Goal: Task Accomplishment & Management: Use online tool/utility

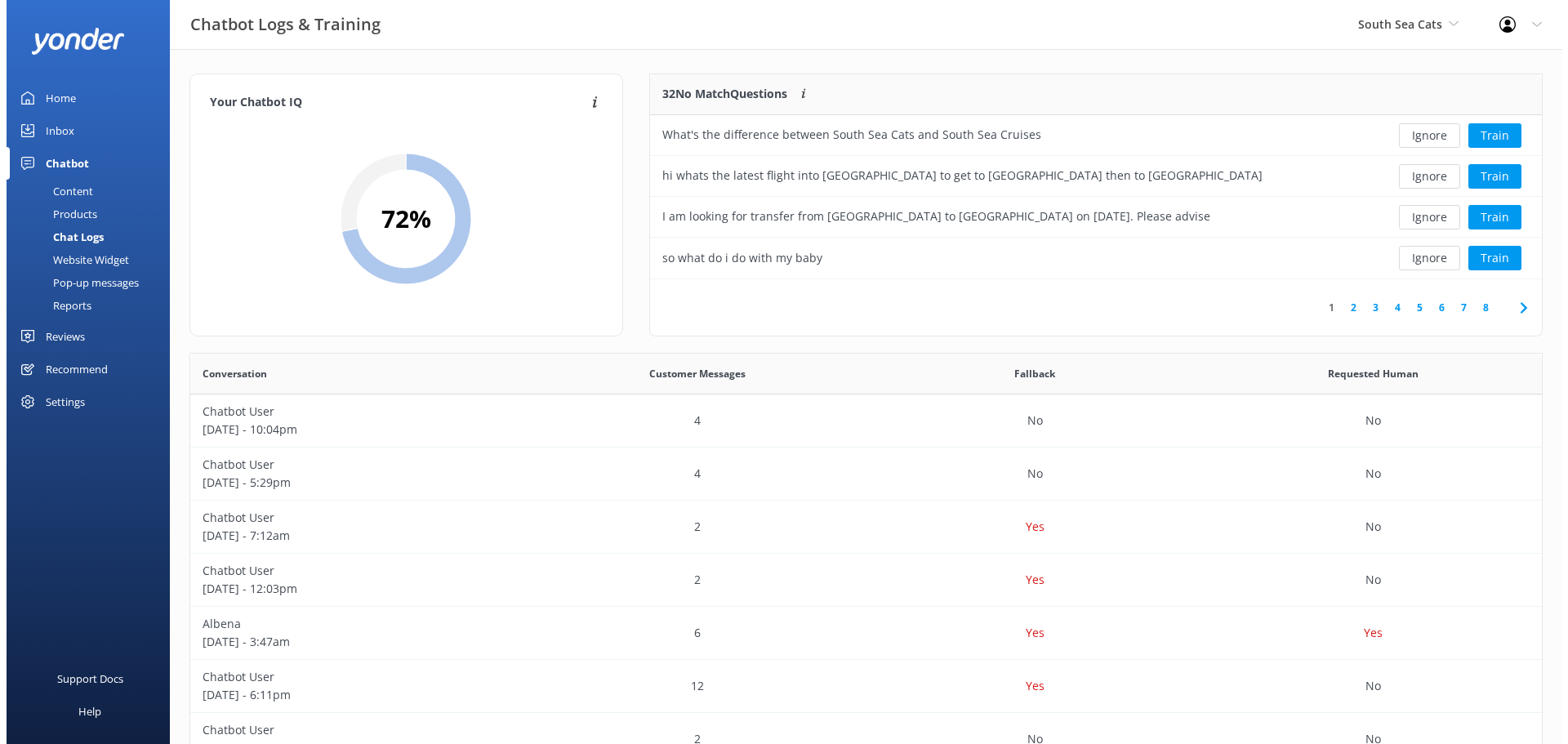
scroll to position [560, 1340]
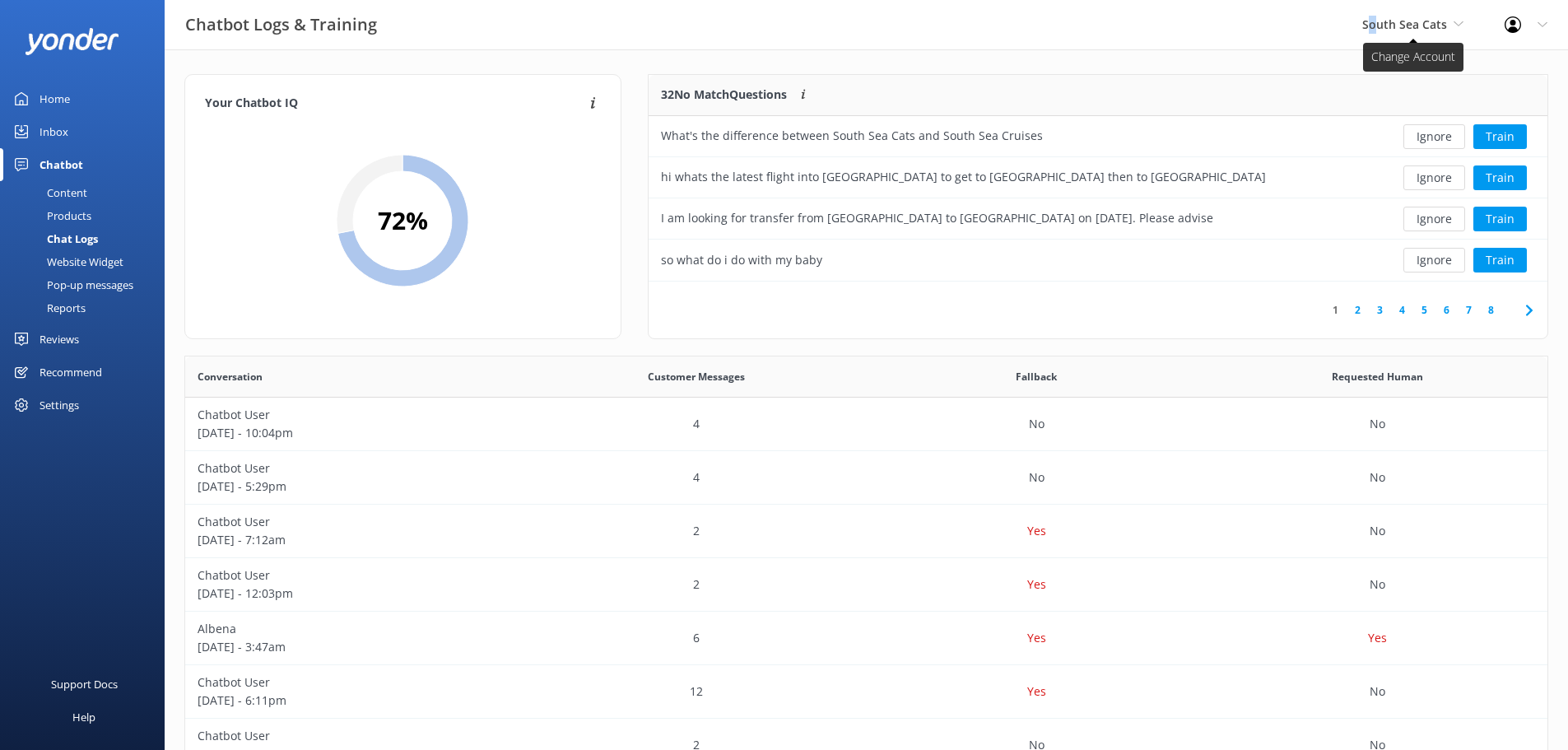
click at [1375, 20] on span "South Sea Cats" at bounding box center [1405, 25] width 85 height 16
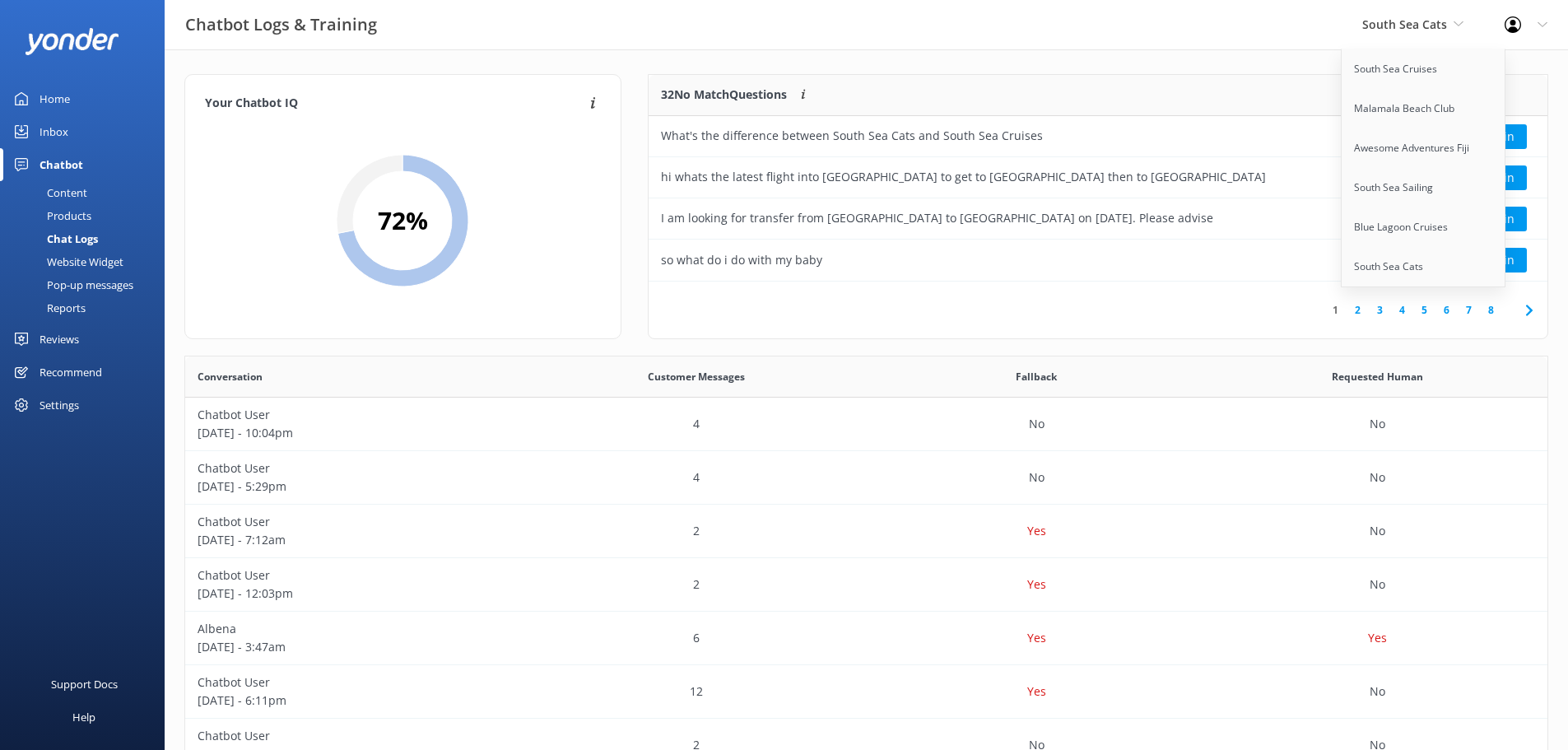
click at [1219, 21] on div "Chatbot Logs & Training South Sea Cats South Sea Cruises Malamala Beach Club Aw…" at bounding box center [784, 25] width 1568 height 49
click at [1212, 11] on div "Chatbot Logs & Training South Sea Cats South Sea Cruises Malamala Beach Club Aw…" at bounding box center [784, 25] width 1568 height 49
click at [970, 26] on div "Chatbot Logs & Training South Sea Cats South Sea Cruises Malamala Beach Club Aw…" at bounding box center [784, 25] width 1568 height 49
click at [1381, 99] on link "Malamala Beach Club" at bounding box center [1423, 109] width 165 height 40
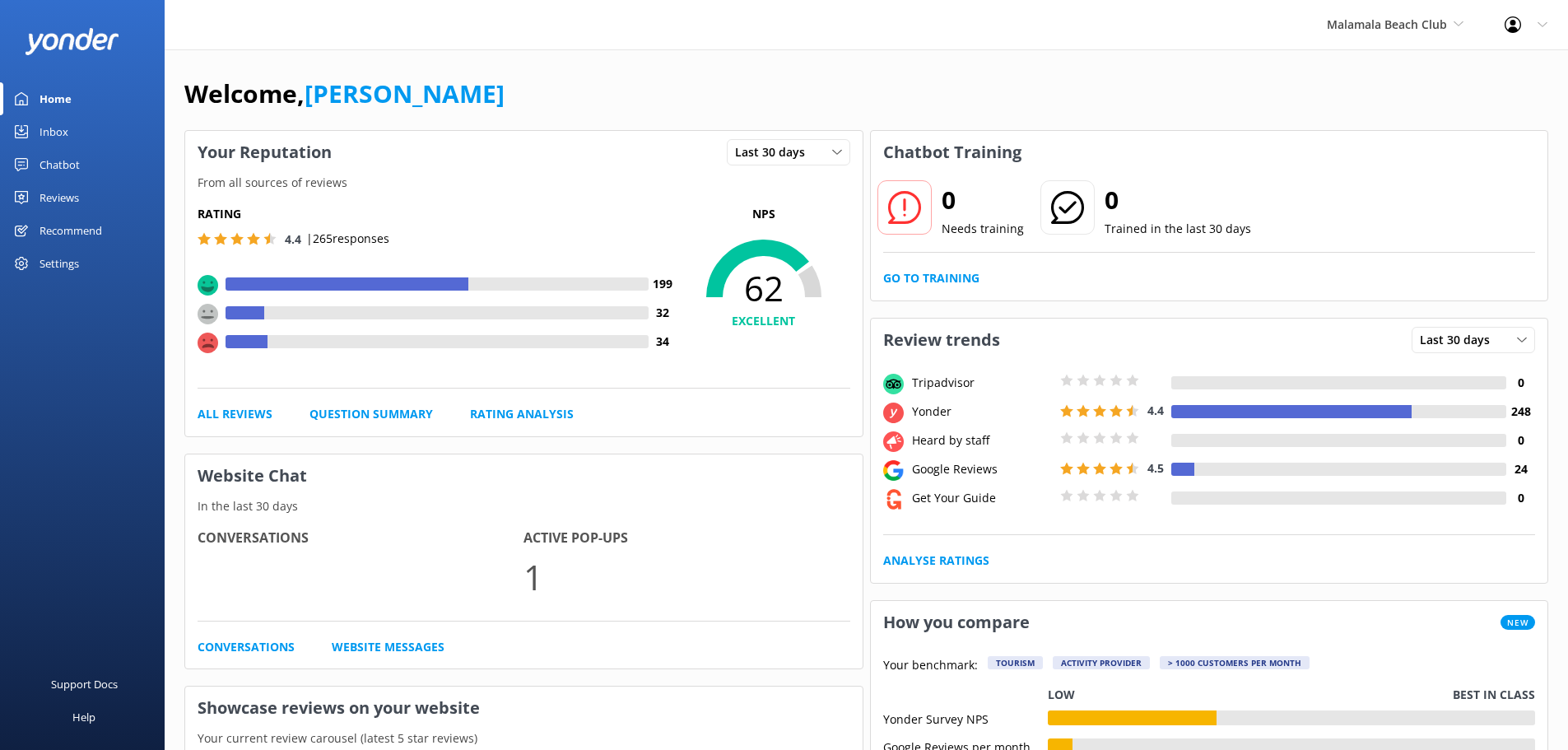
click at [63, 169] on div "Chatbot" at bounding box center [60, 164] width 41 height 33
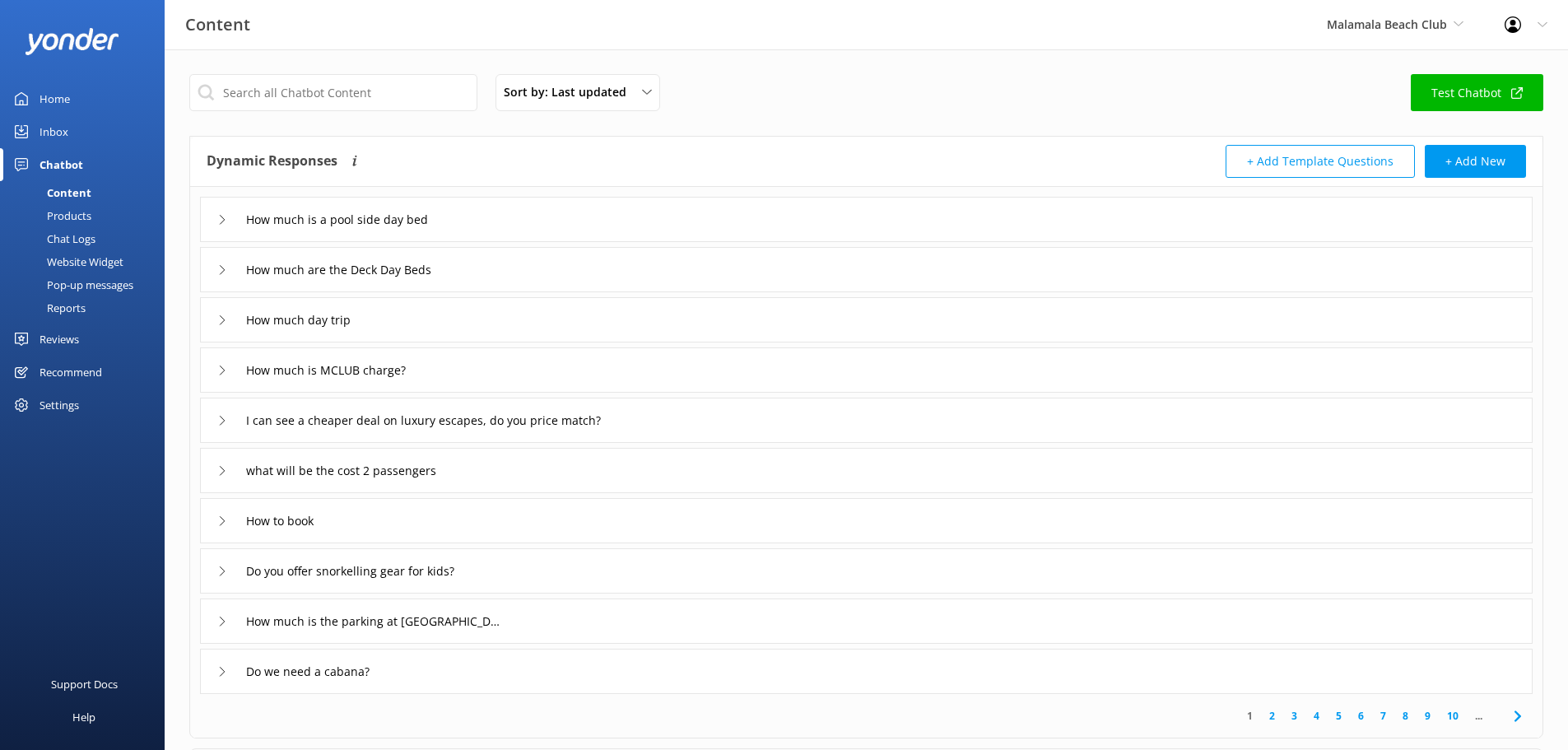
click at [85, 257] on div "Website Widget" at bounding box center [66, 262] width 114 height 23
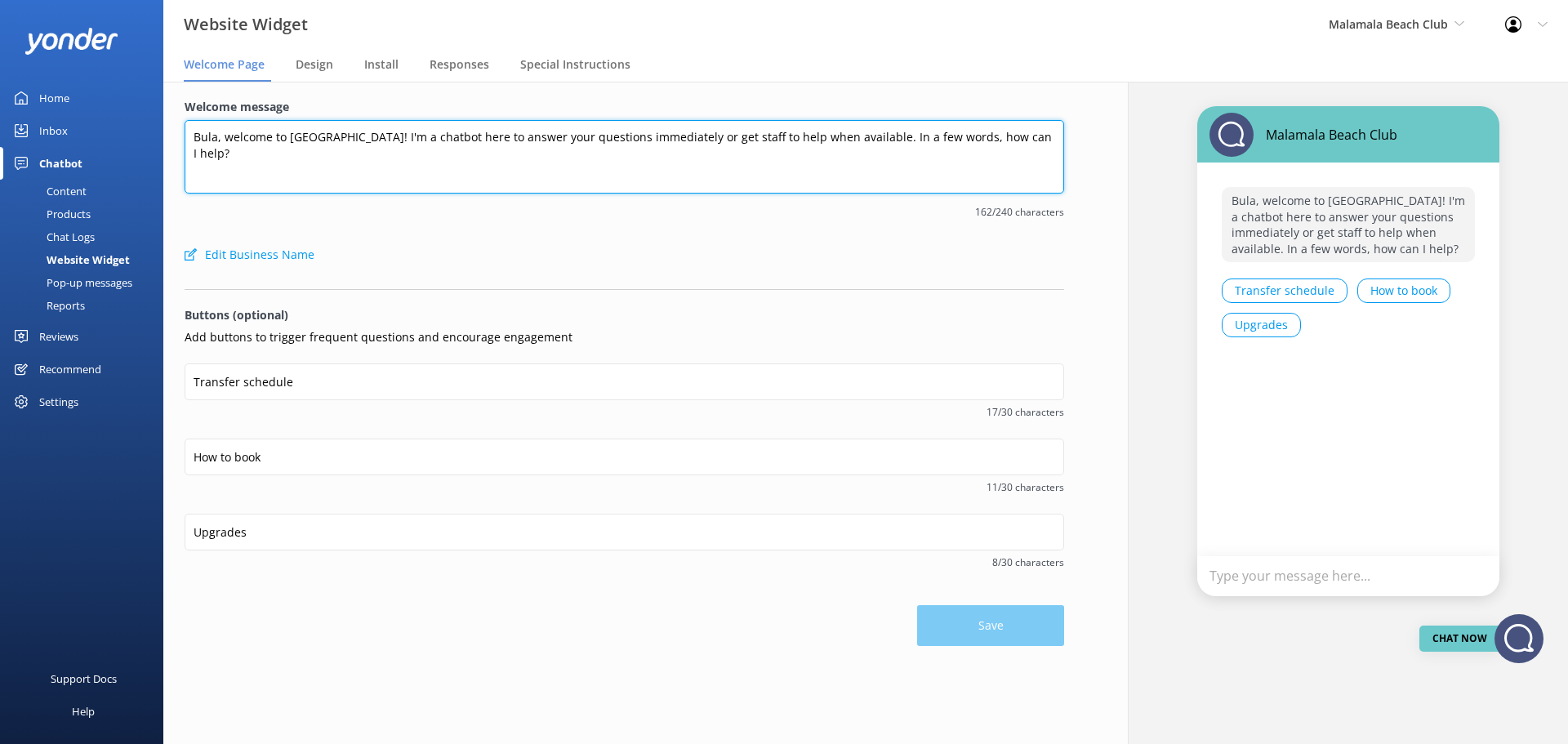
click at [360, 139] on textarea "Bula, welcome to Malamala Beach Club! I'm a chatbot here to answer your questio…" at bounding box center [624, 157] width 879 height 74
click at [333, 172] on textarea "Bula, welcome to Malamala Beach Club! I'm a chatbot here to answer your questio…" at bounding box center [624, 157] width 879 height 74
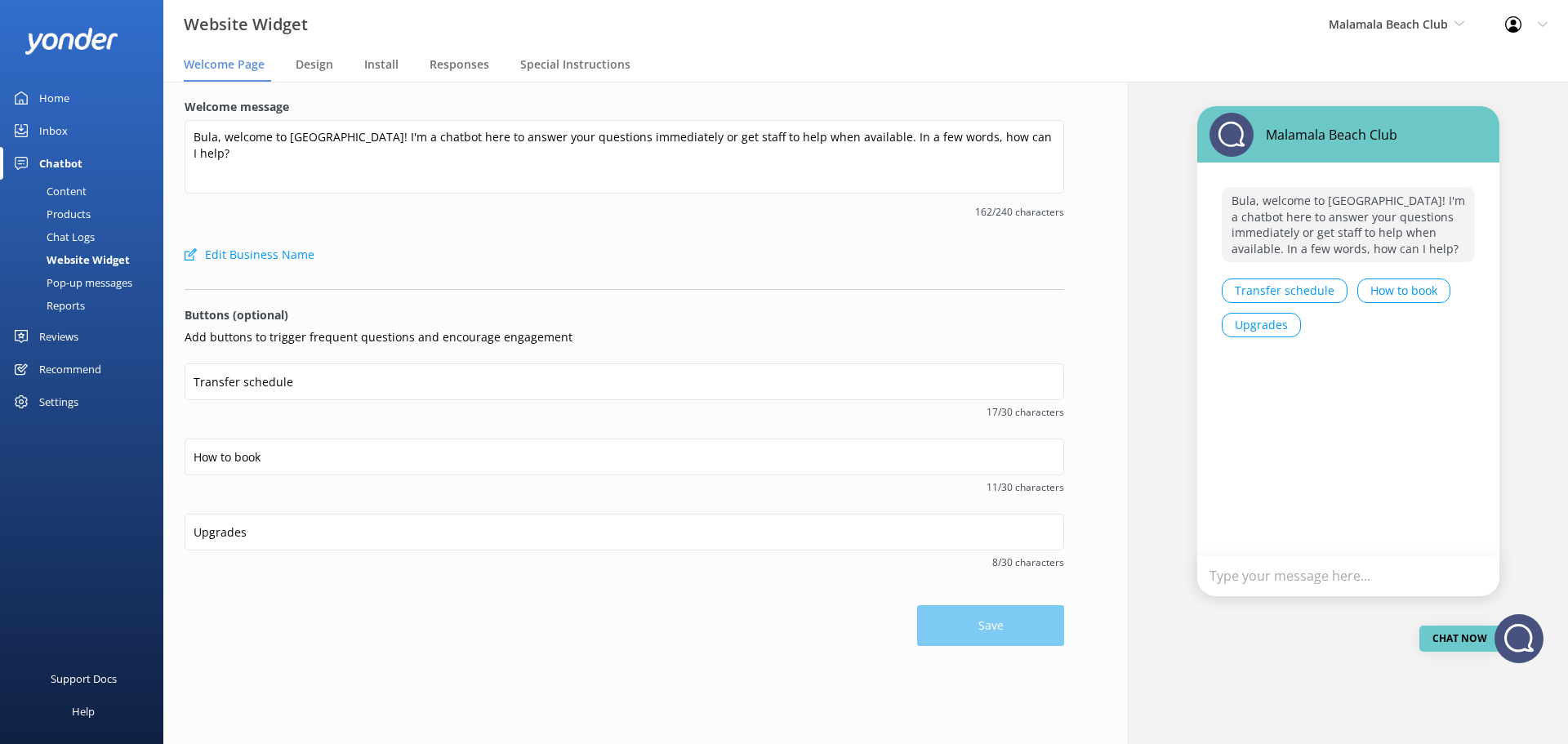
click at [993, 586] on div "Upgrades 8/30 characters" at bounding box center [624, 551] width 879 height 75
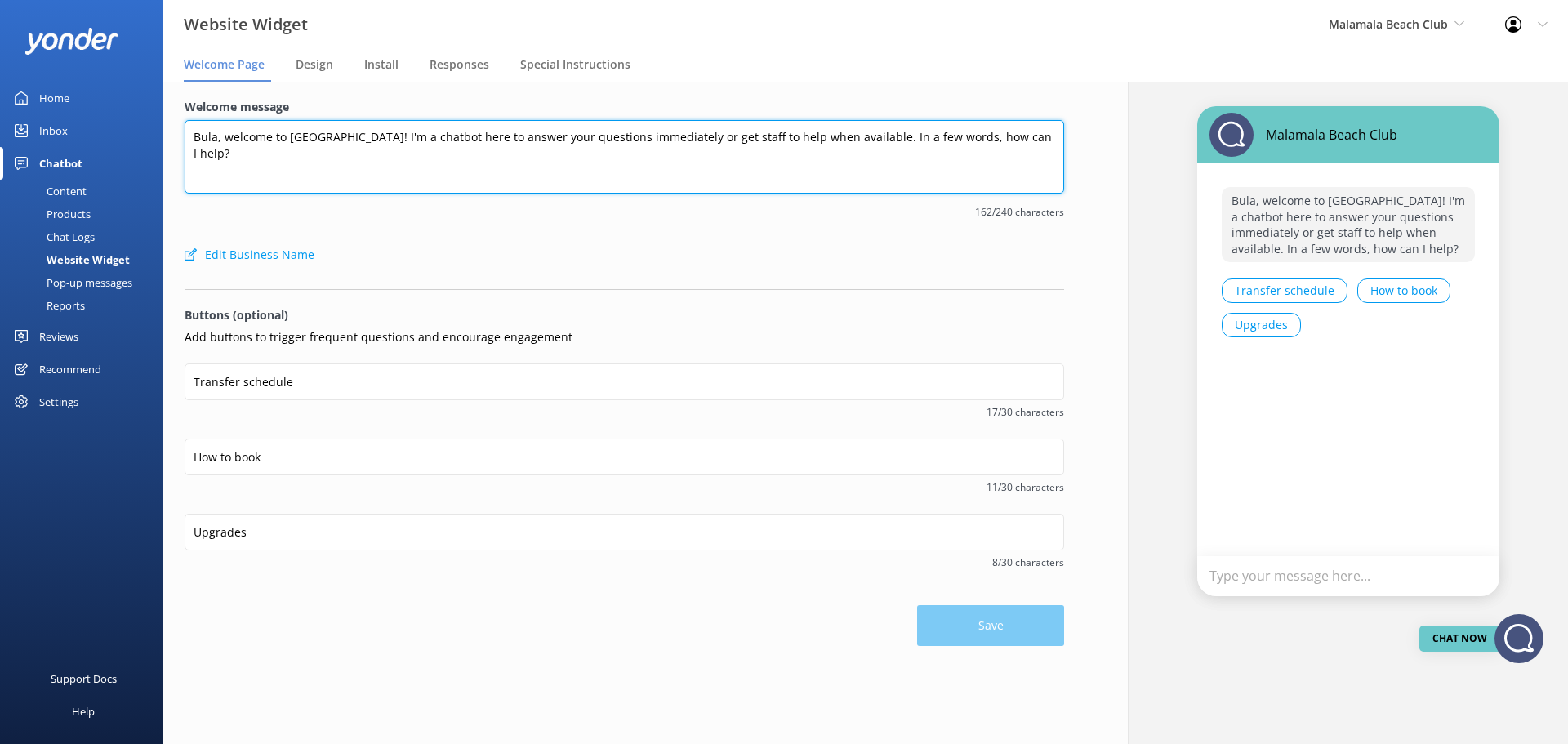
click at [332, 178] on textarea "Bula, welcome to Malamala Beach Club! I'm a chatbot here to answer your questio…" at bounding box center [624, 157] width 879 height 74
type textarea "Bula, welcome to Malamala Beach Club! I'm a chatbot here to answer your questio…"
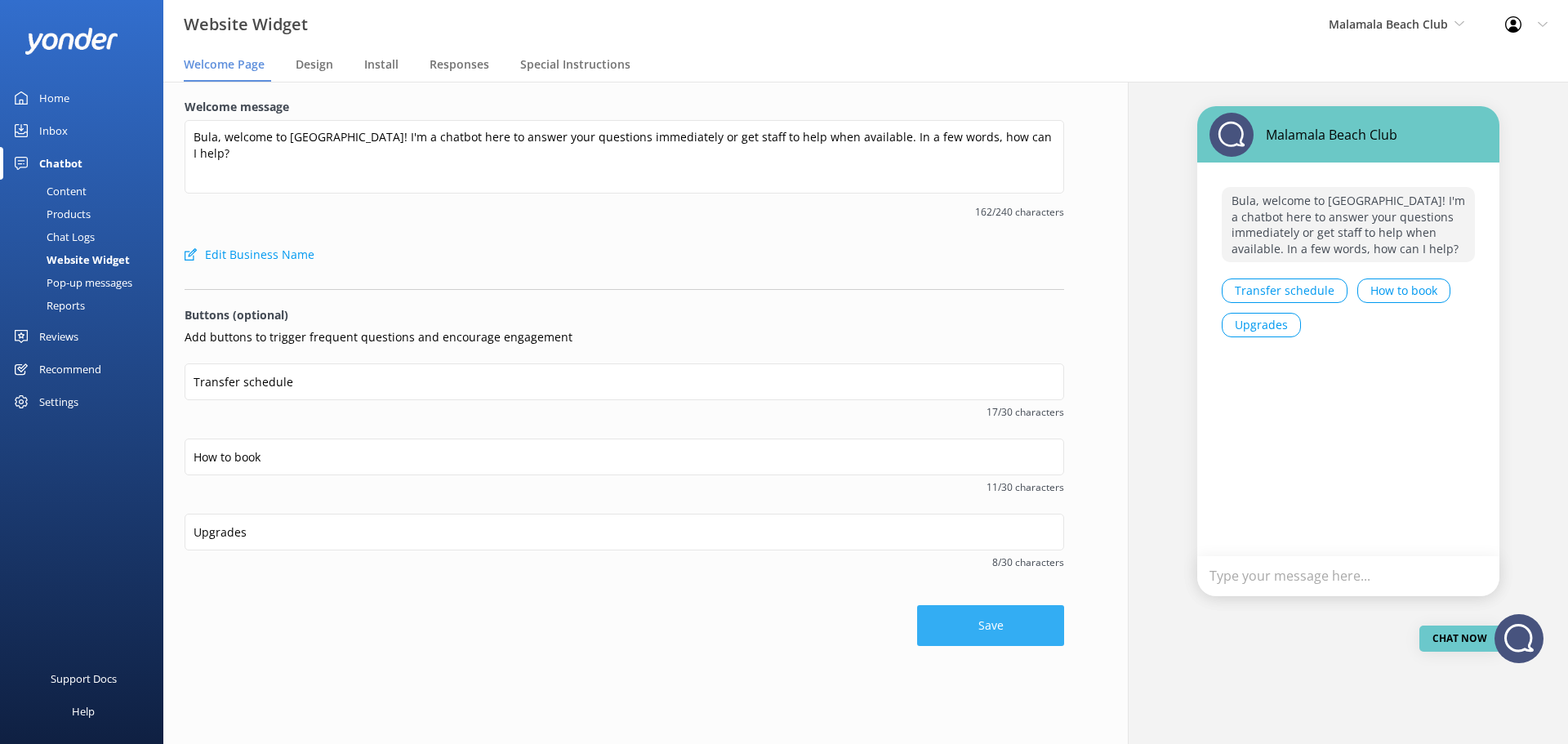
click at [954, 629] on button "Save" at bounding box center [990, 626] width 147 height 41
click at [1363, 21] on span "Malamala Beach Club" at bounding box center [1389, 25] width 119 height 16
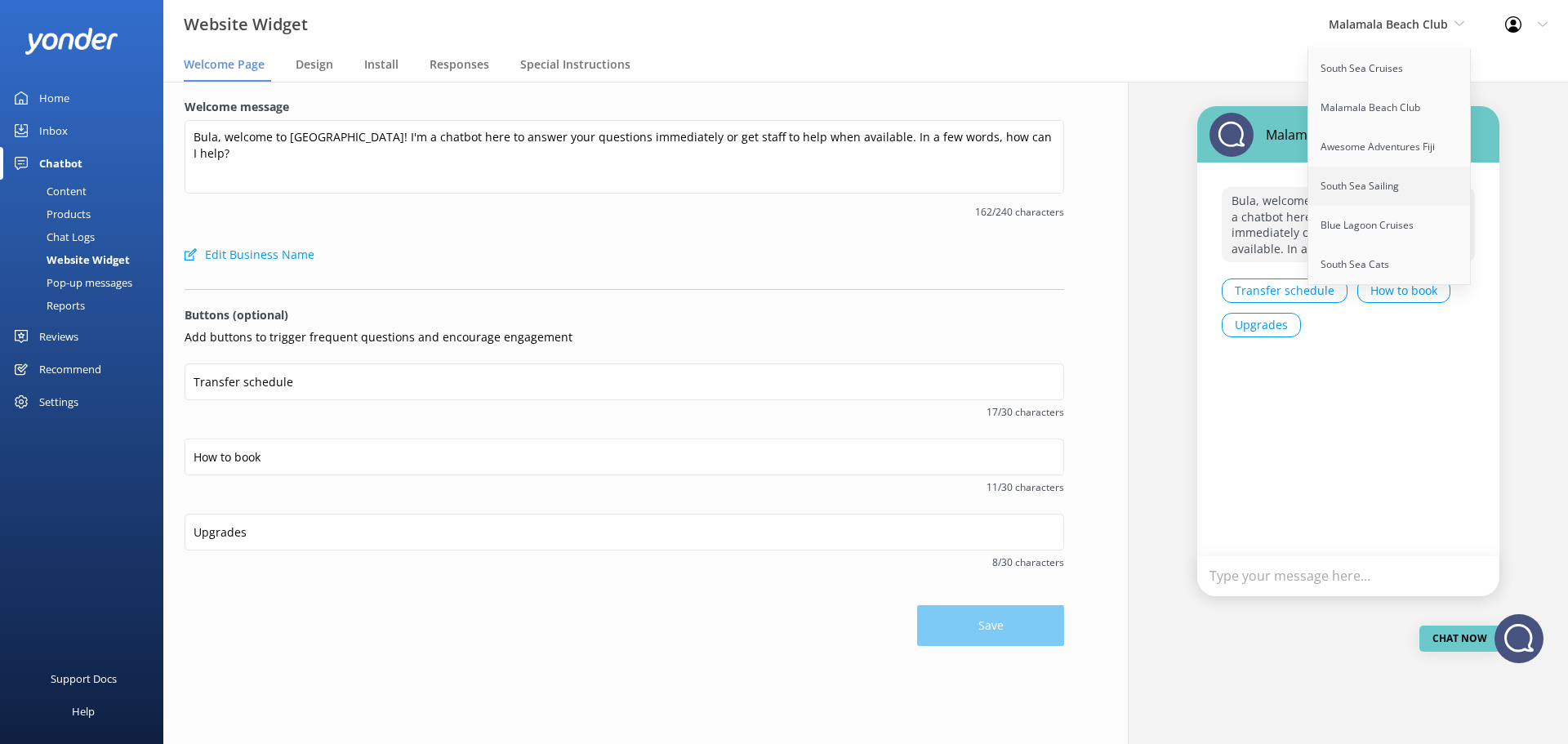
click at [1371, 181] on link "South Sea Sailing" at bounding box center [1390, 186] width 164 height 39
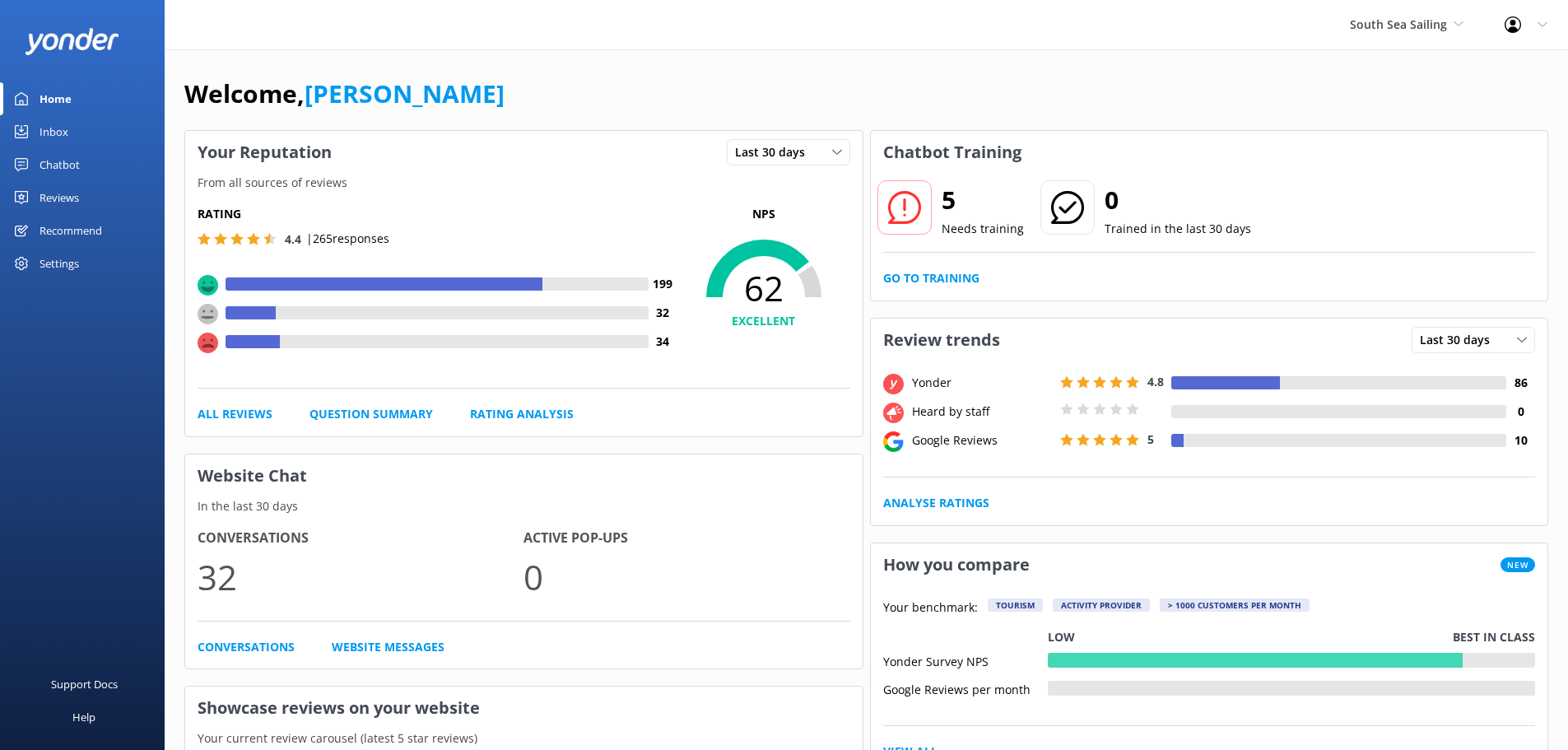
click at [75, 167] on div "Chatbot" at bounding box center [60, 164] width 41 height 33
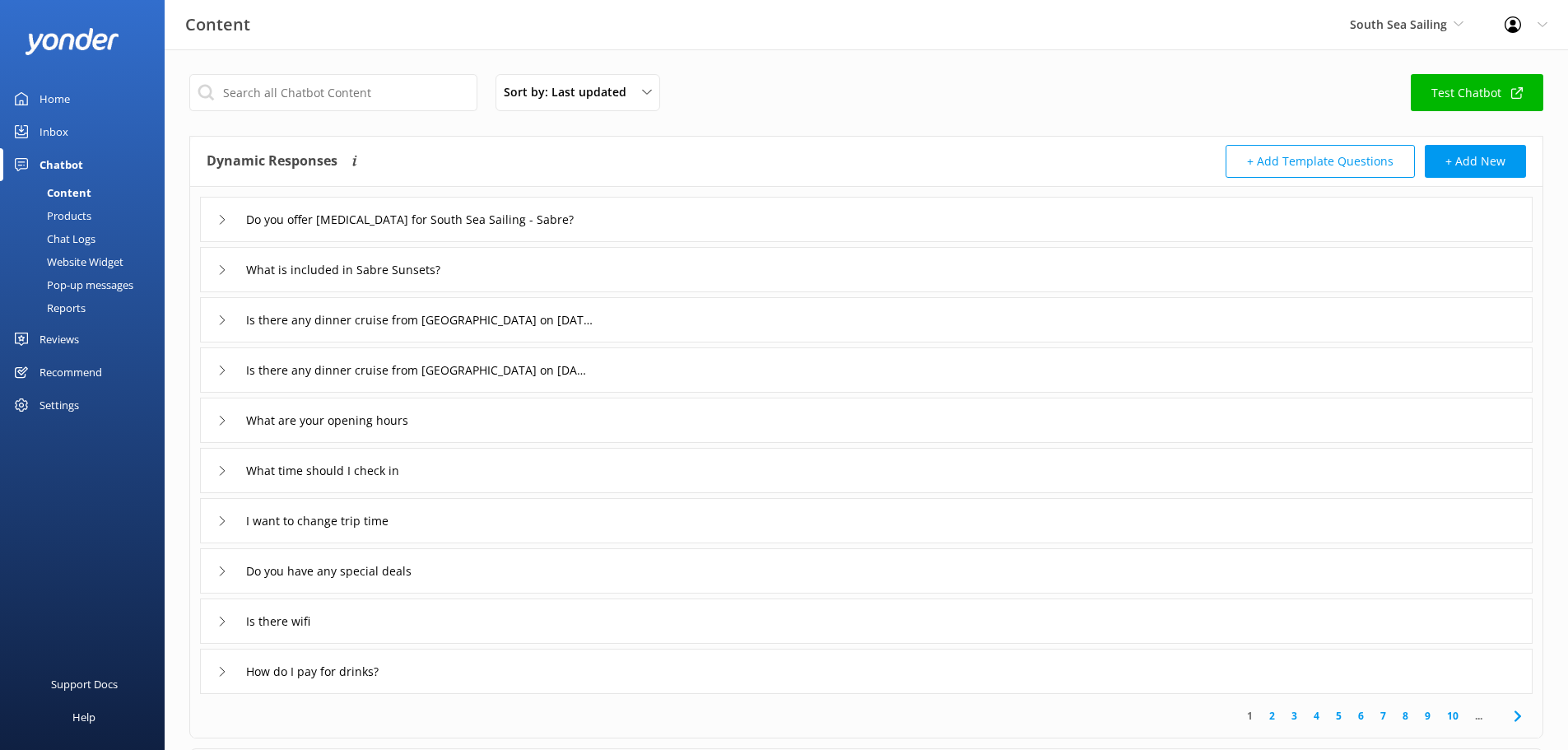
click at [89, 258] on div "Website Widget" at bounding box center [66, 262] width 114 height 23
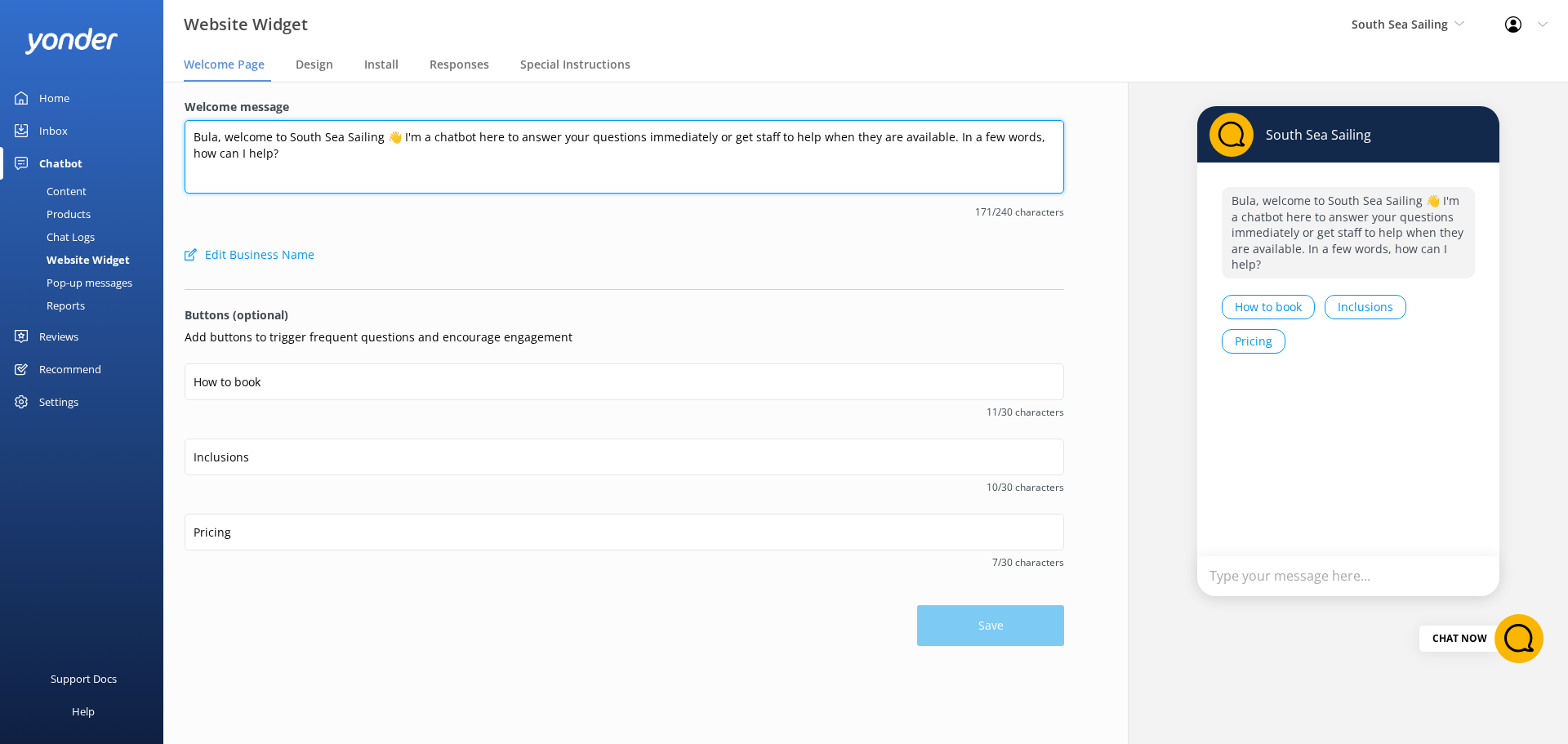
click at [590, 162] on textarea "Bula, welcome to South Sea Sailing 👋 I'm a chatbot here to answer your question…" at bounding box center [624, 157] width 879 height 74
type textarea "Bula, welcome to South Sea Sailing 👋 I'm a chatbot here to answer your question…"
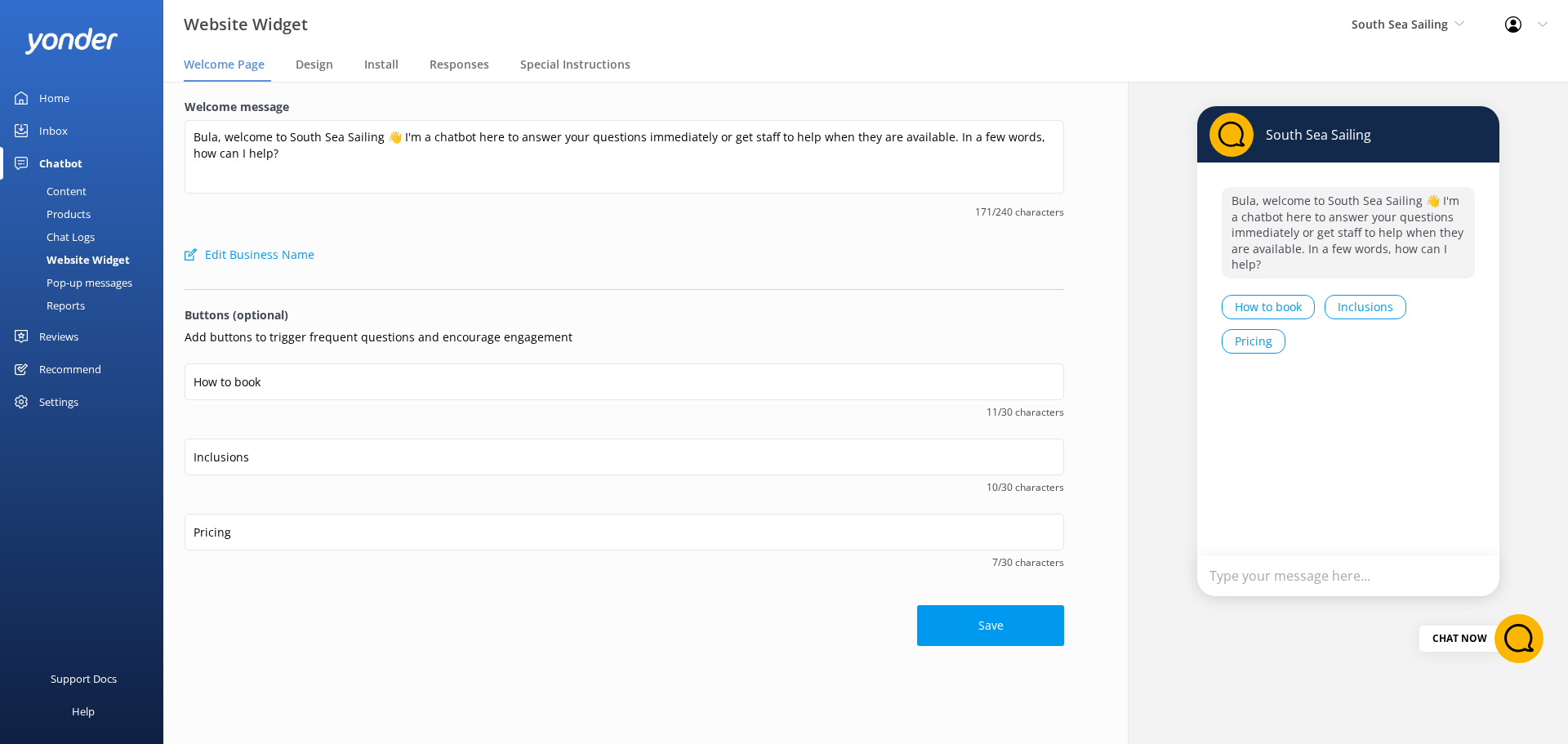
click at [914, 600] on div "Save" at bounding box center [624, 617] width 879 height 57
click at [933, 614] on button "Save" at bounding box center [990, 626] width 147 height 41
click at [1405, 30] on span "South Sea Sailing" at bounding box center [1400, 25] width 96 height 16
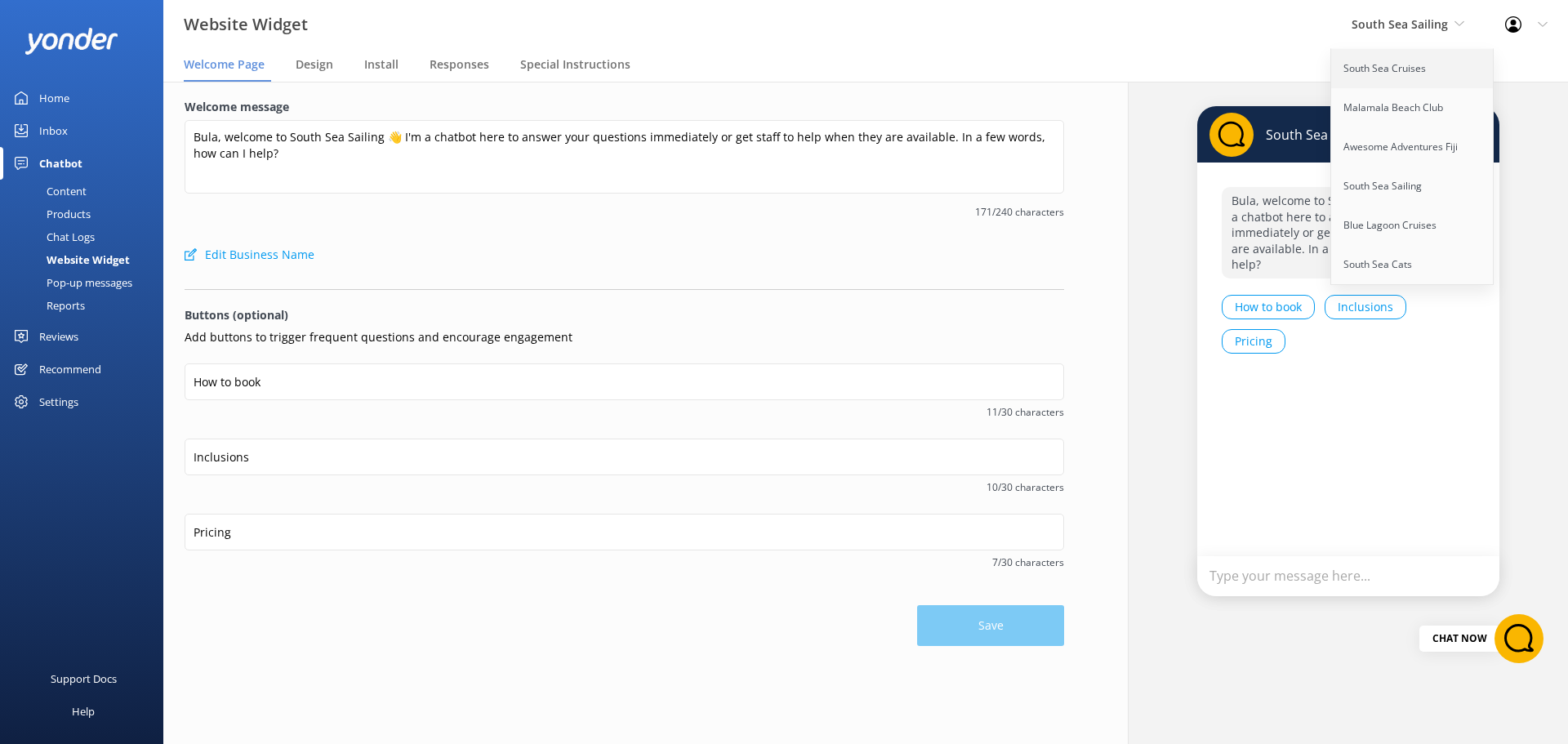
click at [1401, 80] on link "South Sea Cruises" at bounding box center [1412, 68] width 164 height 39
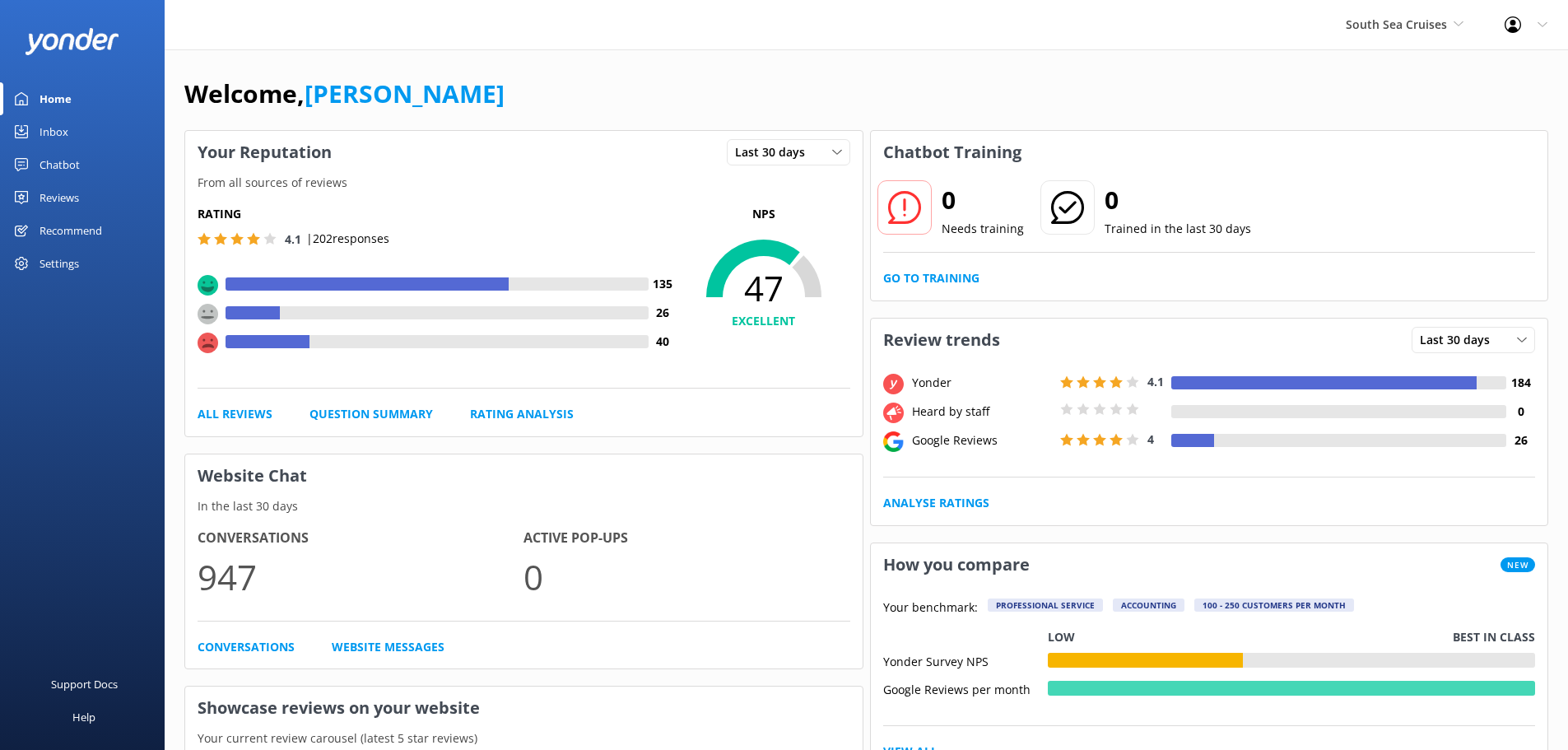
click at [56, 163] on div "Chatbot" at bounding box center [60, 164] width 41 height 33
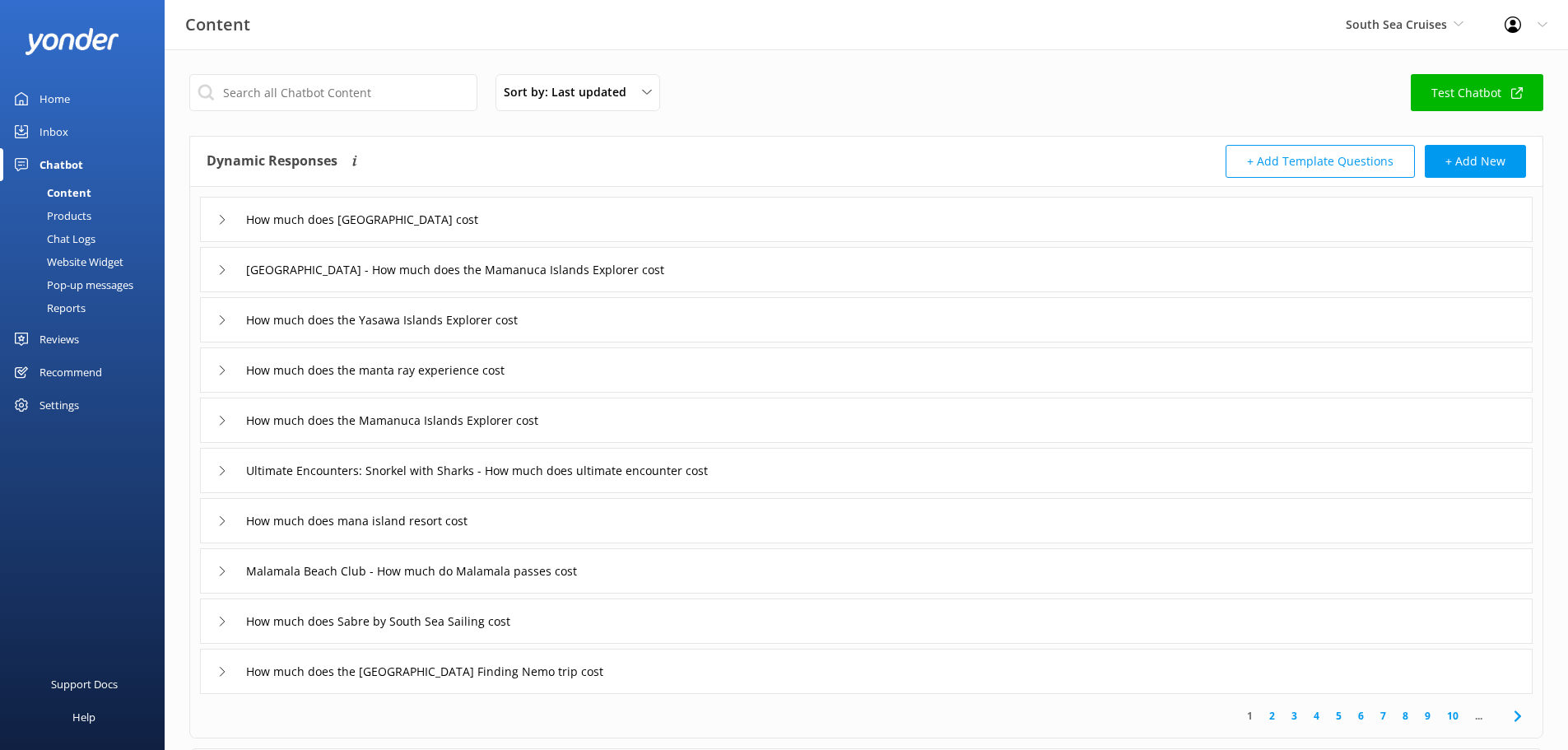
click at [66, 245] on div "Chat Logs" at bounding box center [52, 239] width 86 height 23
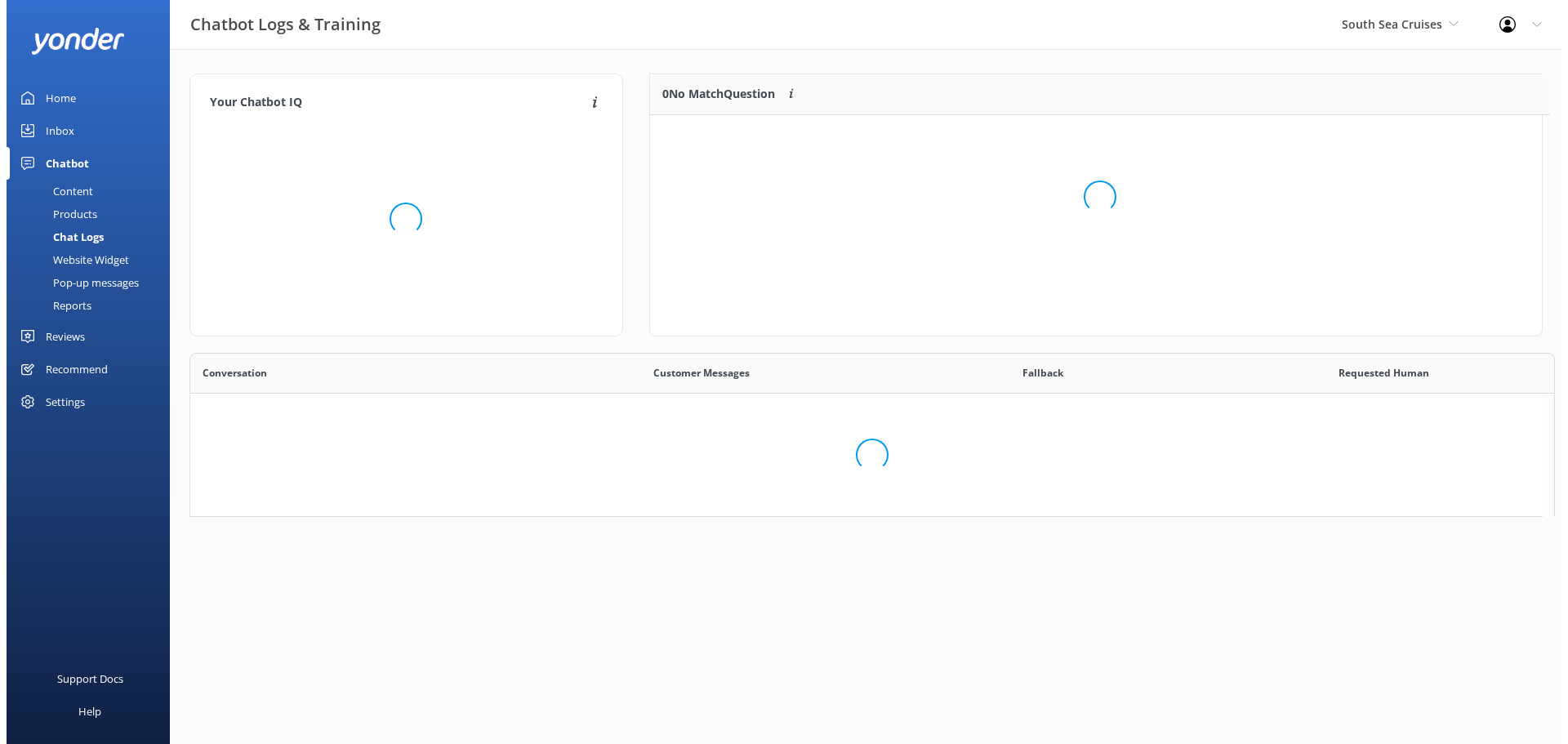
scroll to position [111, 879]
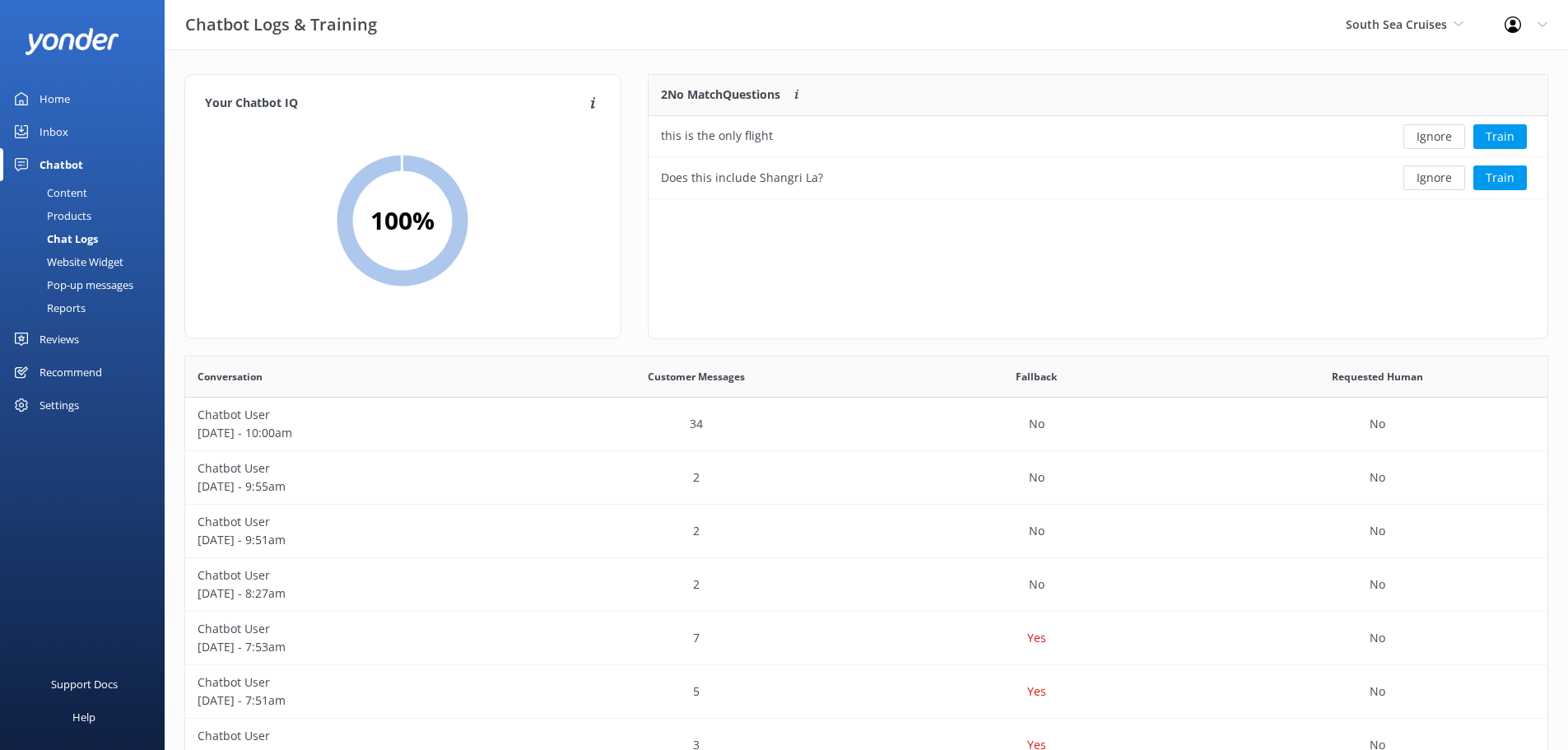
drag, startPoint x: 73, startPoint y: 262, endPoint x: 84, endPoint y: 255, distance: 13.0
click at [74, 262] on div "Website Widget" at bounding box center [66, 262] width 114 height 23
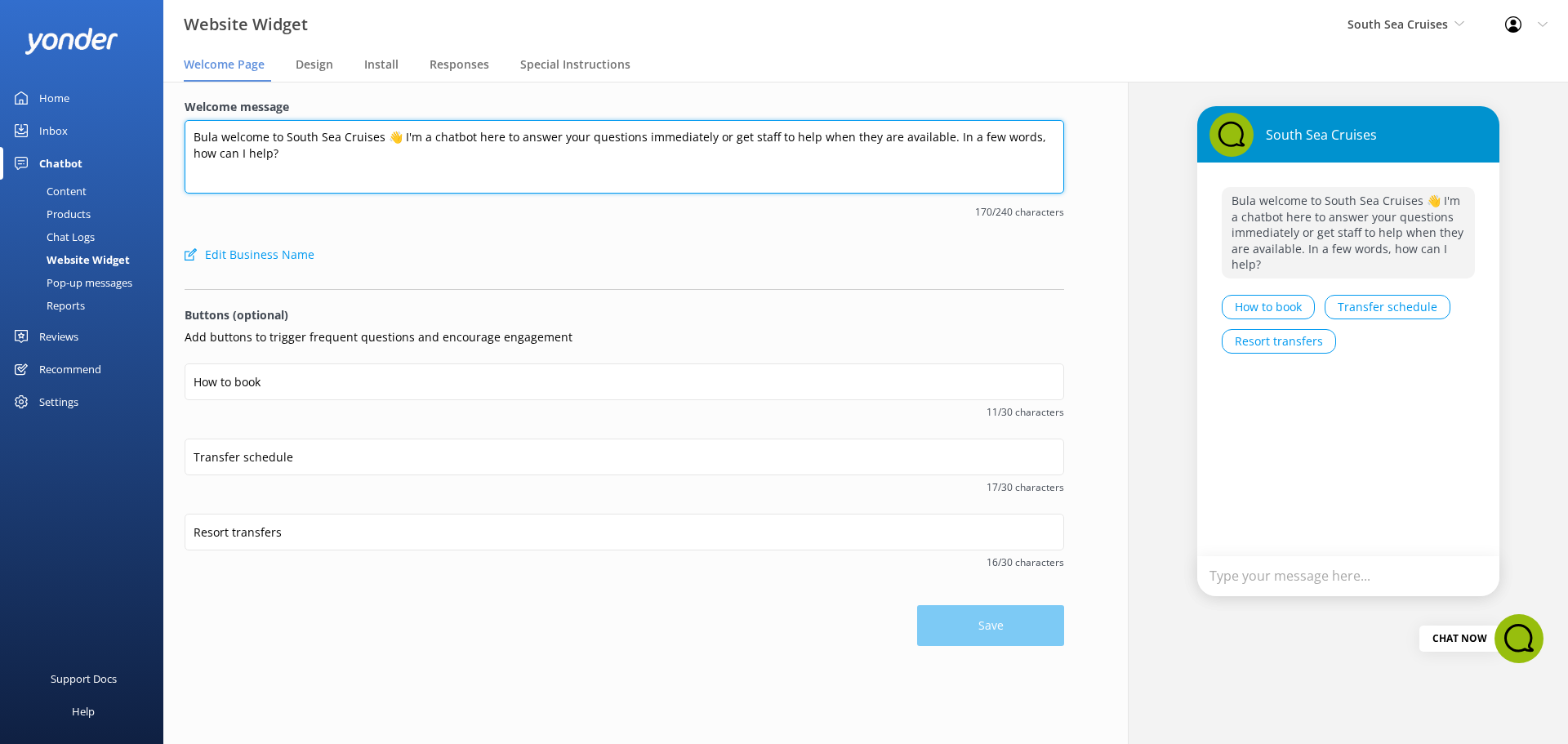
click at [555, 162] on textarea "Bula welcome to South Sea Cruises 👋 I'm a chatbot here to answer your questions…" at bounding box center [624, 157] width 879 height 74
type textarea "Bula welcome to South Sea Cruises 👋 I'm a chatbot here to answer your questions…"
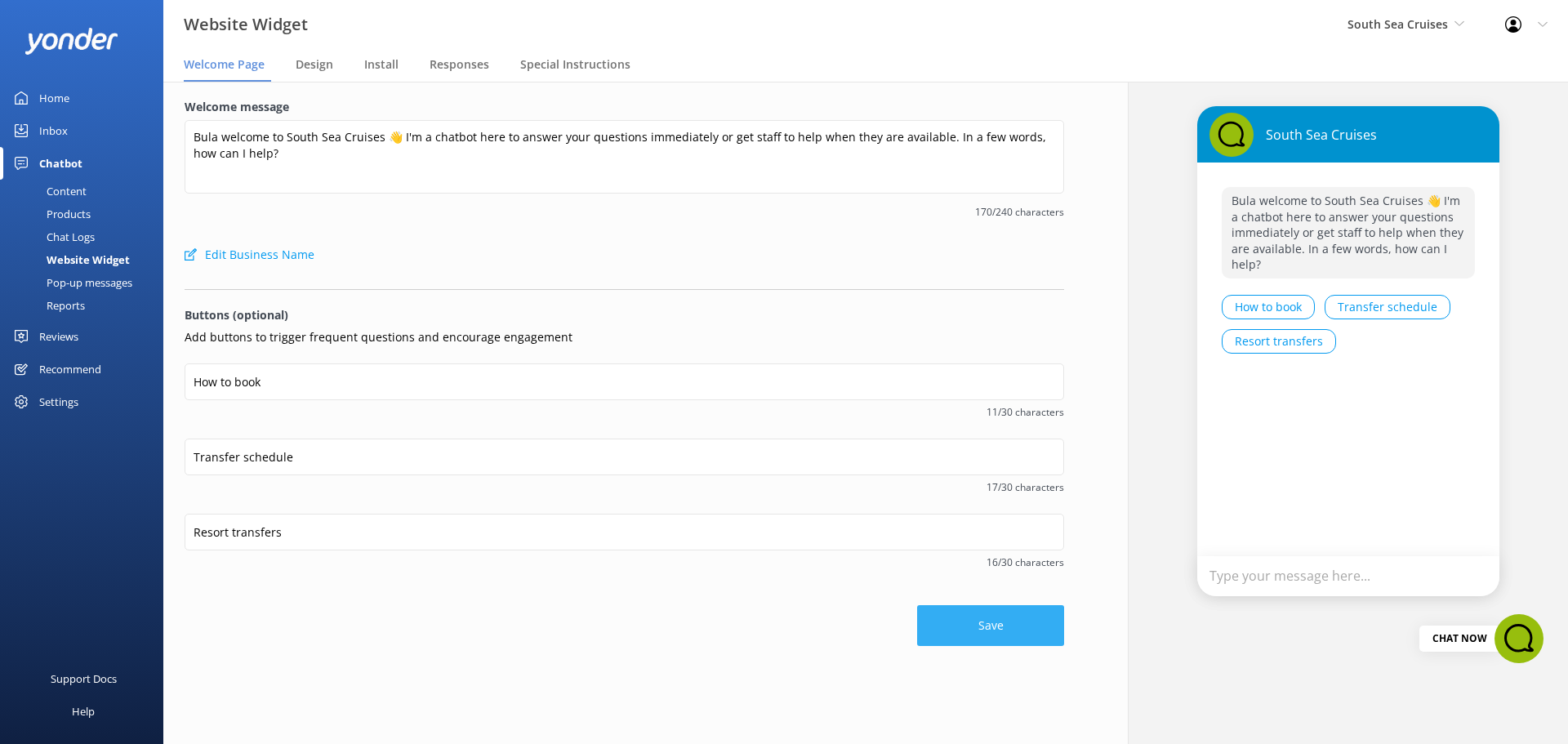
click at [998, 628] on button "Save" at bounding box center [990, 626] width 147 height 41
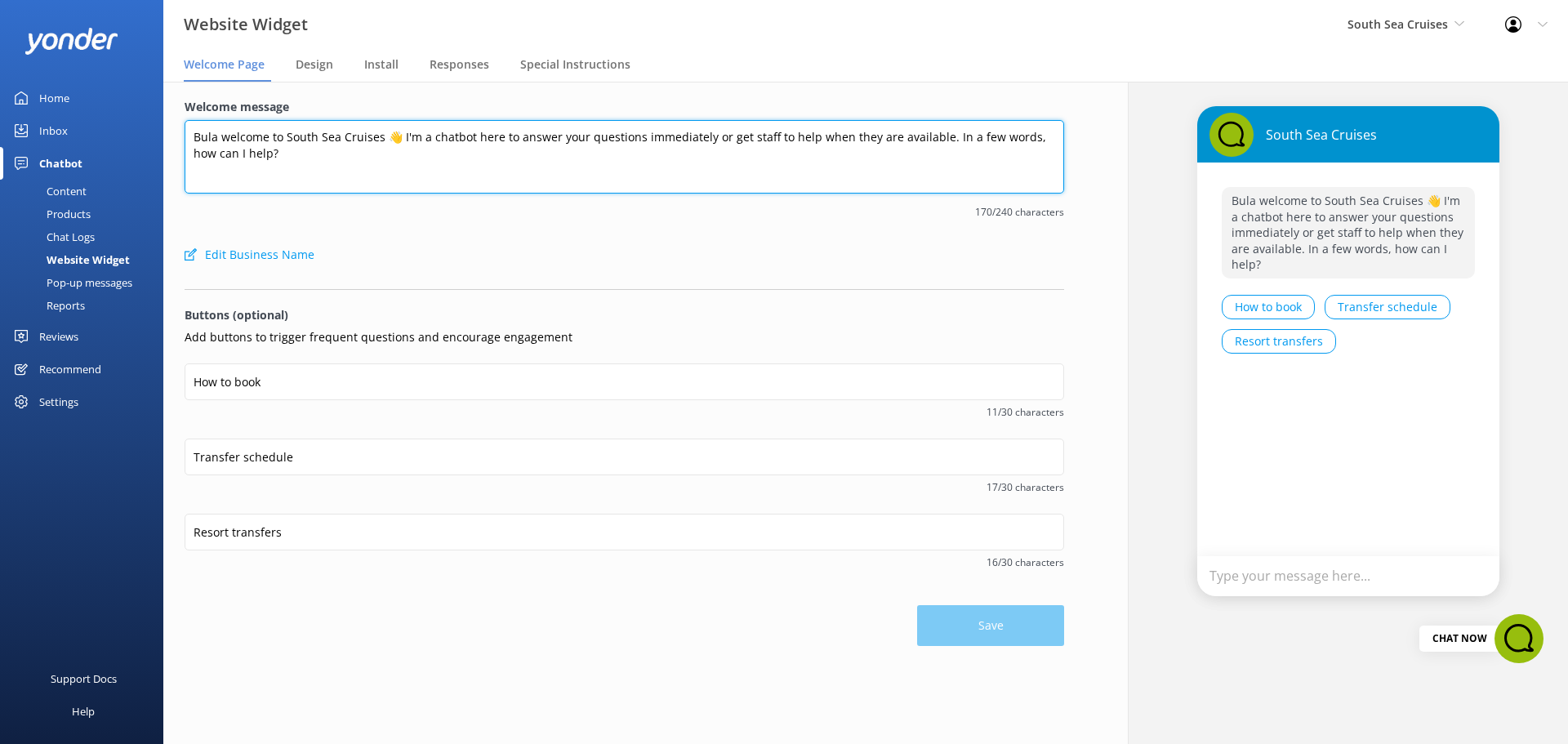
click at [489, 166] on textarea "Bula welcome to South Sea Cruises 👋 I'm a chatbot here to answer your questions…" at bounding box center [624, 157] width 879 height 74
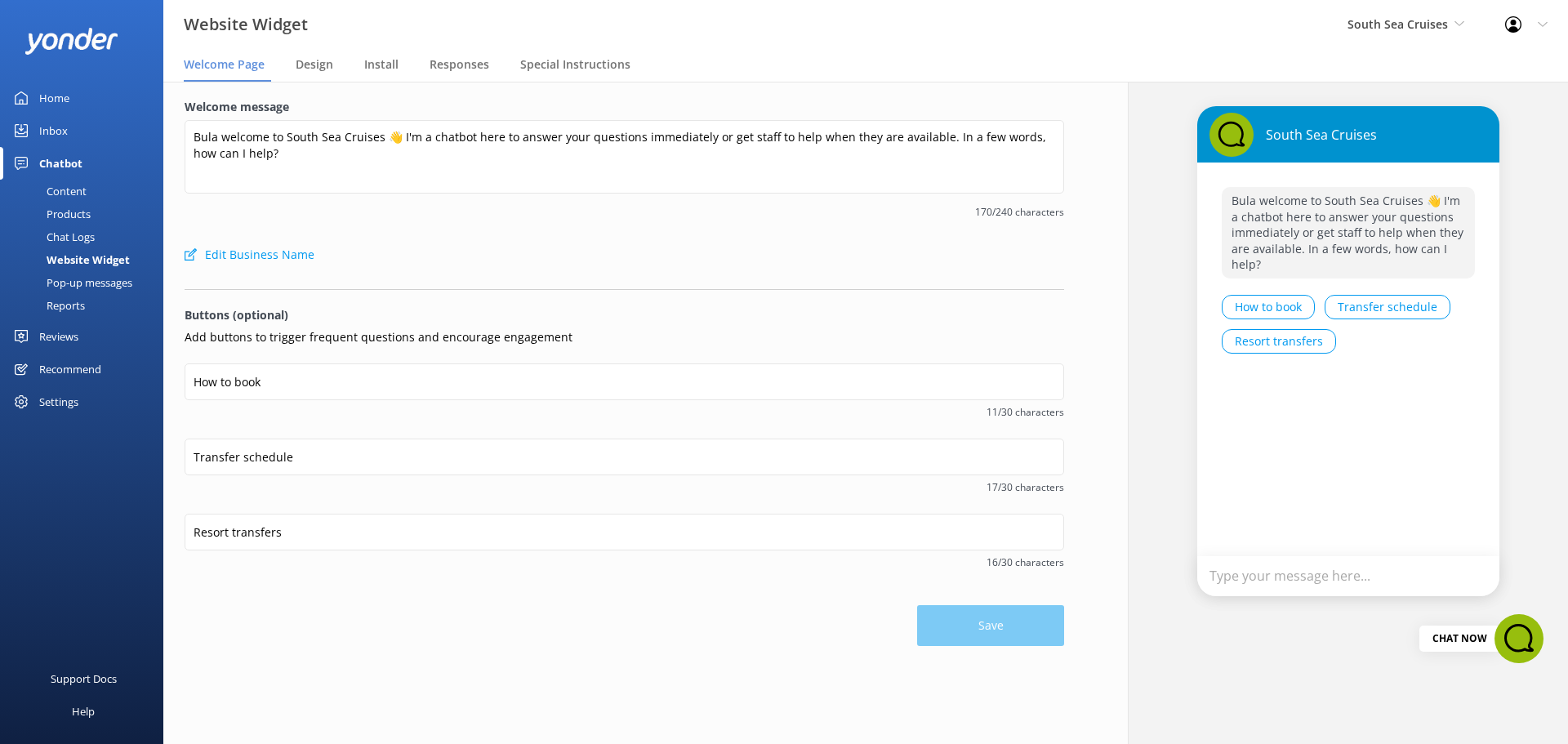
click at [61, 166] on div "Chatbot" at bounding box center [60, 163] width 43 height 32
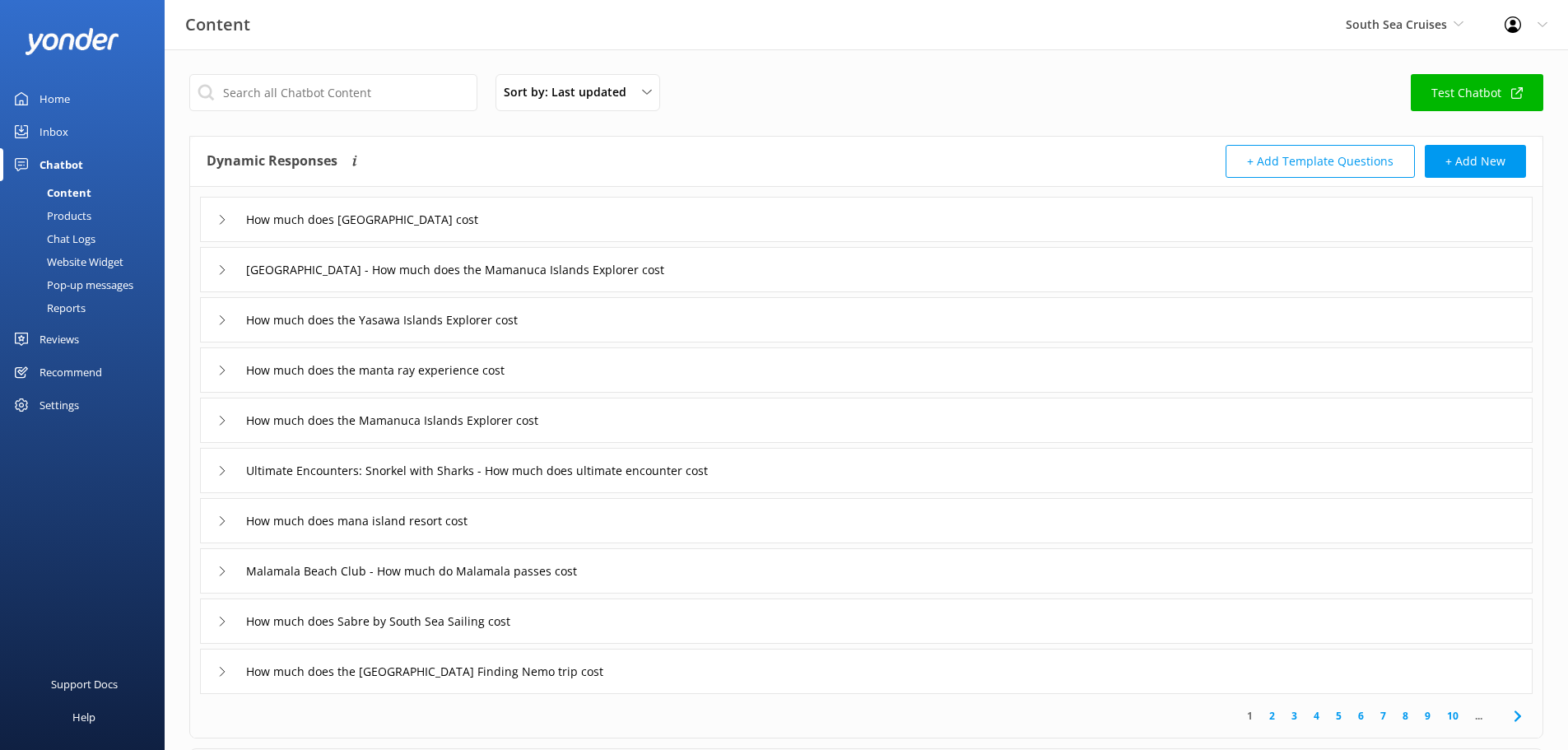
click at [90, 244] on div "Chat Logs" at bounding box center [52, 239] width 86 height 23
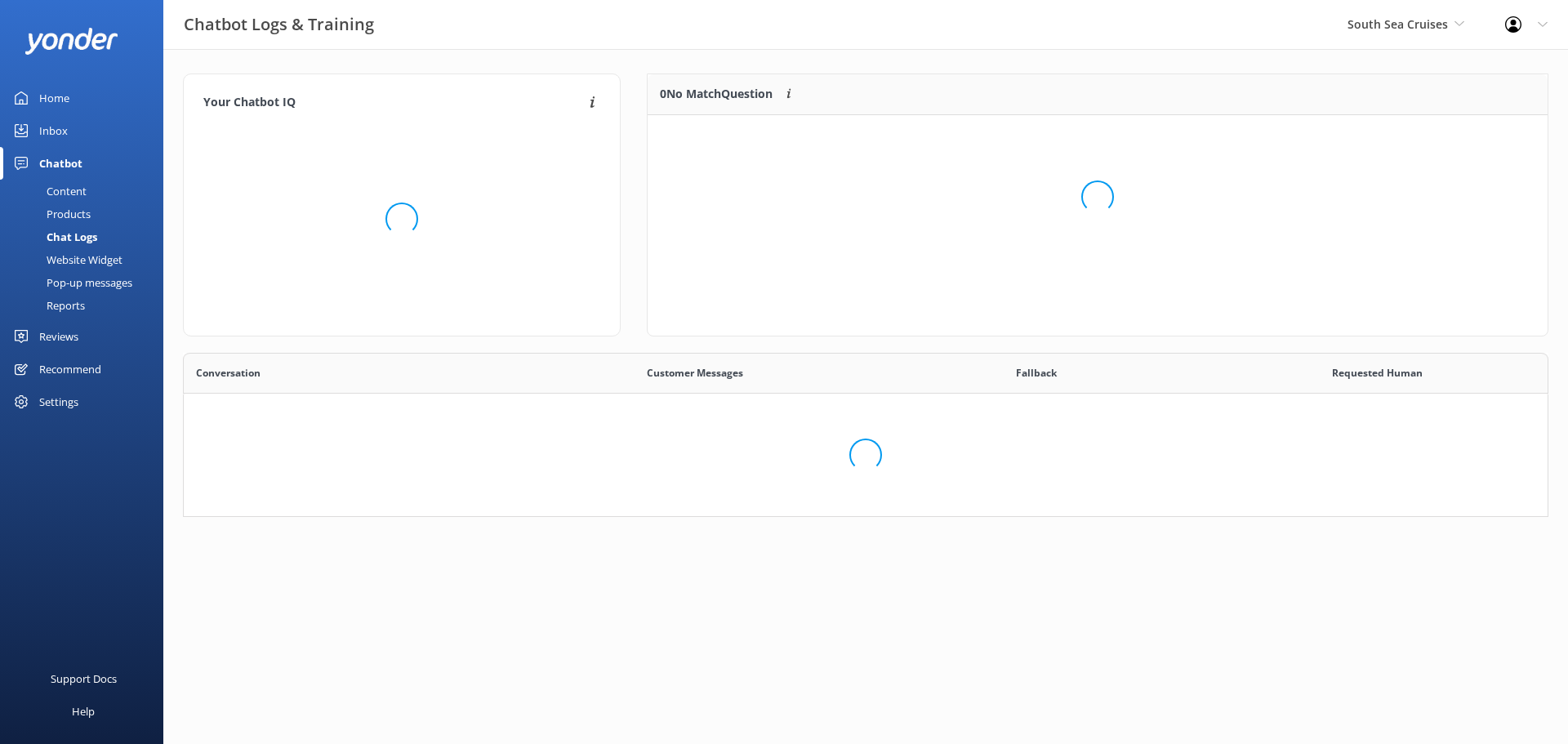
scroll to position [560, 1340]
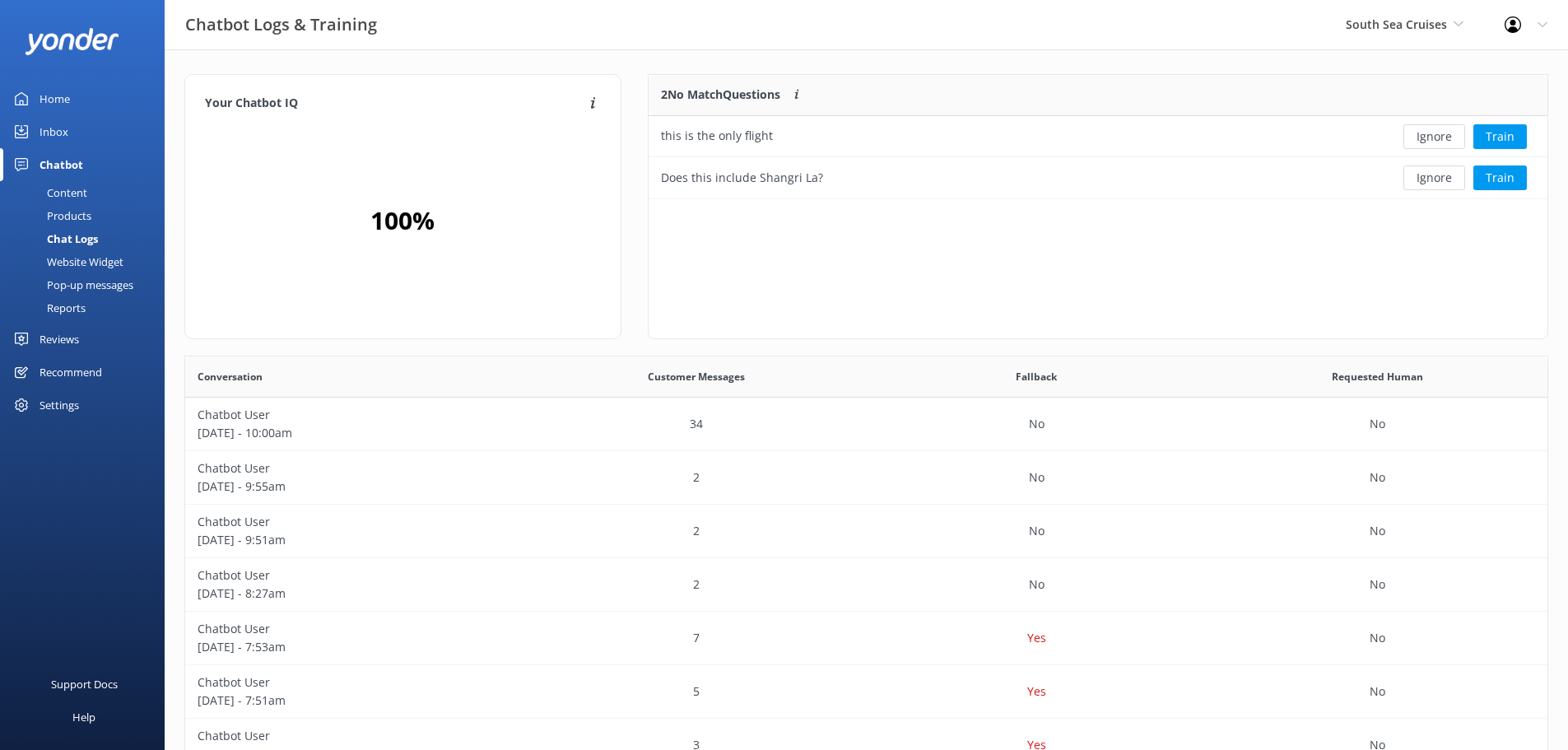
click at [99, 263] on div "Website Widget" at bounding box center [66, 262] width 114 height 23
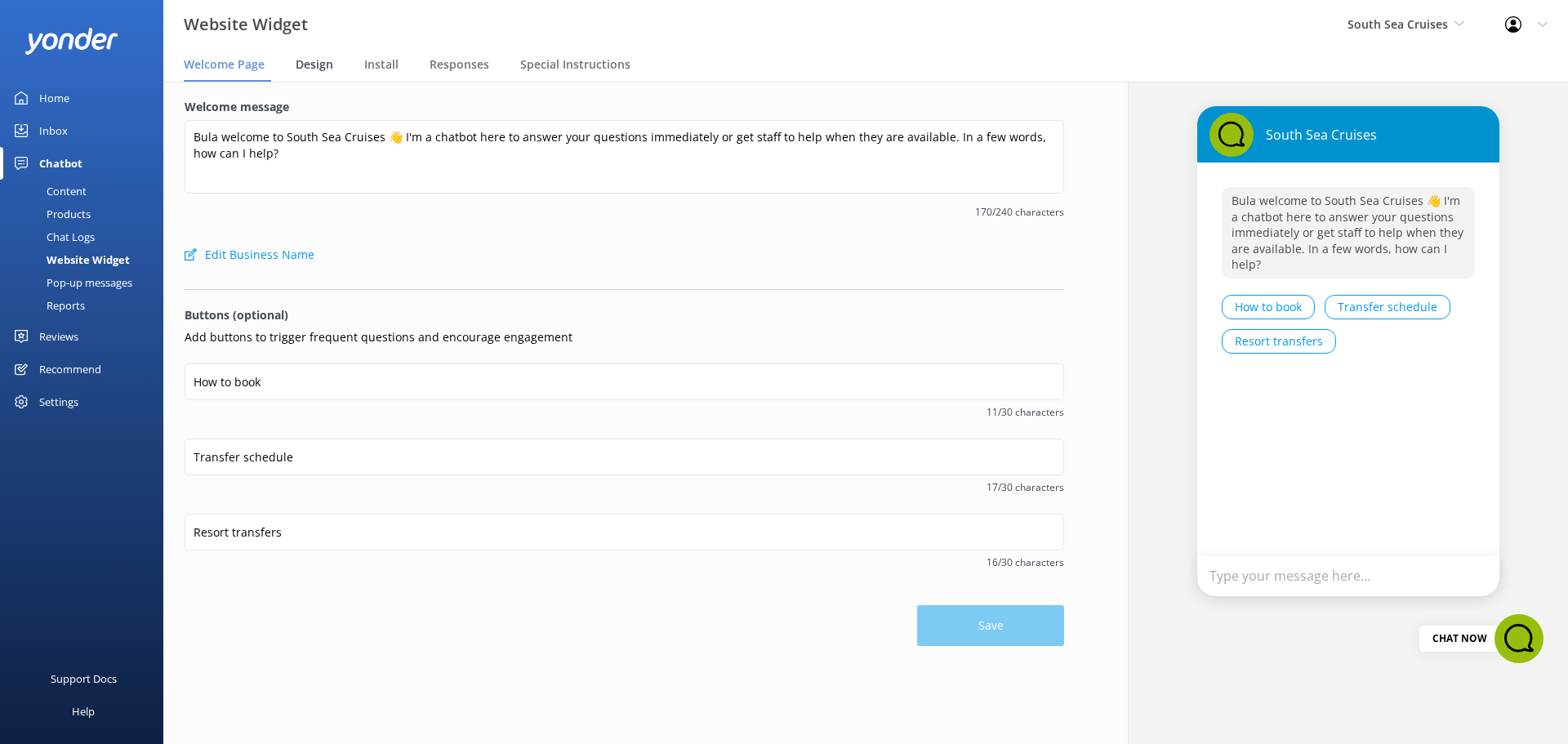
click at [323, 69] on span "Design" at bounding box center [314, 64] width 38 height 17
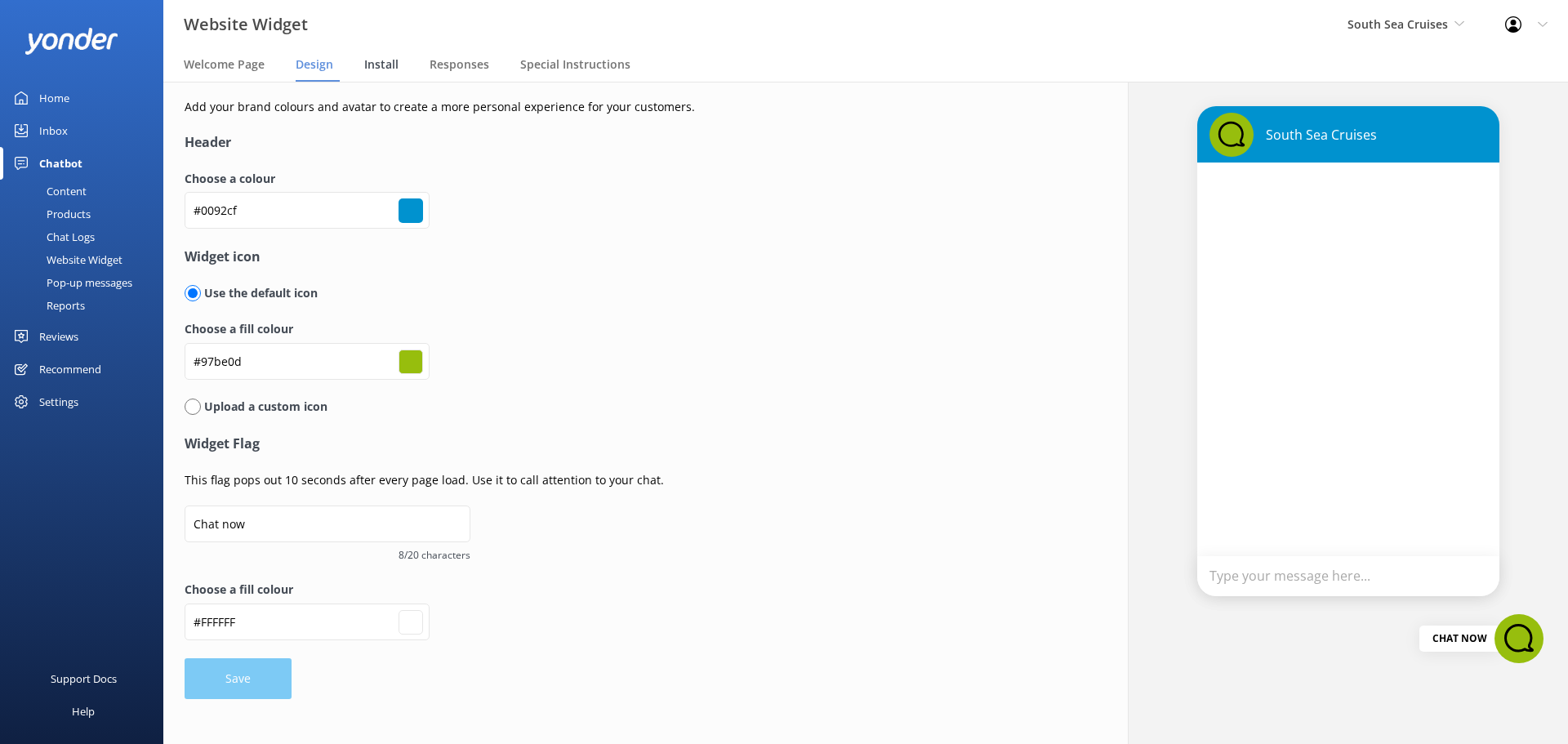
click at [385, 62] on span "Install" at bounding box center [381, 64] width 34 height 17
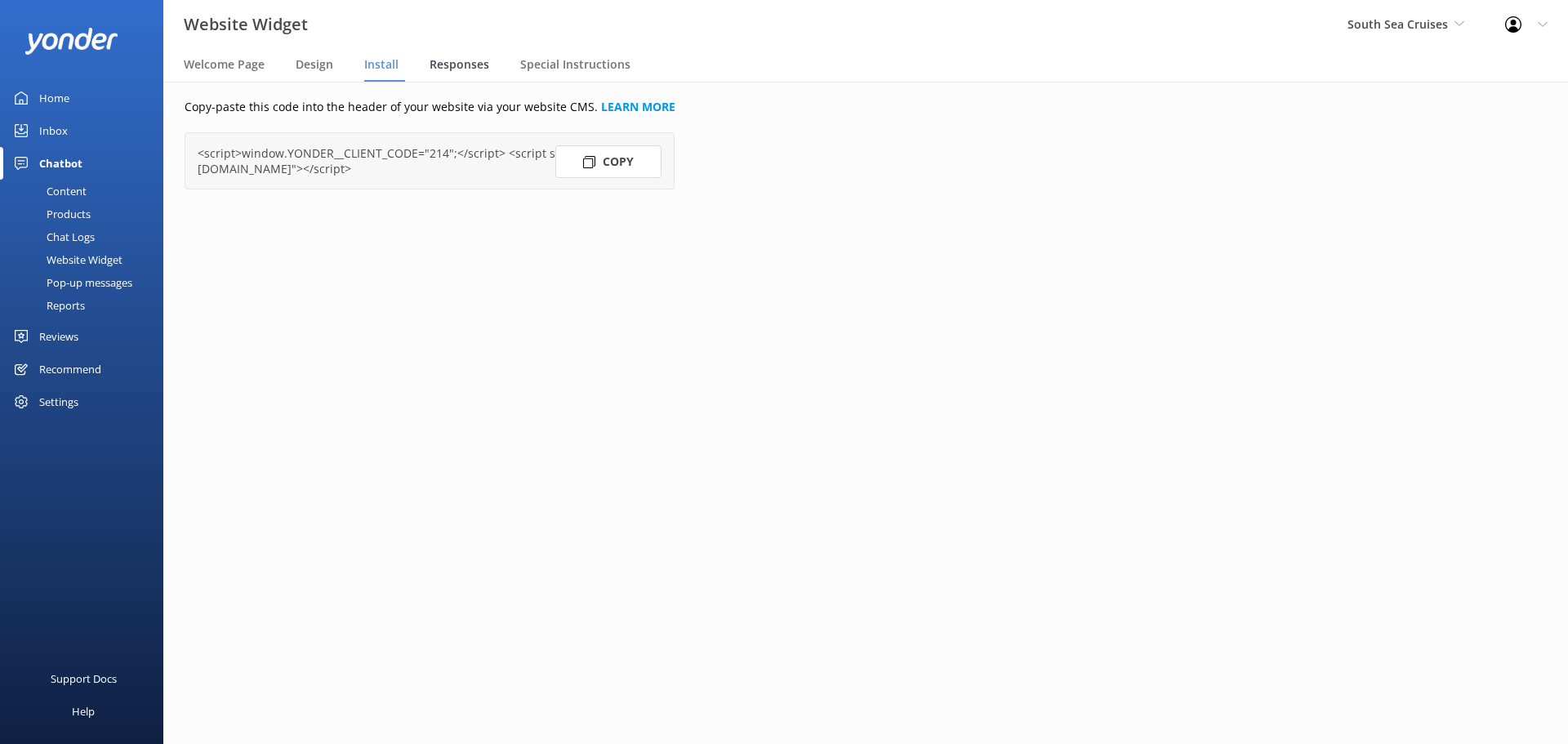
click at [466, 66] on span "Responses" at bounding box center [459, 64] width 60 height 17
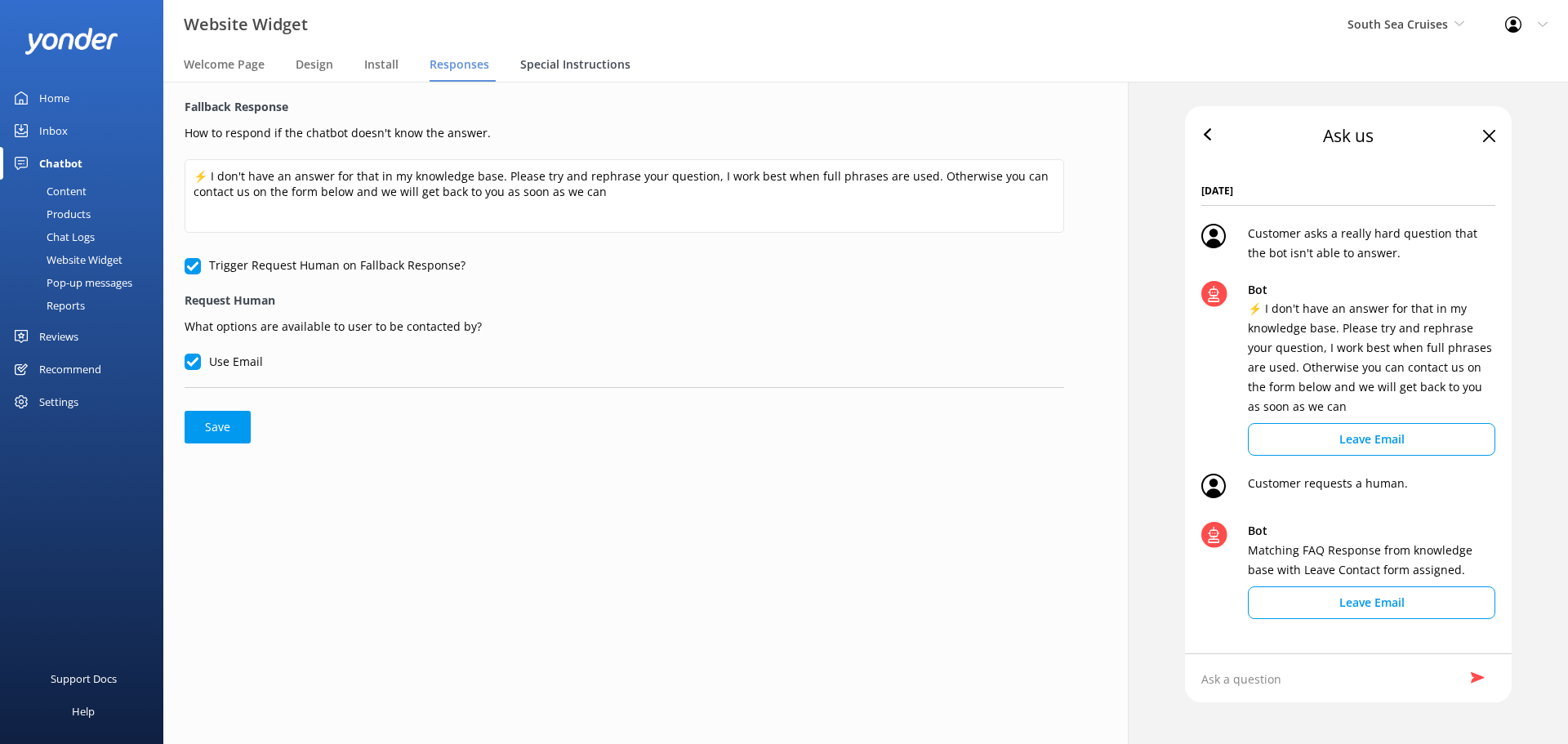
click at [573, 67] on span "Special Instructions" at bounding box center [576, 64] width 110 height 17
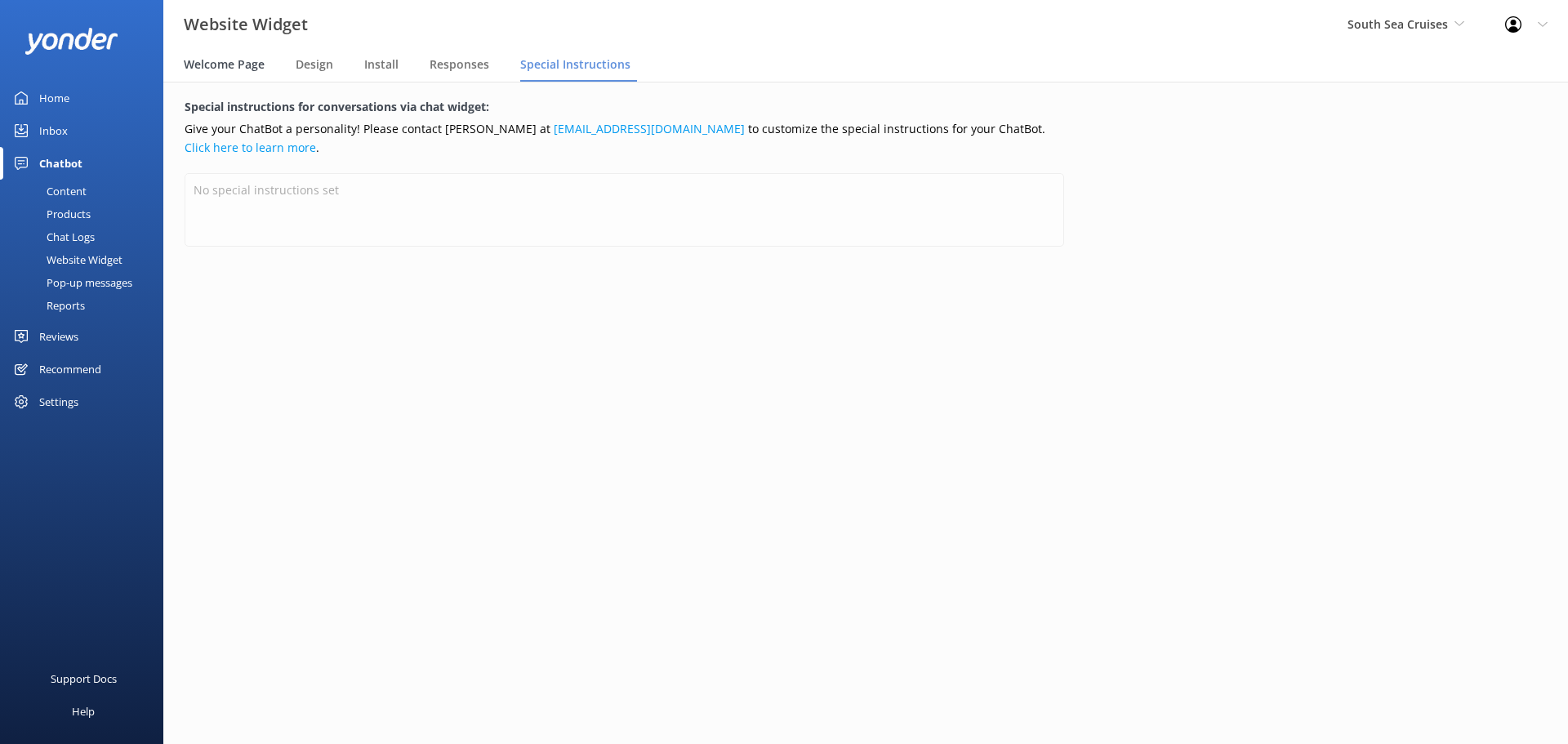
click at [220, 78] on div "Welcome Page" at bounding box center [228, 65] width 88 height 32
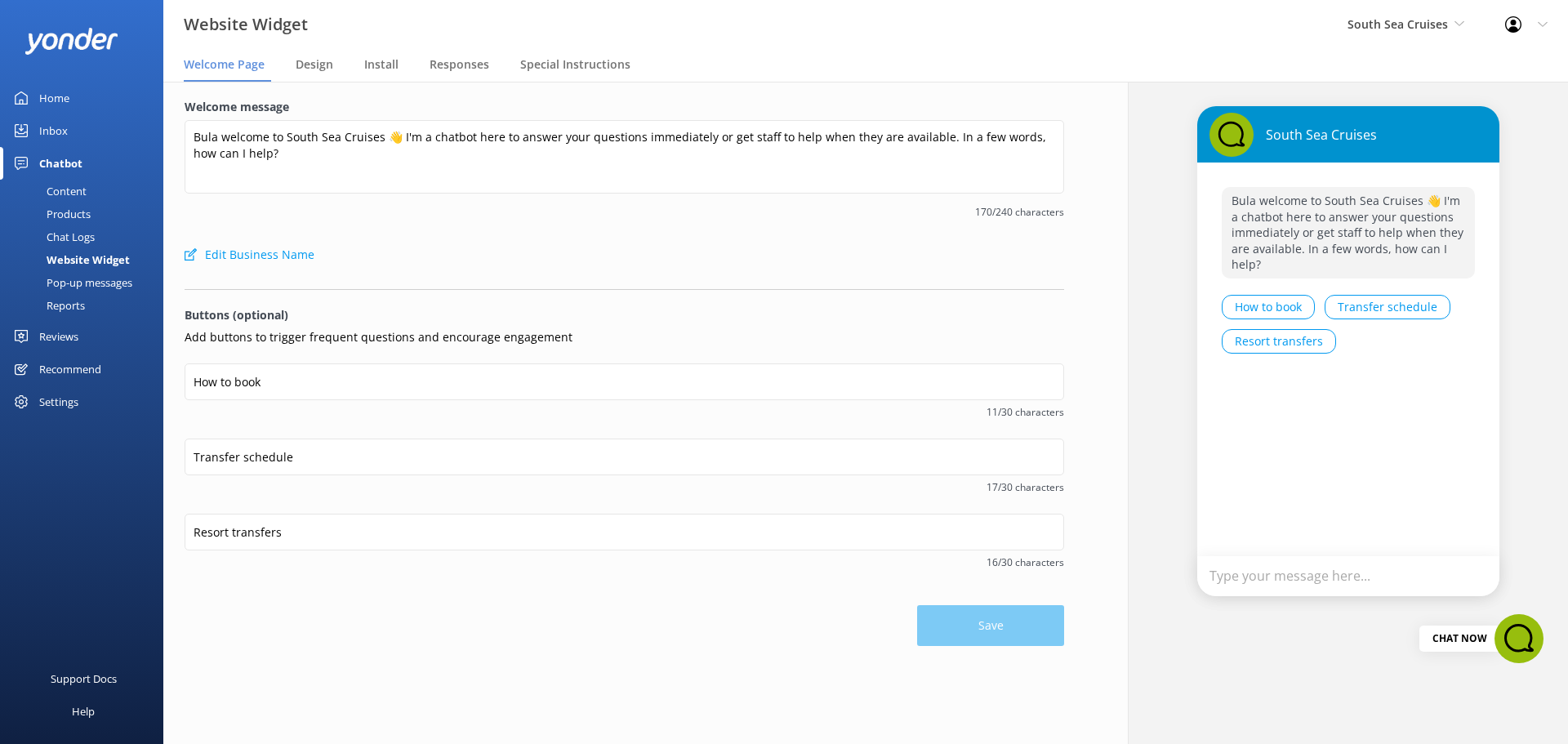
click at [89, 286] on div "Pop-up messages" at bounding box center [71, 283] width 122 height 23
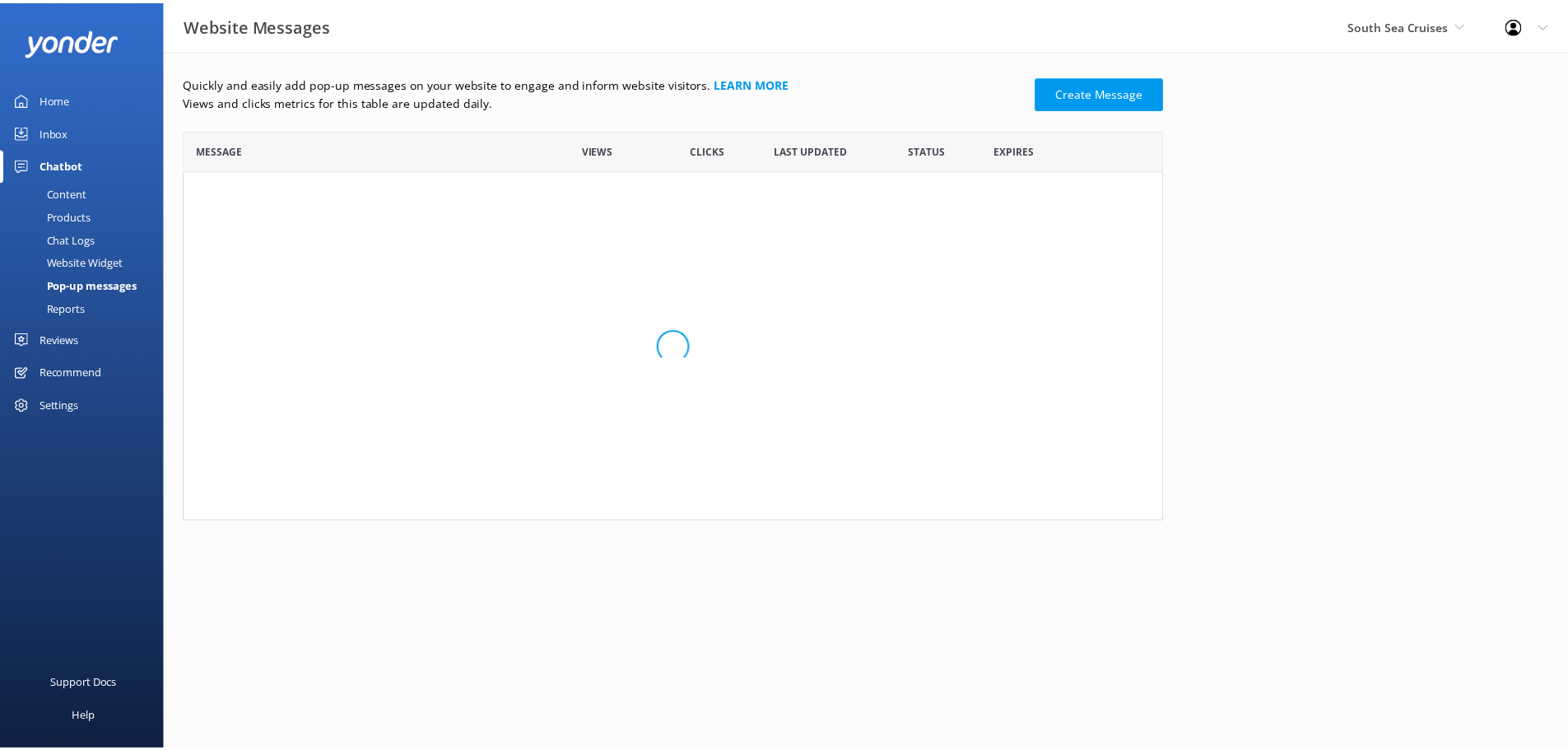
scroll to position [310, 975]
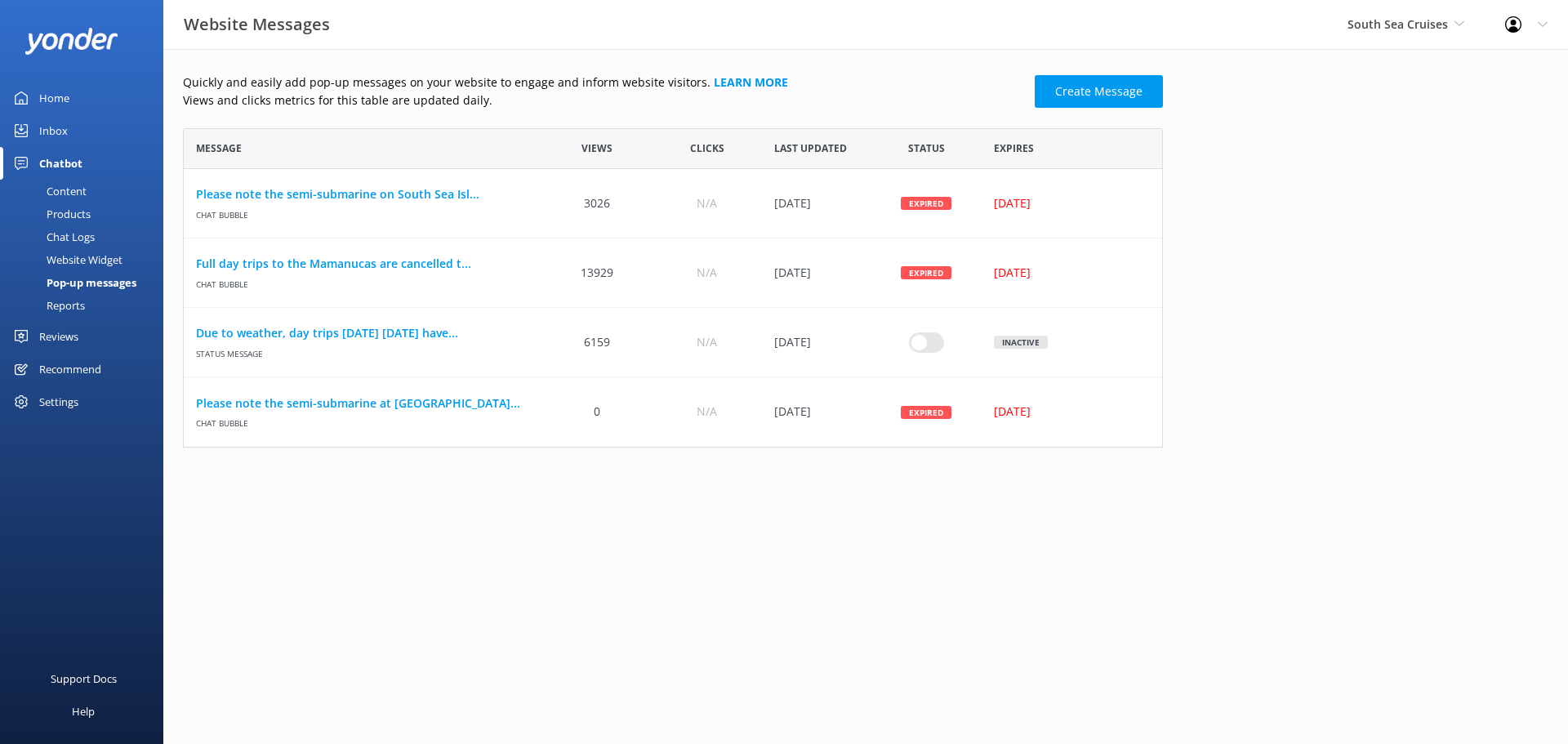
click at [1397, 37] on div "South Sea Cruises South Sea Cruises Malamala Beach Club Awesome Adventures Fiji…" at bounding box center [1406, 25] width 158 height 49
click at [1386, 267] on link "South Sea Cats" at bounding box center [1409, 264] width 164 height 39
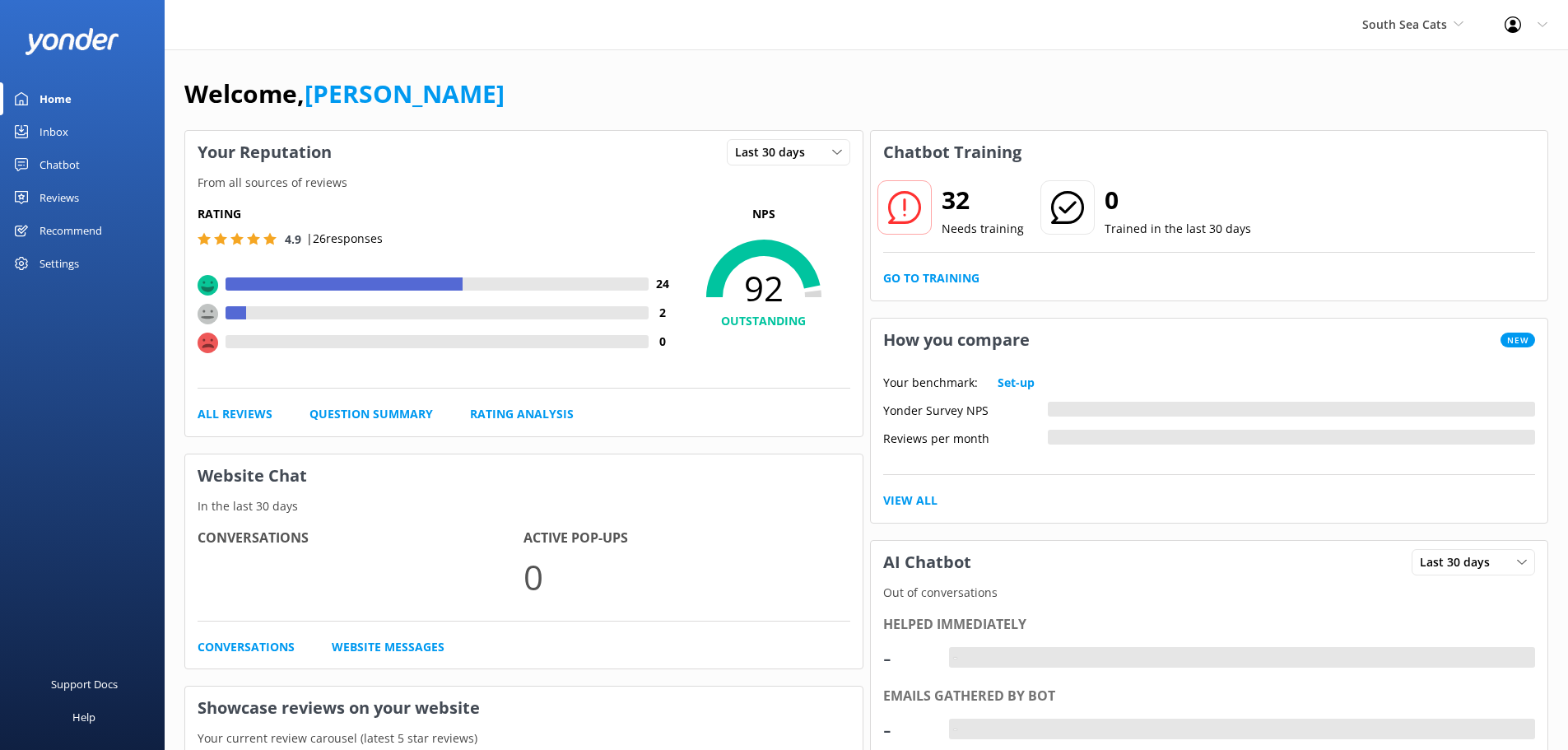
click at [57, 199] on div "Reviews" at bounding box center [59, 197] width 40 height 33
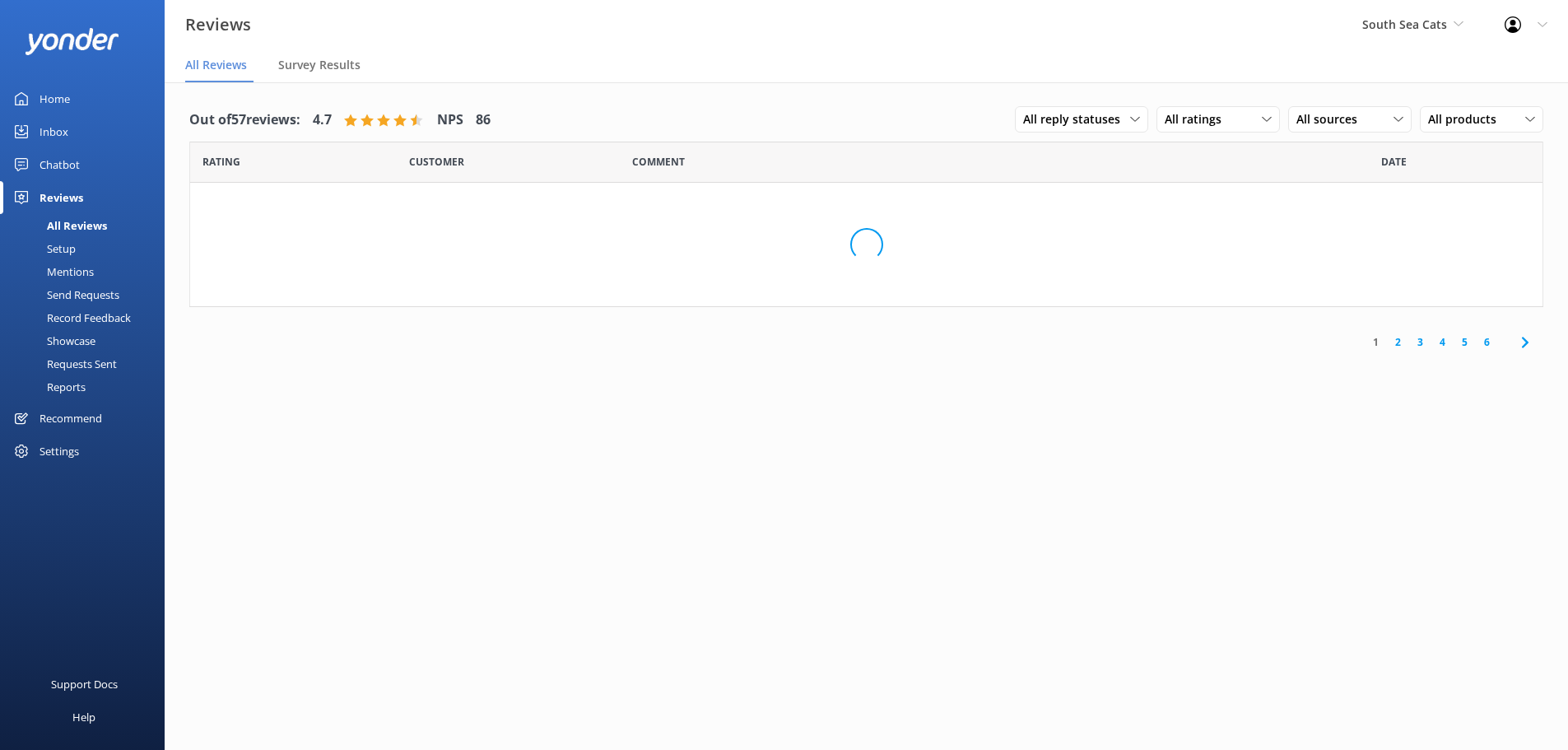
click at [56, 171] on div "Chatbot" at bounding box center [60, 164] width 41 height 33
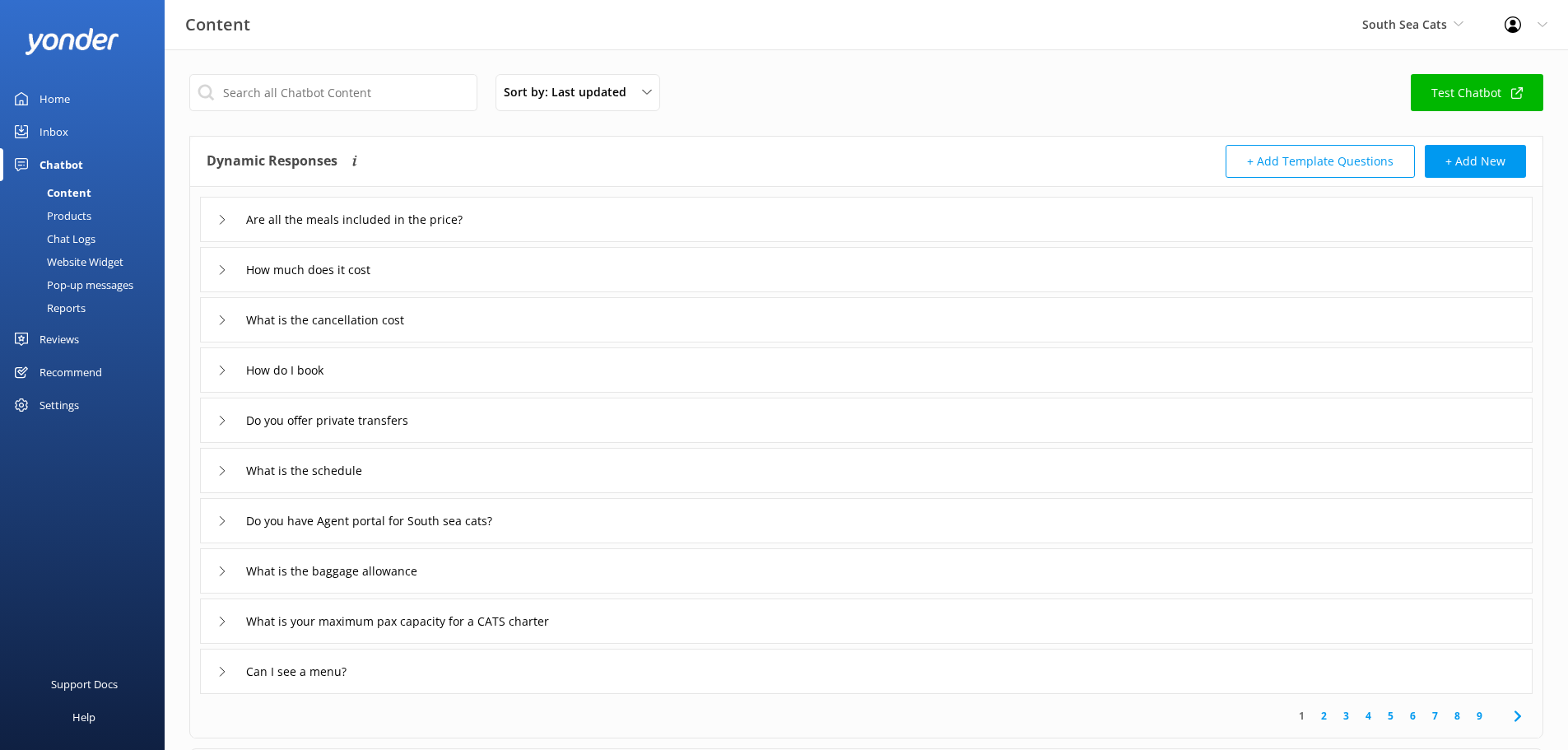
click at [71, 238] on div "Chat Logs" at bounding box center [52, 239] width 86 height 23
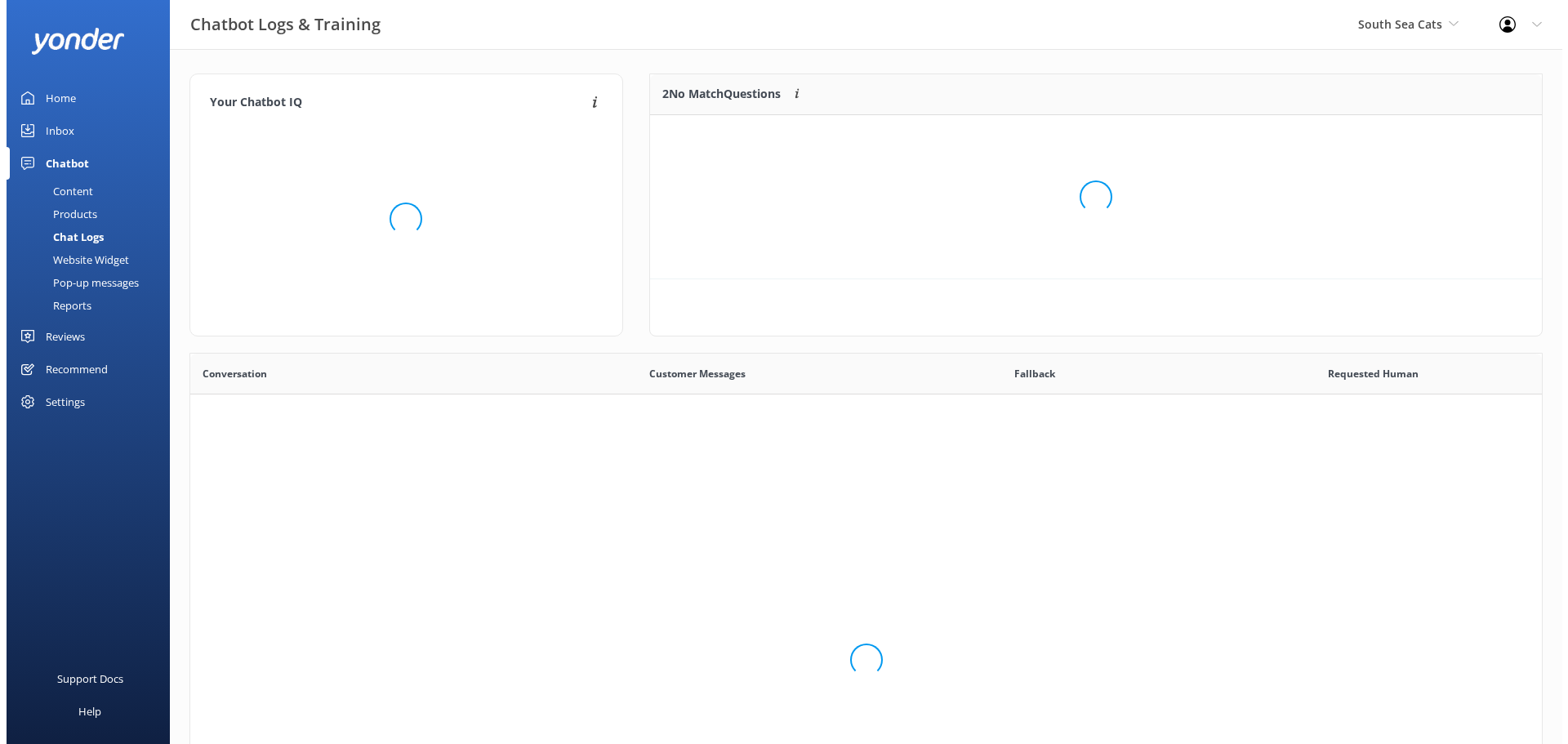
scroll to position [560, 1340]
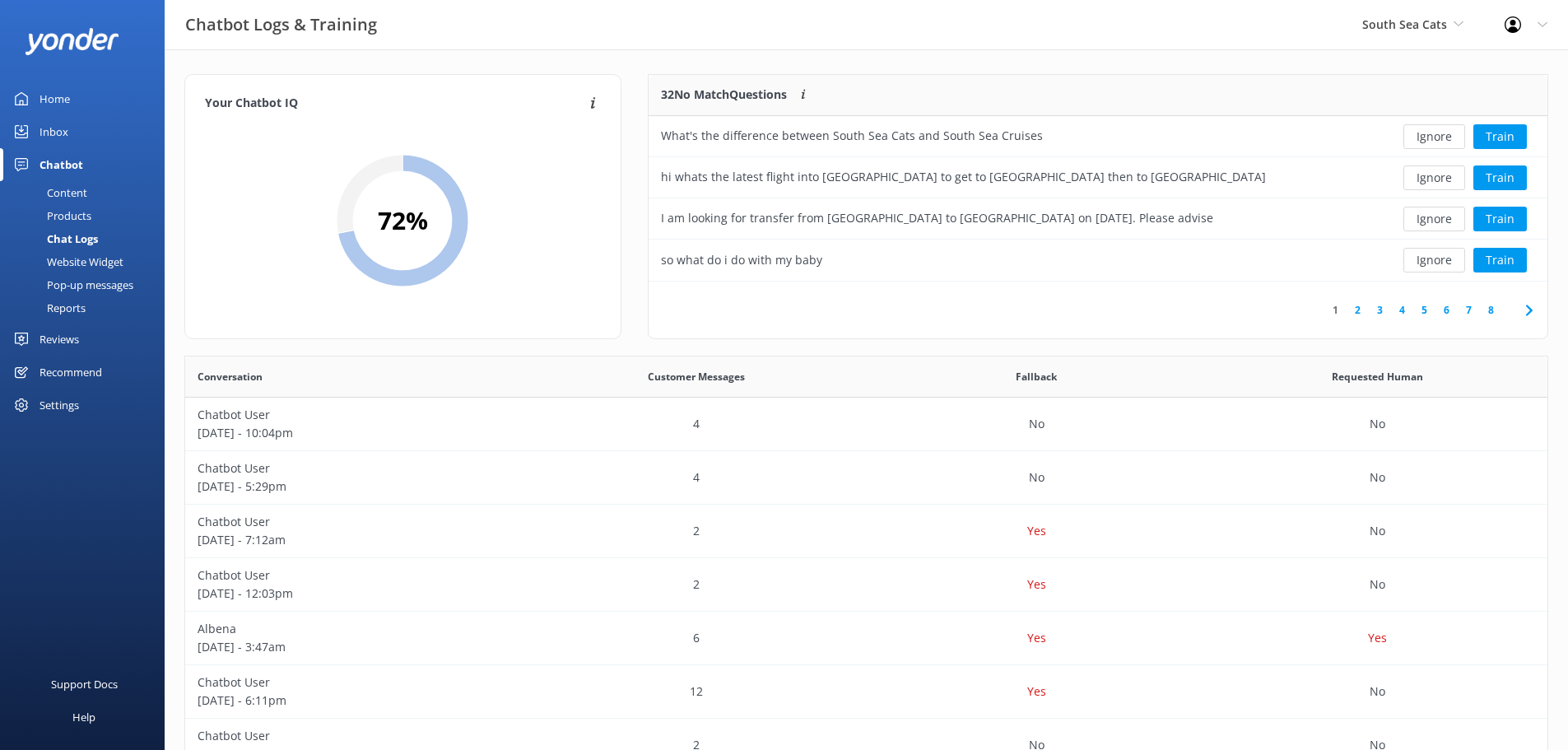
click at [78, 259] on div "Website Widget" at bounding box center [66, 262] width 114 height 23
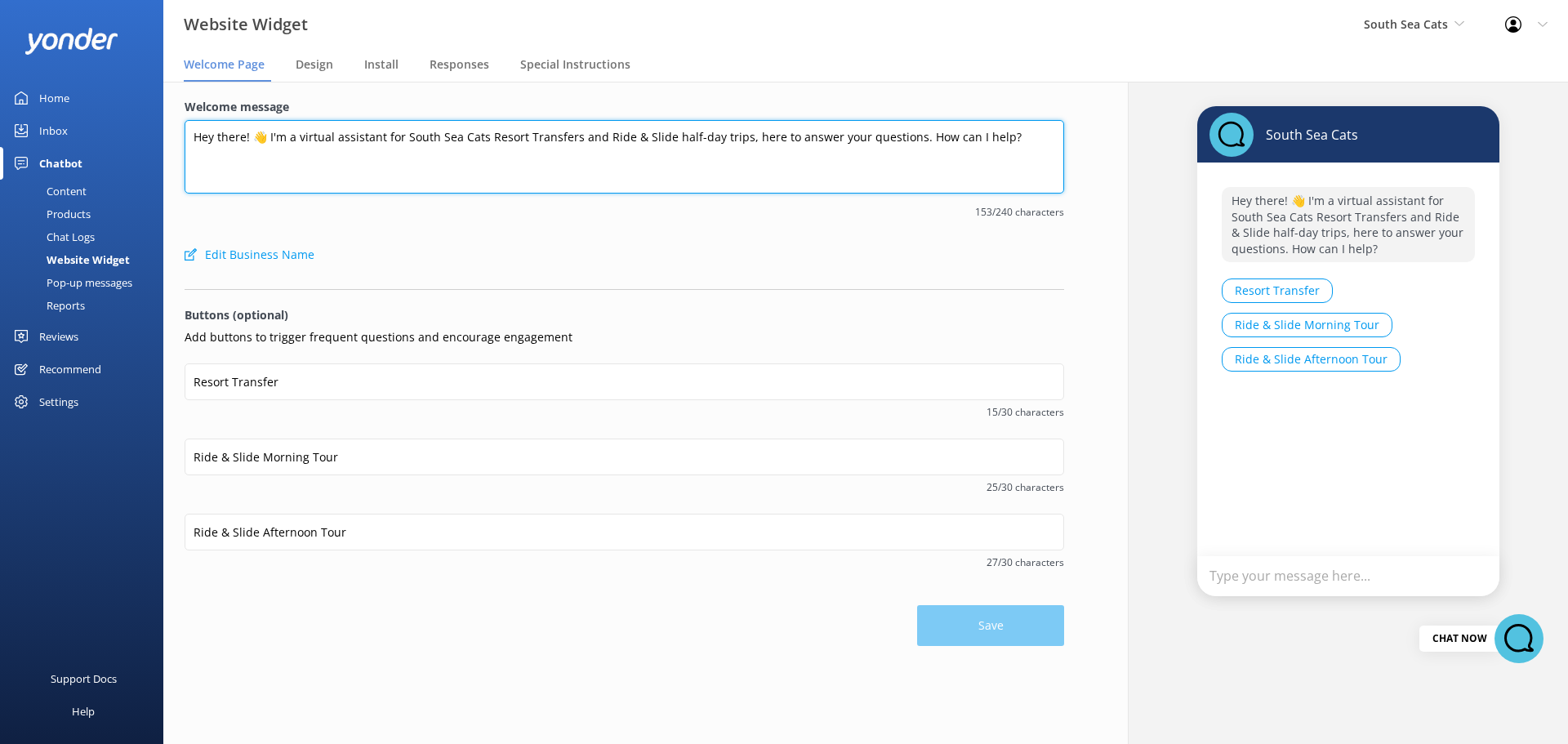
click at [253, 157] on textarea "Hey there! 👋 I'm a virtual assistant for South Sea Cats Resort Transfers and Ri…" at bounding box center [624, 157] width 879 height 74
click at [360, 137] on textarea "Hey there! 👋 I'm a virtual assistant for South Sea Cats Resort Transfers and Ri…" at bounding box center [624, 157] width 879 height 74
click at [1041, 139] on textarea "Hey there! 👋 I'm a virtual assistant for South Sea Cats Resort Transfers and Ri…" at bounding box center [624, 157] width 879 height 74
paste textarea "Bula welcome to South Sea Cruises 👋 I'm a chatbot here to answer your questions…"
type textarea "Hey there! 👋 I'm a virtual assistant for South Sea Cats Resort Transfers and Ri…"
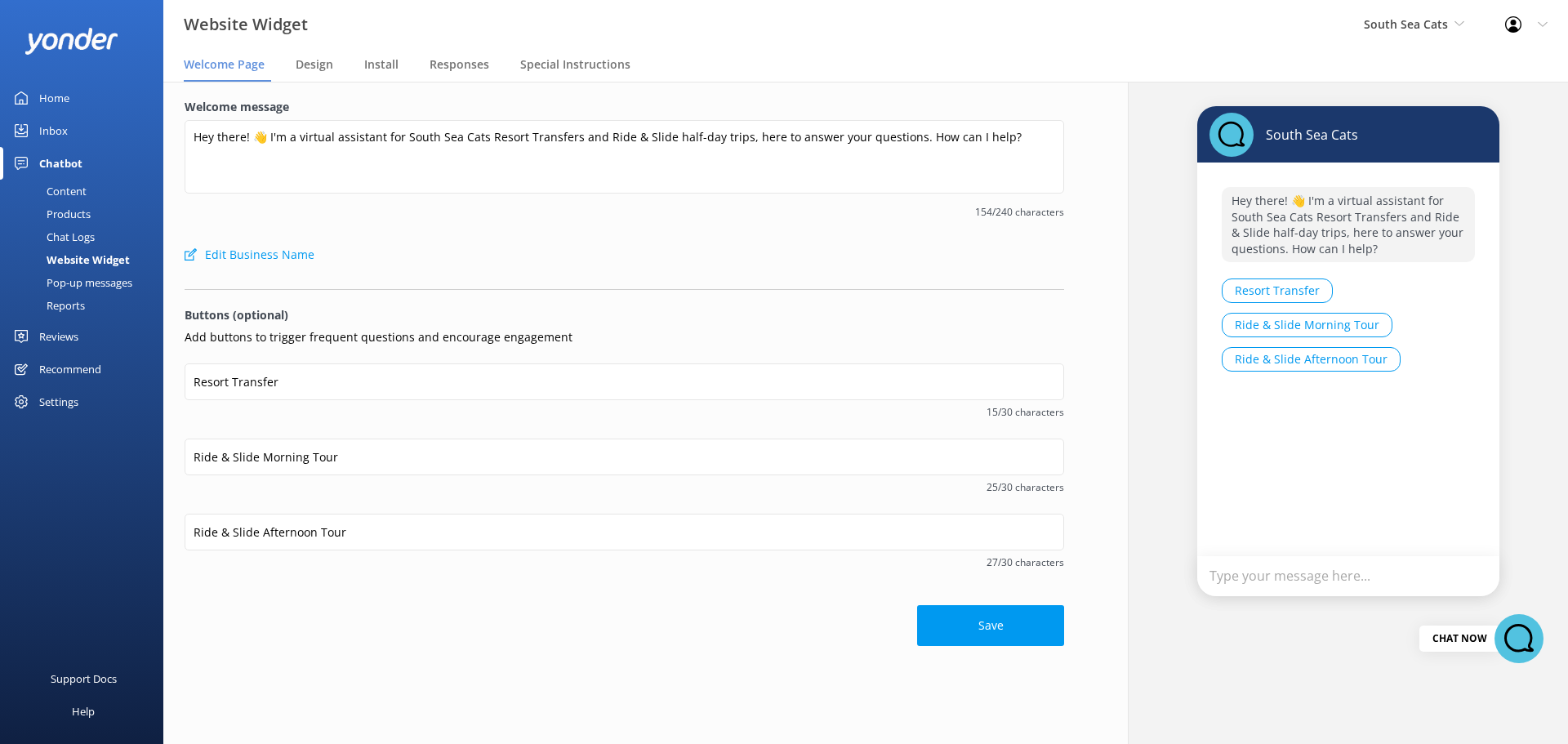
click at [973, 600] on div "Save" at bounding box center [624, 617] width 879 height 57
click at [1001, 623] on button "Save" at bounding box center [990, 626] width 147 height 41
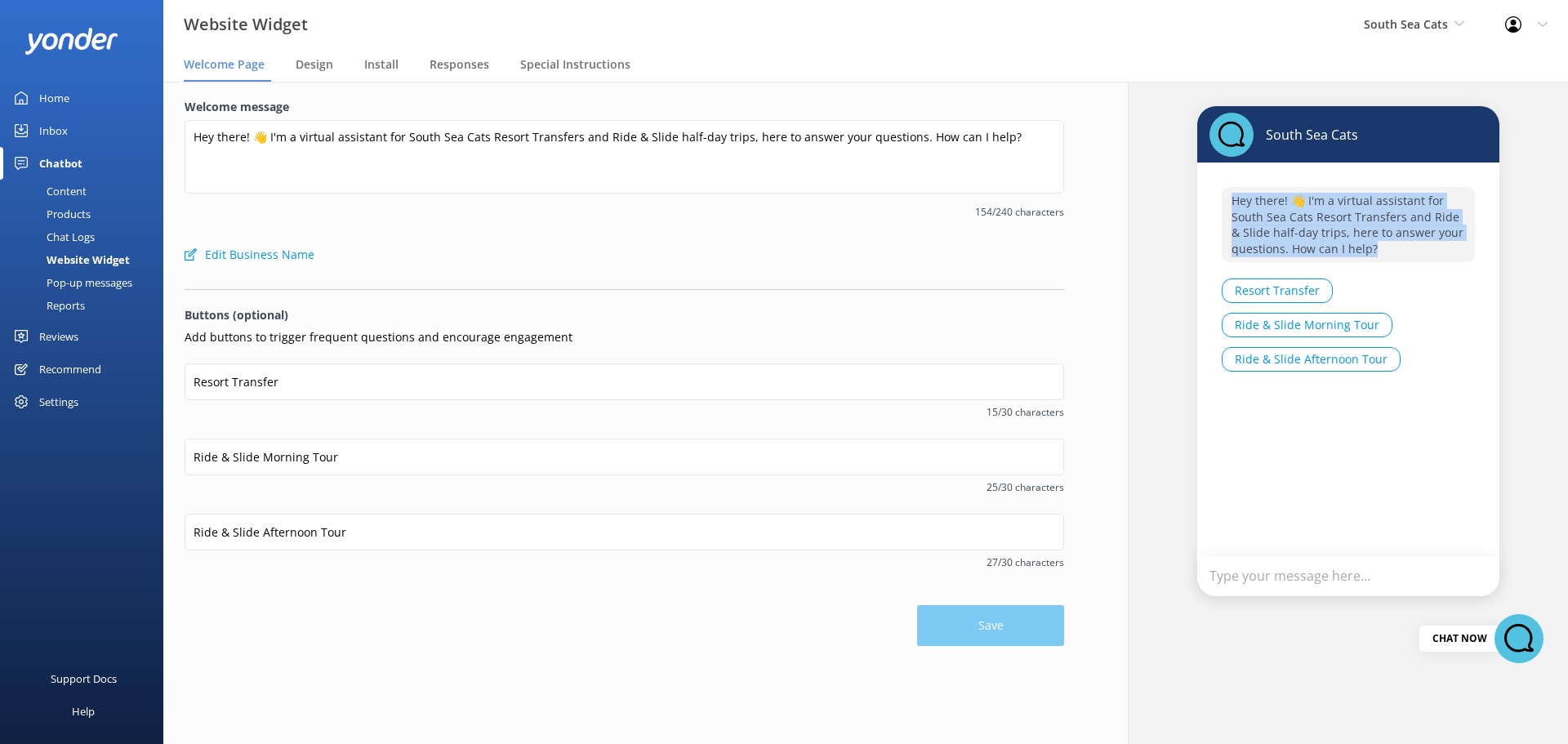
drag, startPoint x: 1379, startPoint y: 250, endPoint x: 1202, endPoint y: 198, distance: 184.5
click at [1202, 198] on div "Hey there! 👋 I'm a virtual assistant for South Sea Cats Resort Transfers and Ri…" at bounding box center [1348, 284] width 302 height 243
copy p "Hey there! 👋 I'm a virtual assistant for South Sea Cats Resort Transfers and Ri…"
click at [78, 279] on div "Pop-up messages" at bounding box center [71, 283] width 122 height 23
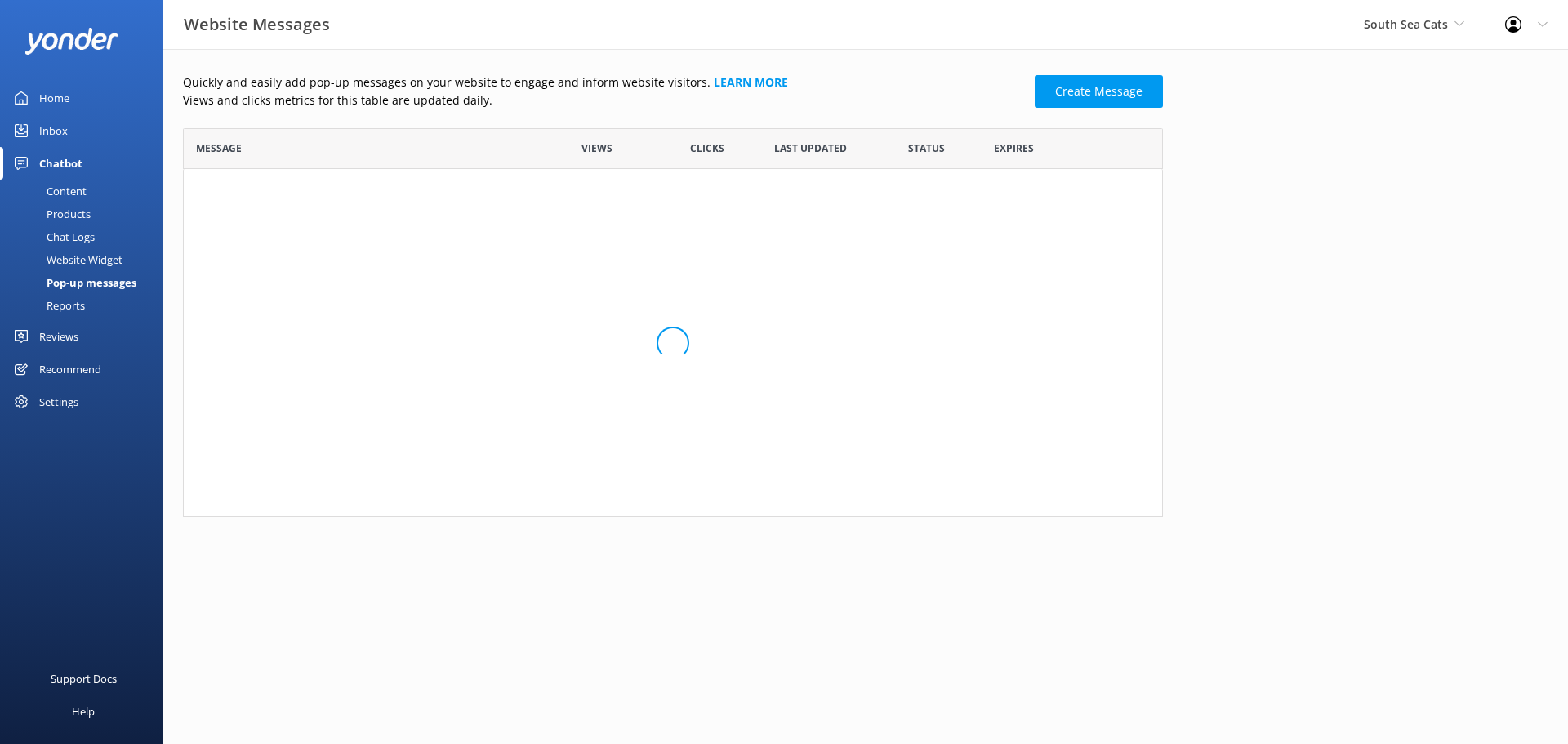
scroll to position [376, 968]
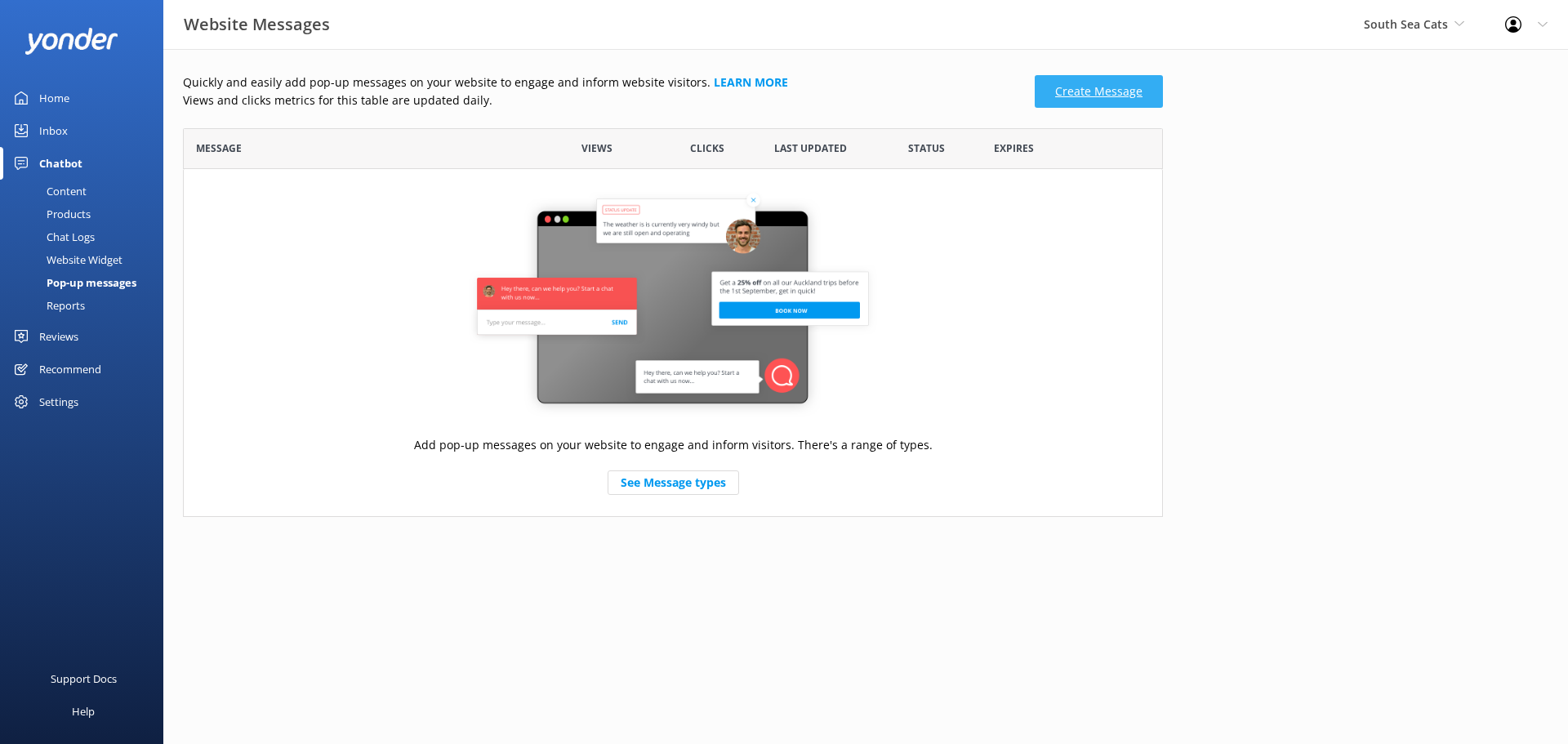
click at [1084, 81] on link "Create Message" at bounding box center [1099, 91] width 129 height 32
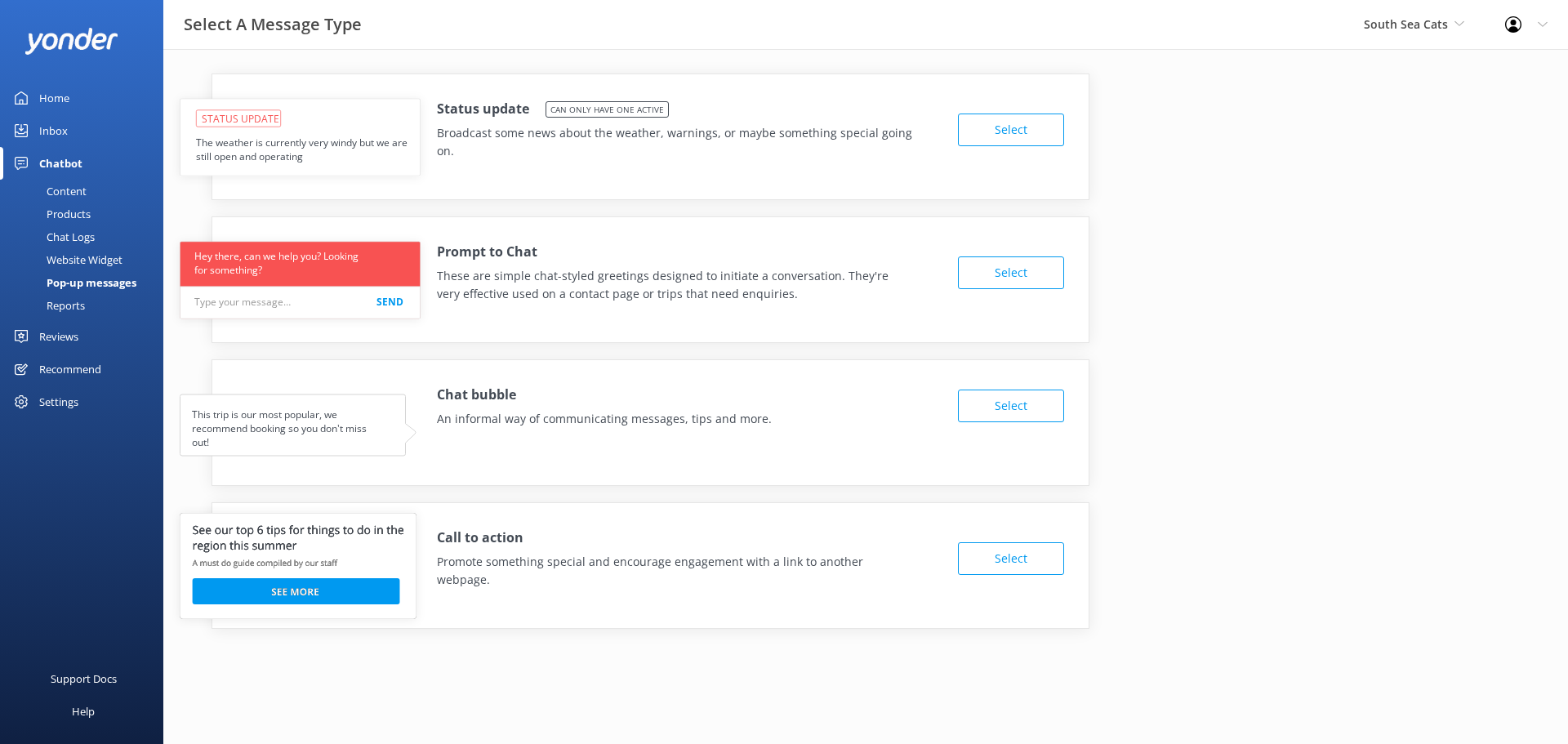
click at [994, 277] on button "Select" at bounding box center [1011, 272] width 106 height 32
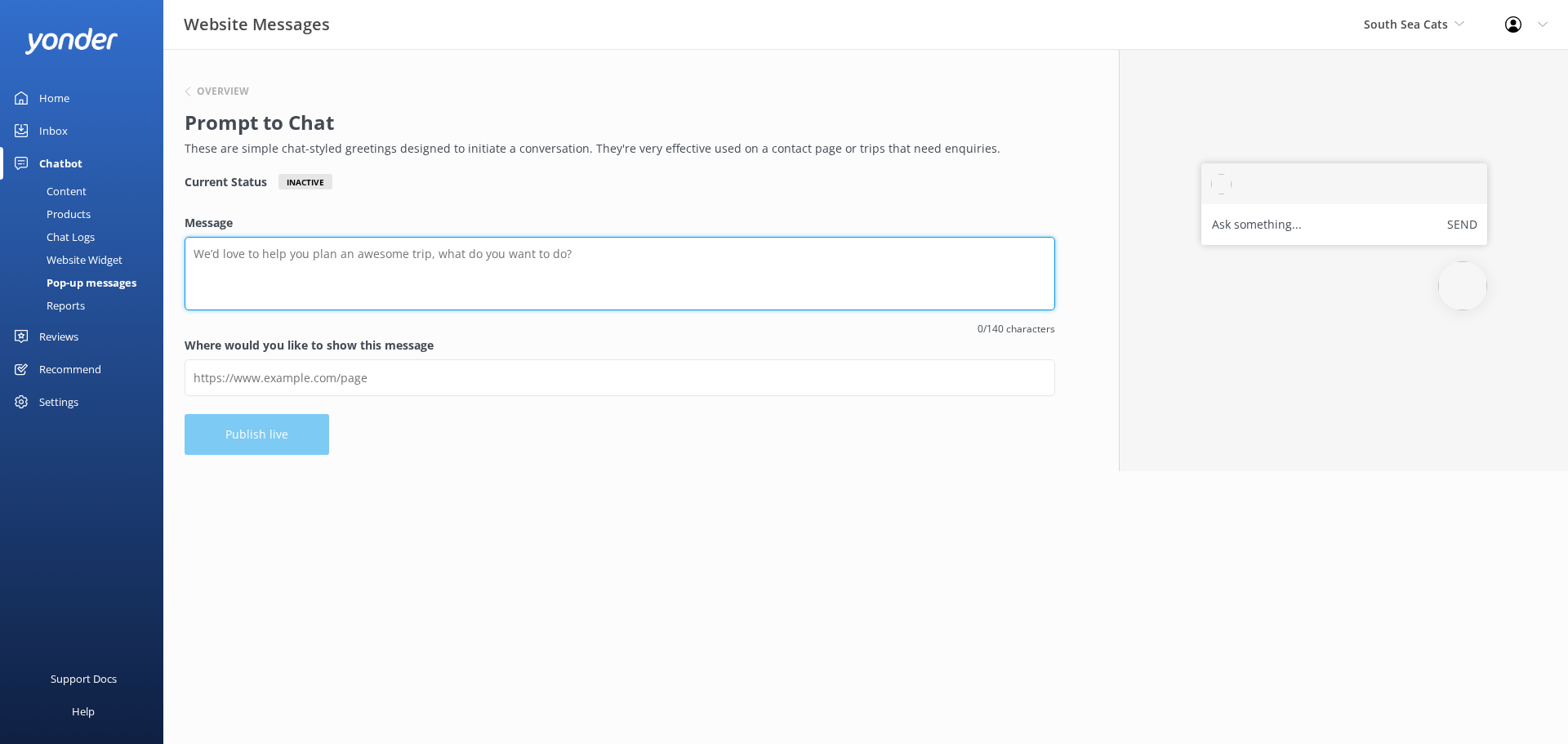
click at [228, 288] on textarea "Message" at bounding box center [620, 274] width 871 height 74
paste textarea "Hey there! 👋 I'm a virtual assistant for South Sea Cats Resort Transfers and Ri…"
type textarea "Hey there! 👋 I'm a virtual assistant for South Sea Cats Resort Transfers and Ri…"
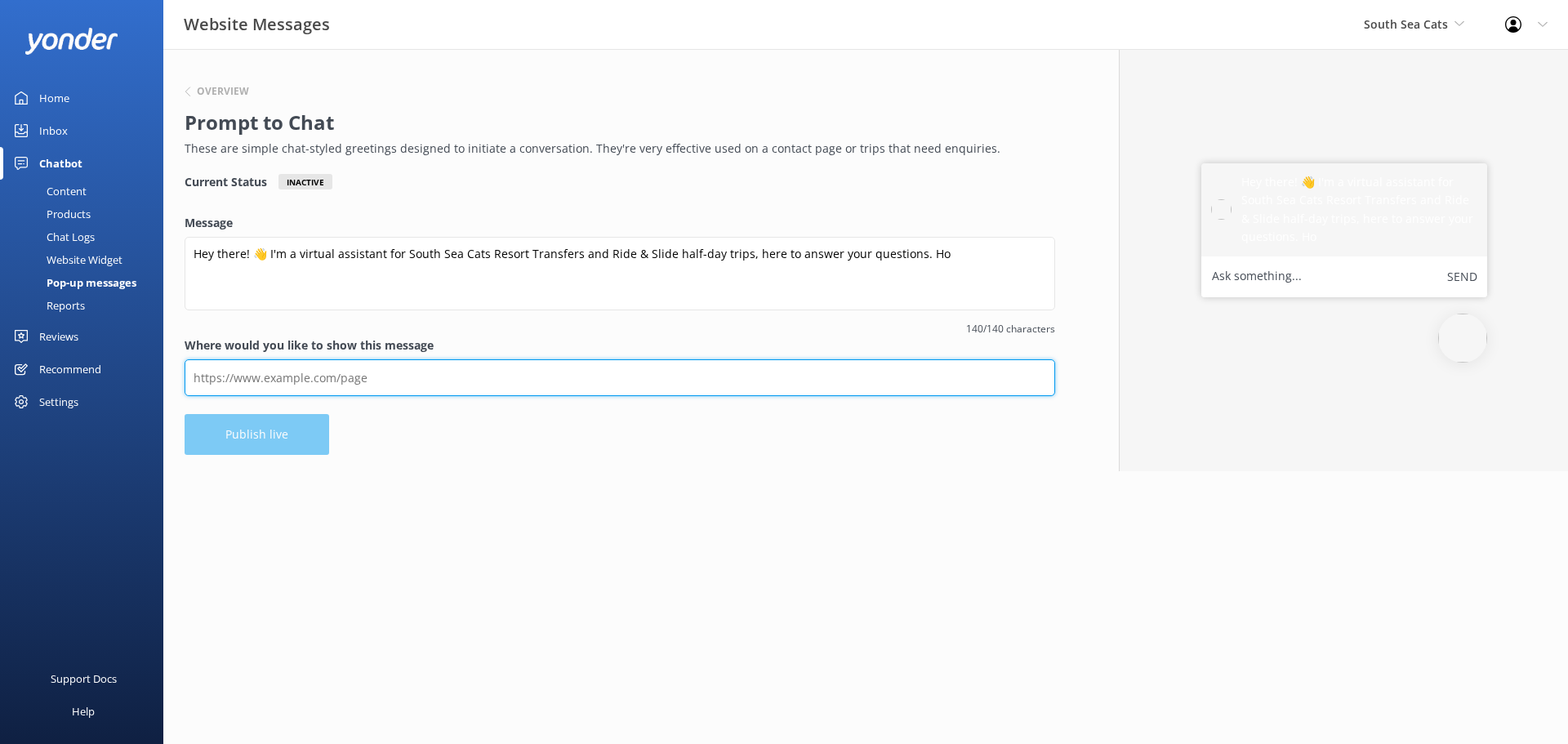
click at [306, 379] on input "Where would you like to show this message" at bounding box center [620, 378] width 871 height 37
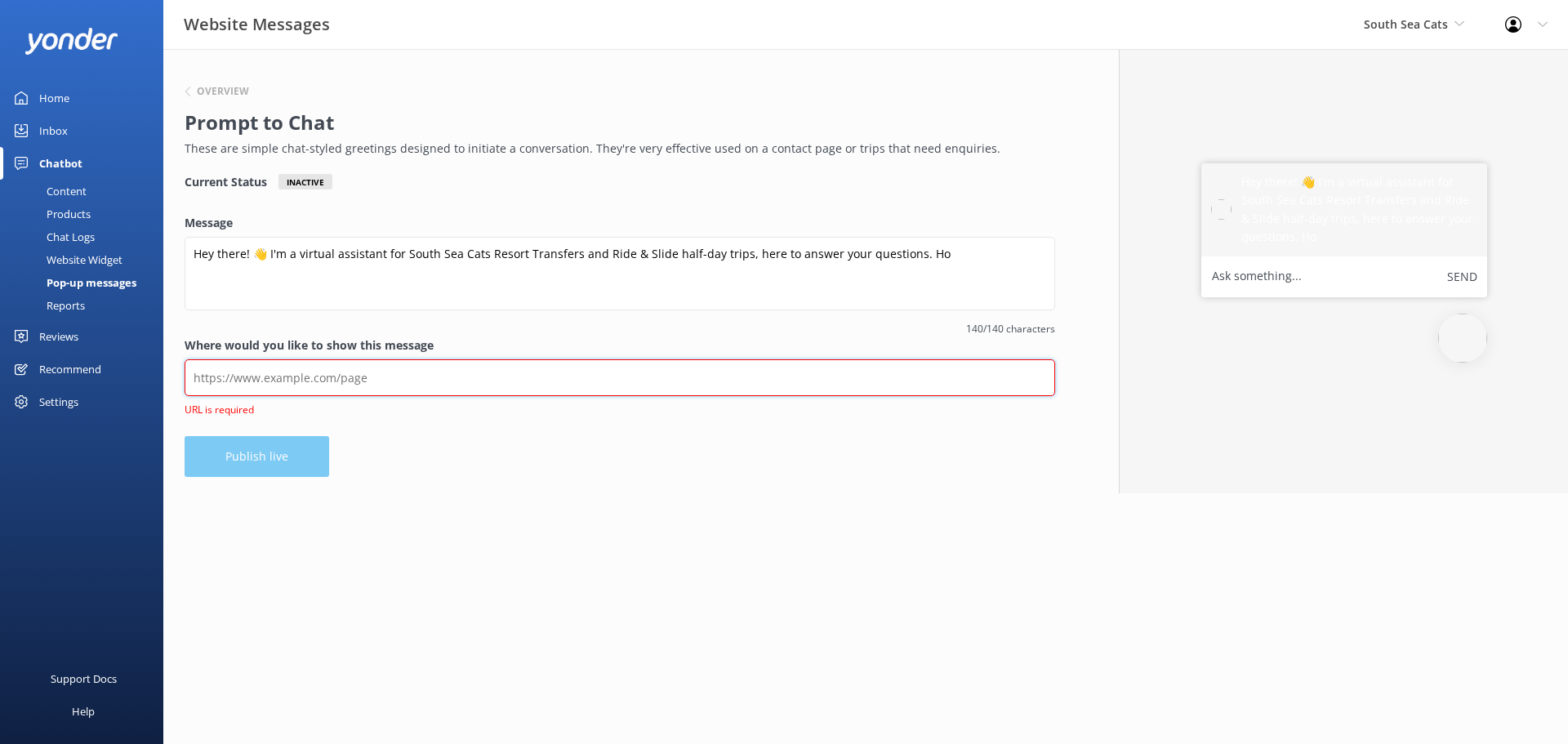
click at [213, 380] on input "Where would you like to show this message" at bounding box center [620, 378] width 871 height 37
paste input "[URL][DOMAIN_NAME]"
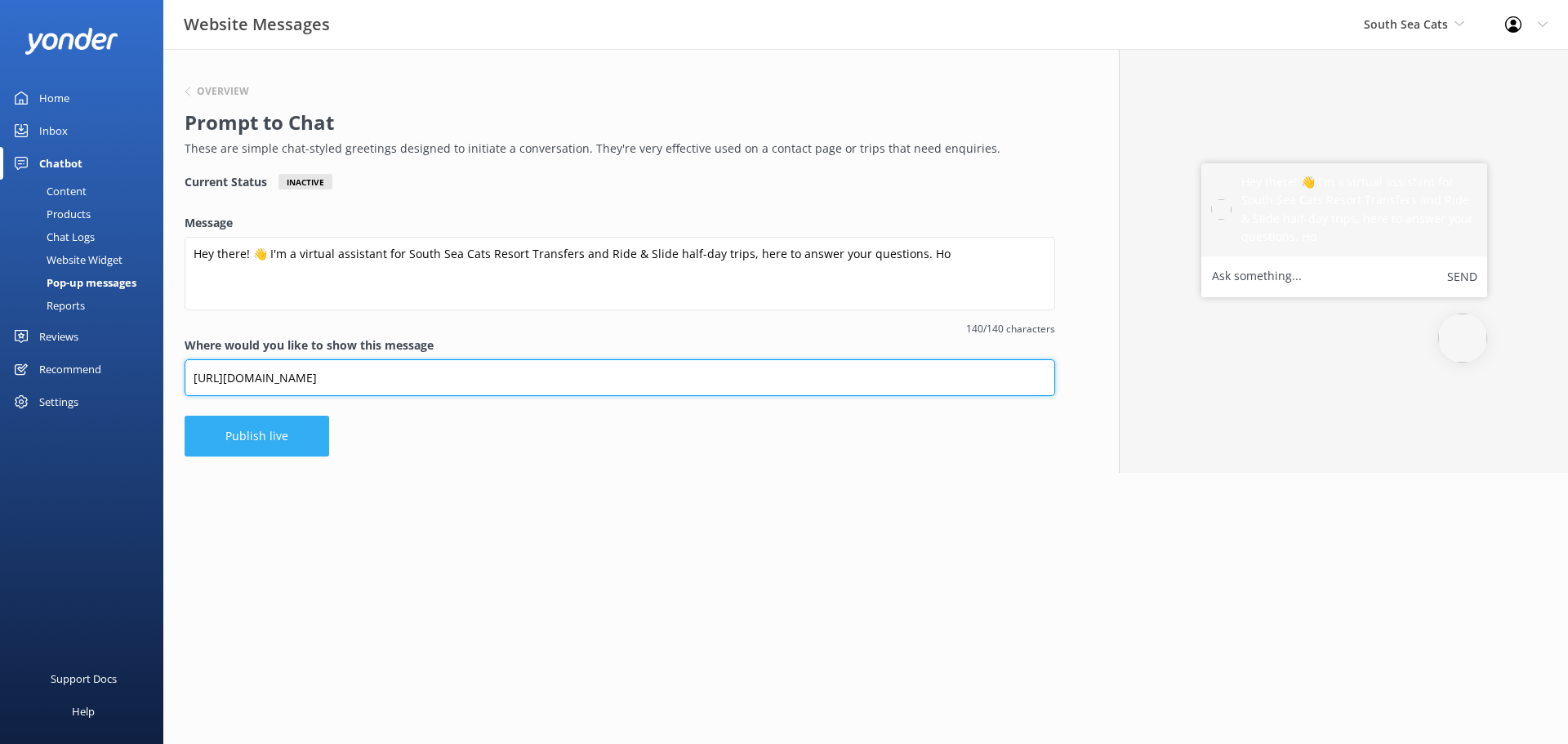
type input "[URL][DOMAIN_NAME]"
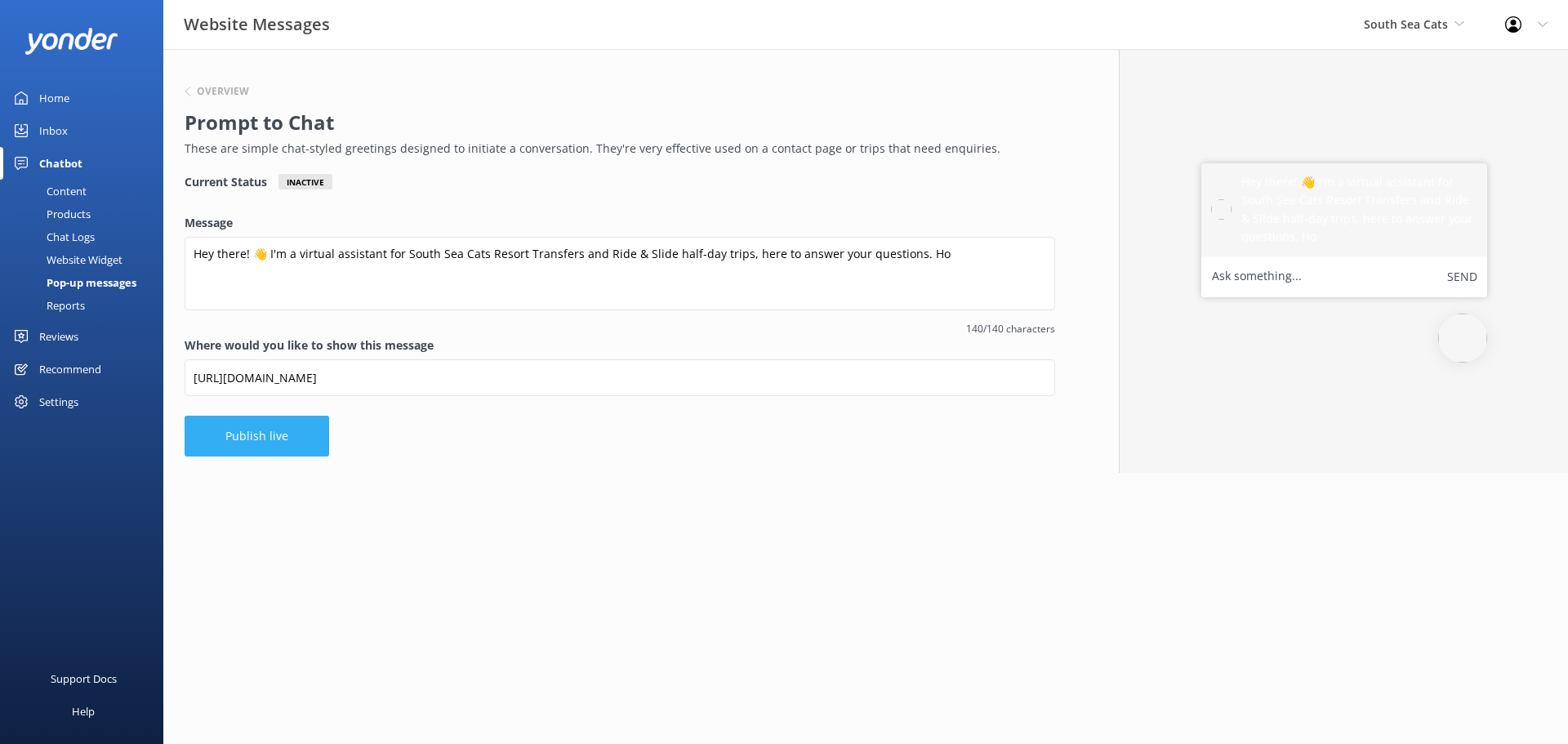
click at [249, 439] on button "Publish live" at bounding box center [256, 436] width 144 height 41
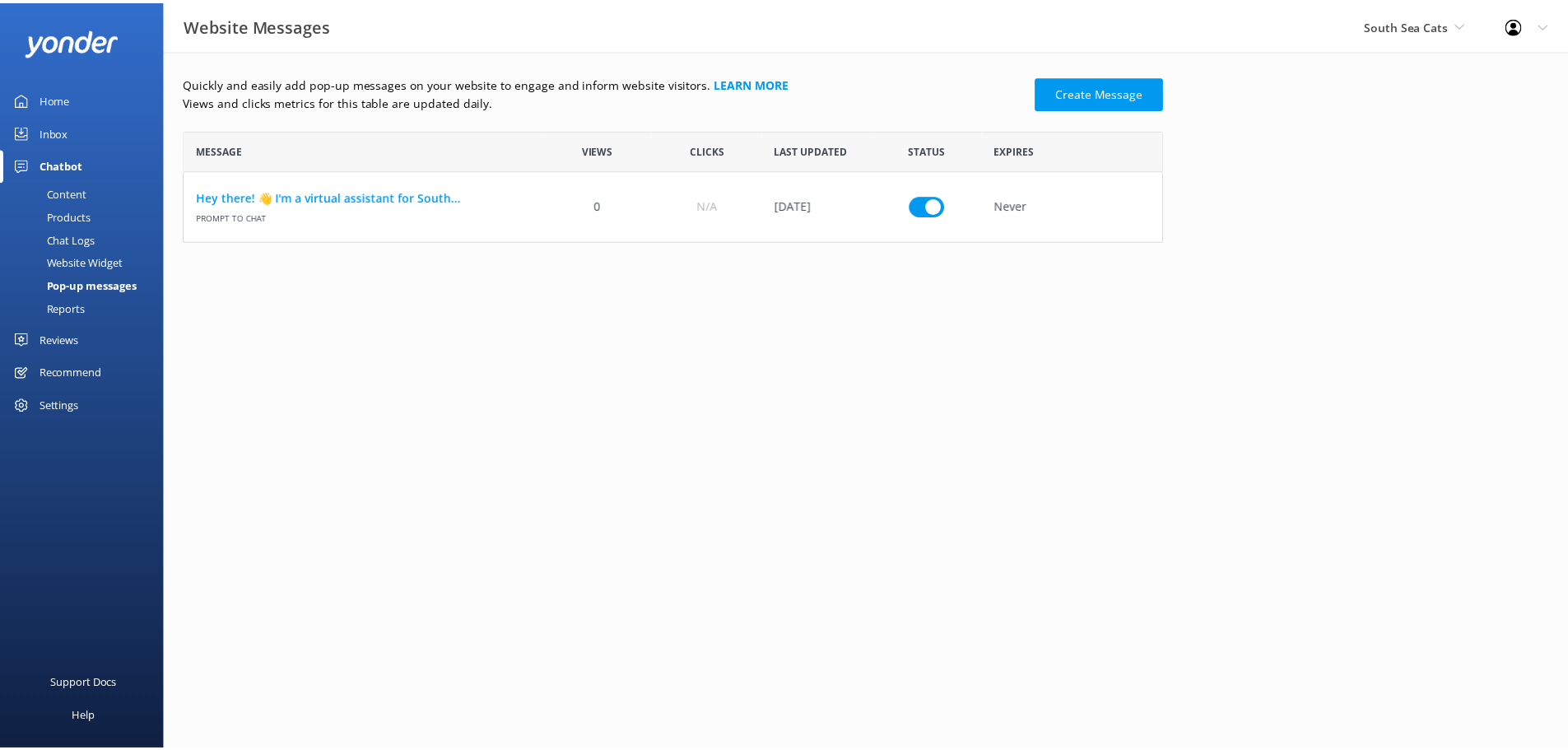
scroll to position [13, 13]
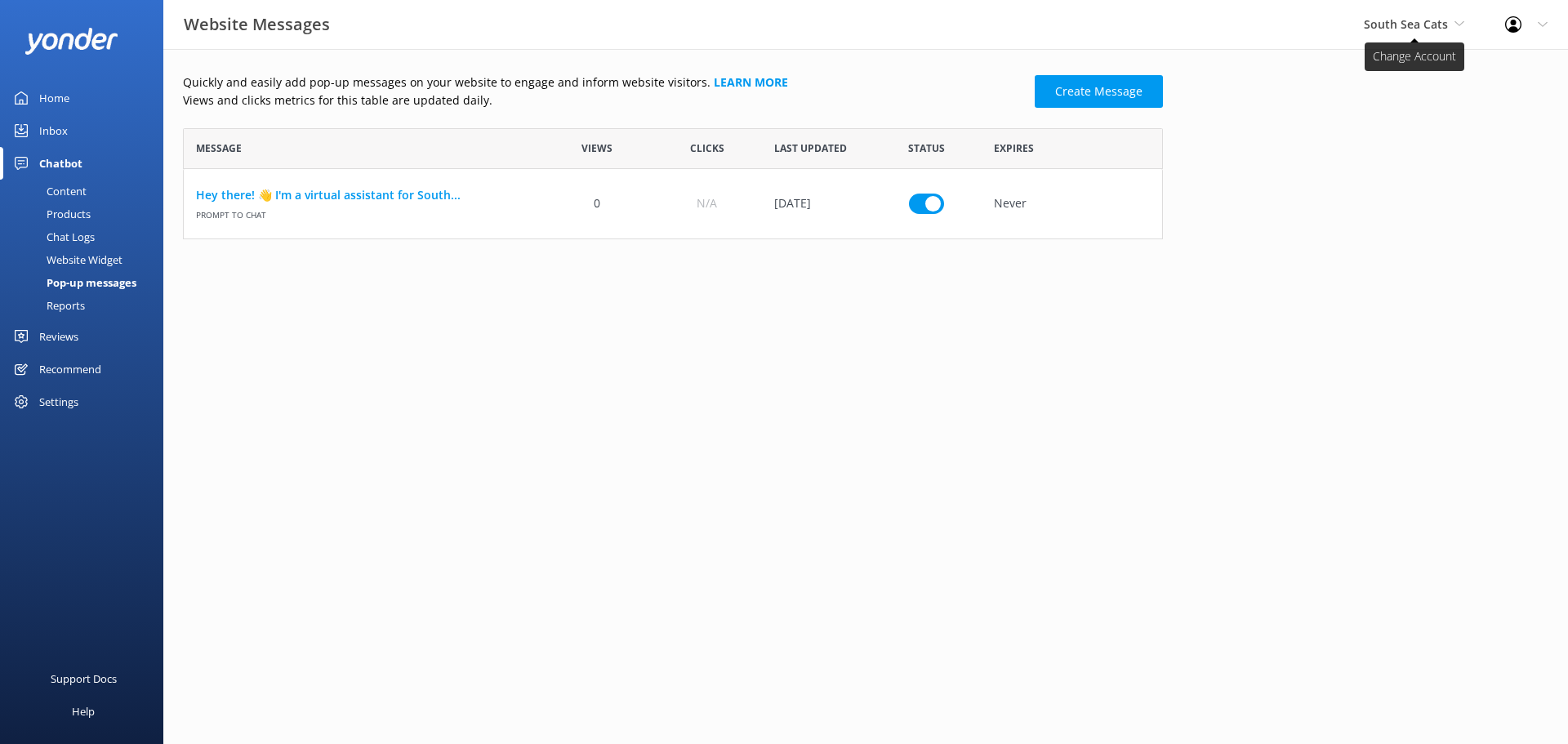
click at [1417, 17] on span "South Sea Cats" at bounding box center [1406, 25] width 84 height 16
click at [1420, 67] on link "South Sea Cruises" at bounding box center [1424, 68] width 164 height 39
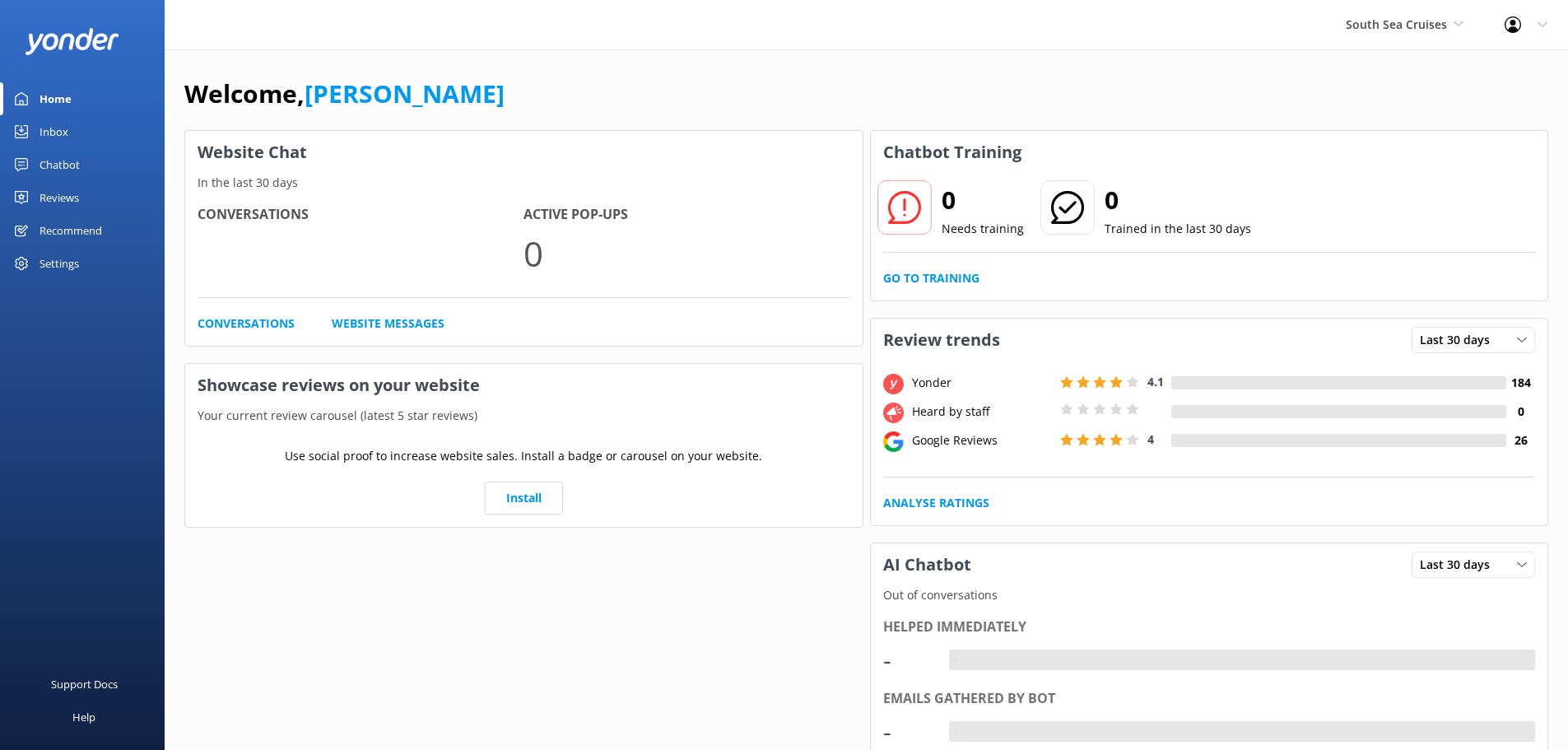
click at [58, 174] on div "Chatbot" at bounding box center [60, 164] width 41 height 33
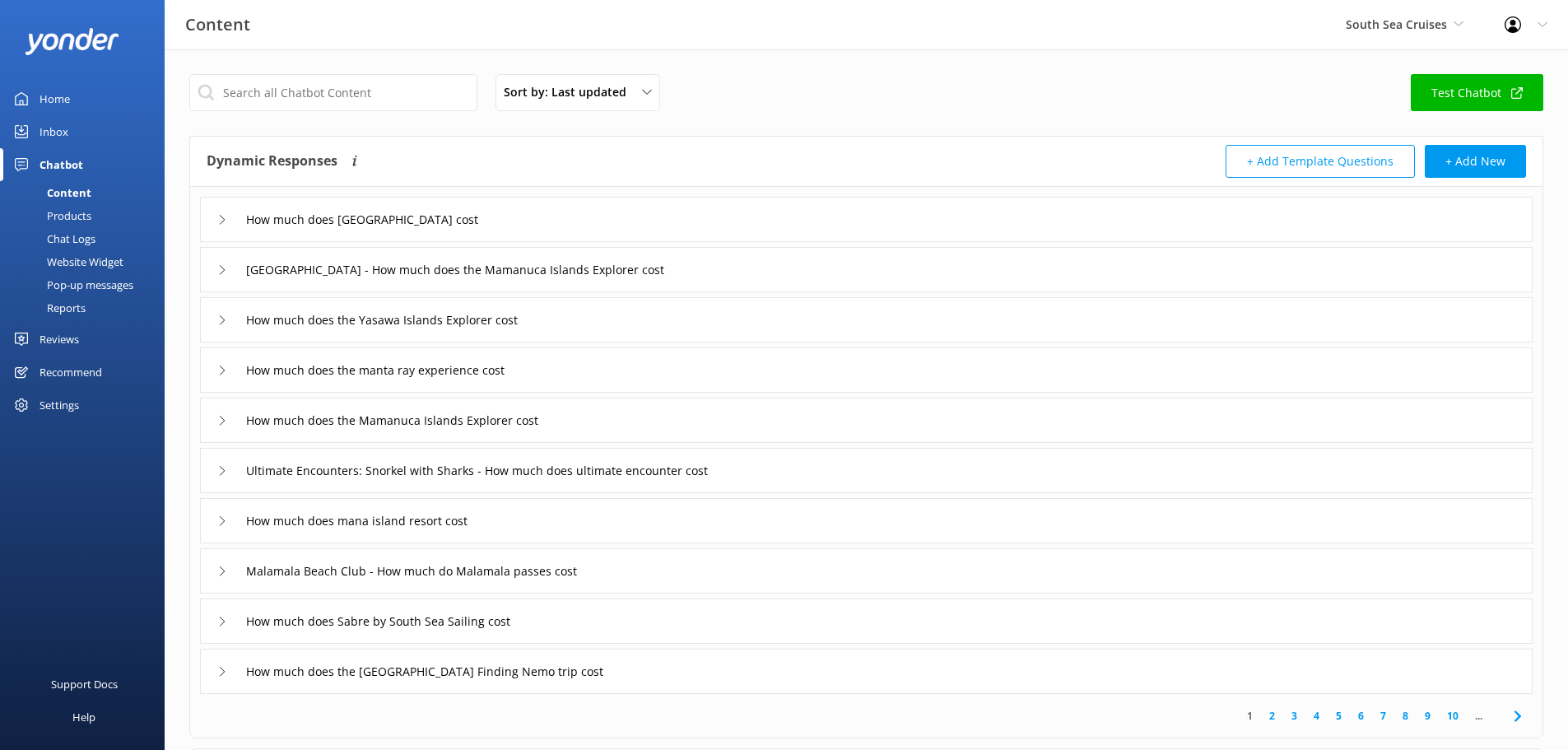
click at [76, 239] on div "Chat Logs" at bounding box center [52, 239] width 86 height 23
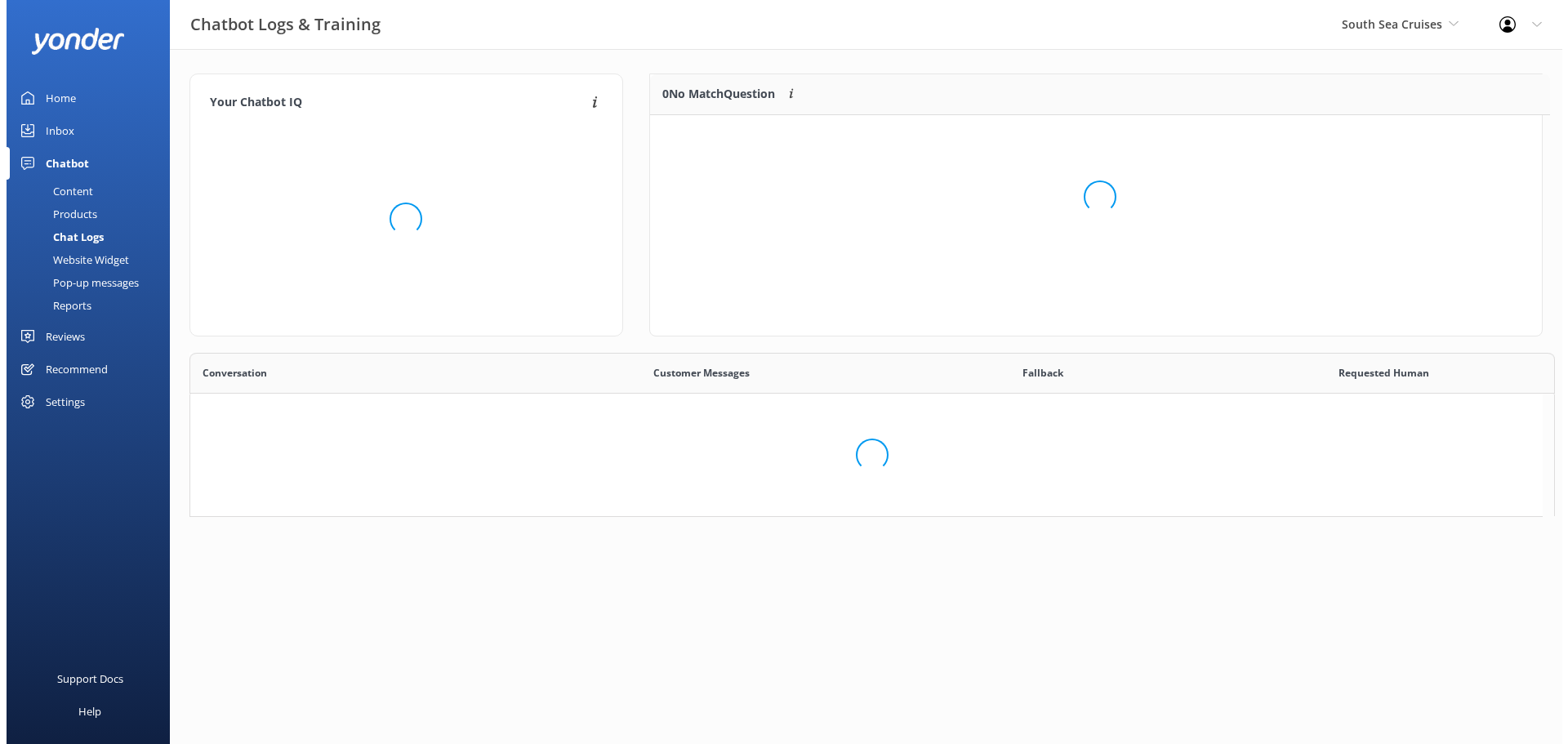
scroll to position [13, 13]
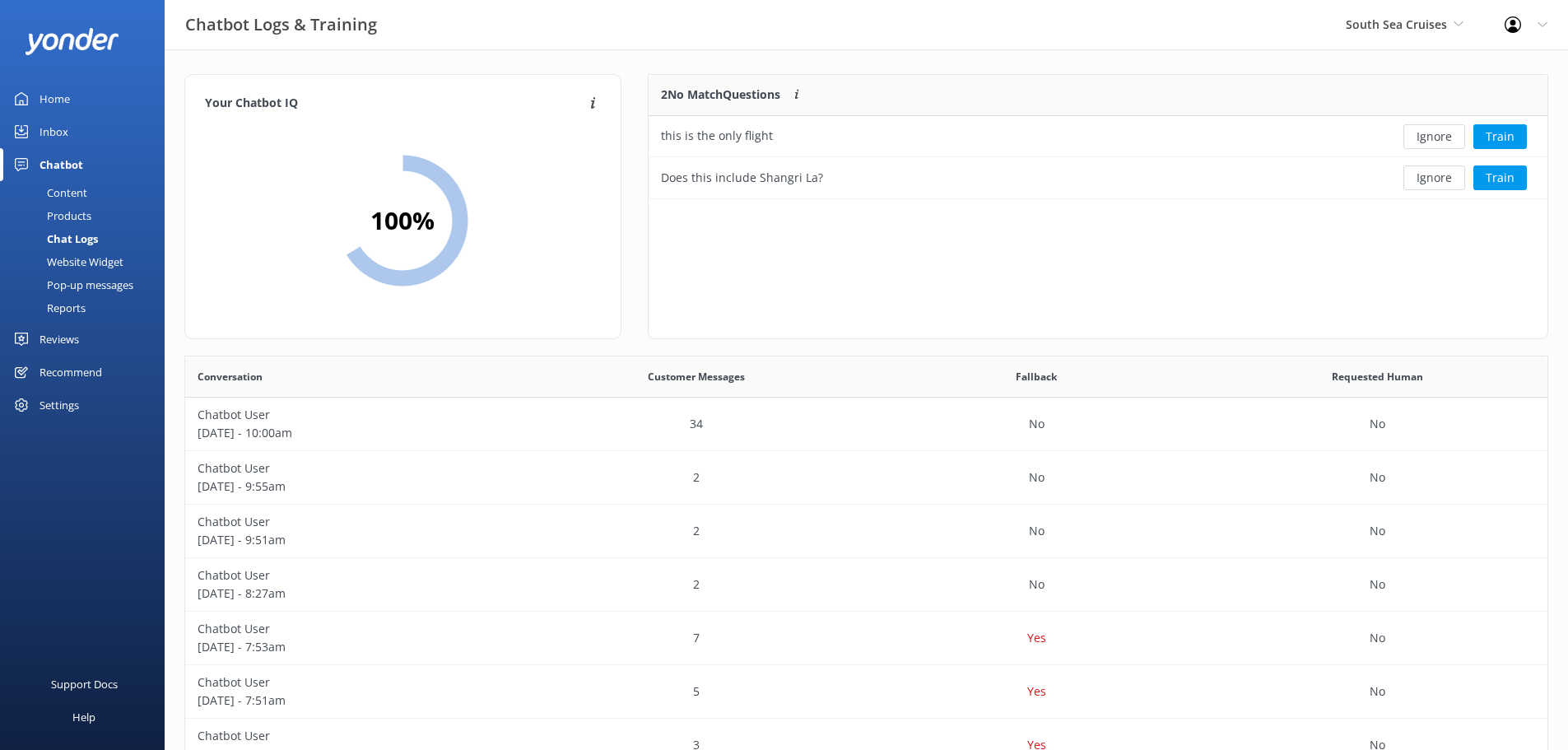
click at [80, 258] on div "Website Widget" at bounding box center [66, 262] width 114 height 23
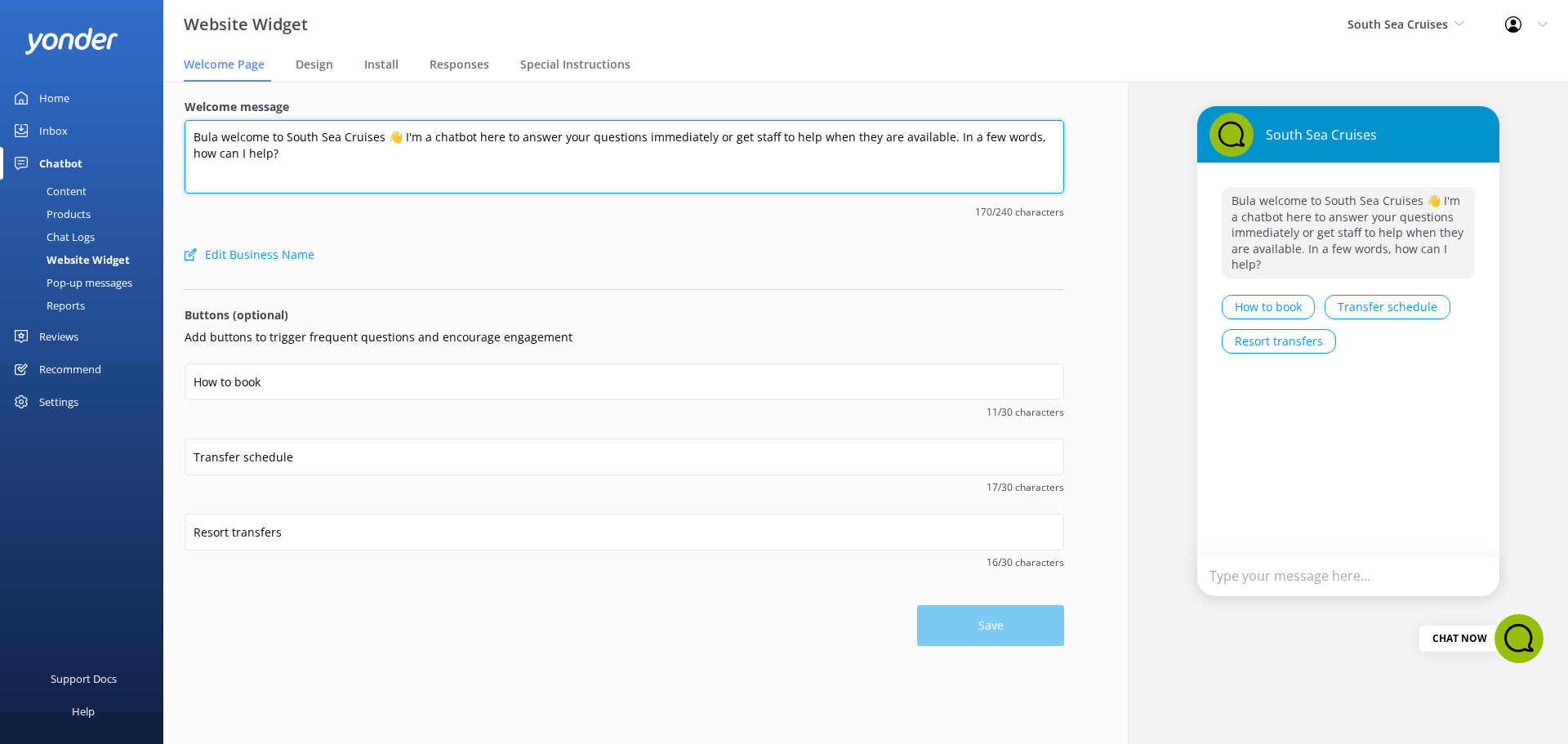
drag, startPoint x: 181, startPoint y: 132, endPoint x: 136, endPoint y: 101, distance: 54.6
click at [138, 103] on div "Website Widget South Sea Cruises South Sea Cruises Malamala Beach Club Awesome …" at bounding box center [784, 412] width 1568 height 663
drag, startPoint x: 225, startPoint y: 143, endPoint x: 98, endPoint y: 89, distance: 138.0
click at [99, 89] on div "Website Widget South Sea Cruises South Sea Cruises Malamala Beach Club Awesome …" at bounding box center [784, 412] width 1568 height 663
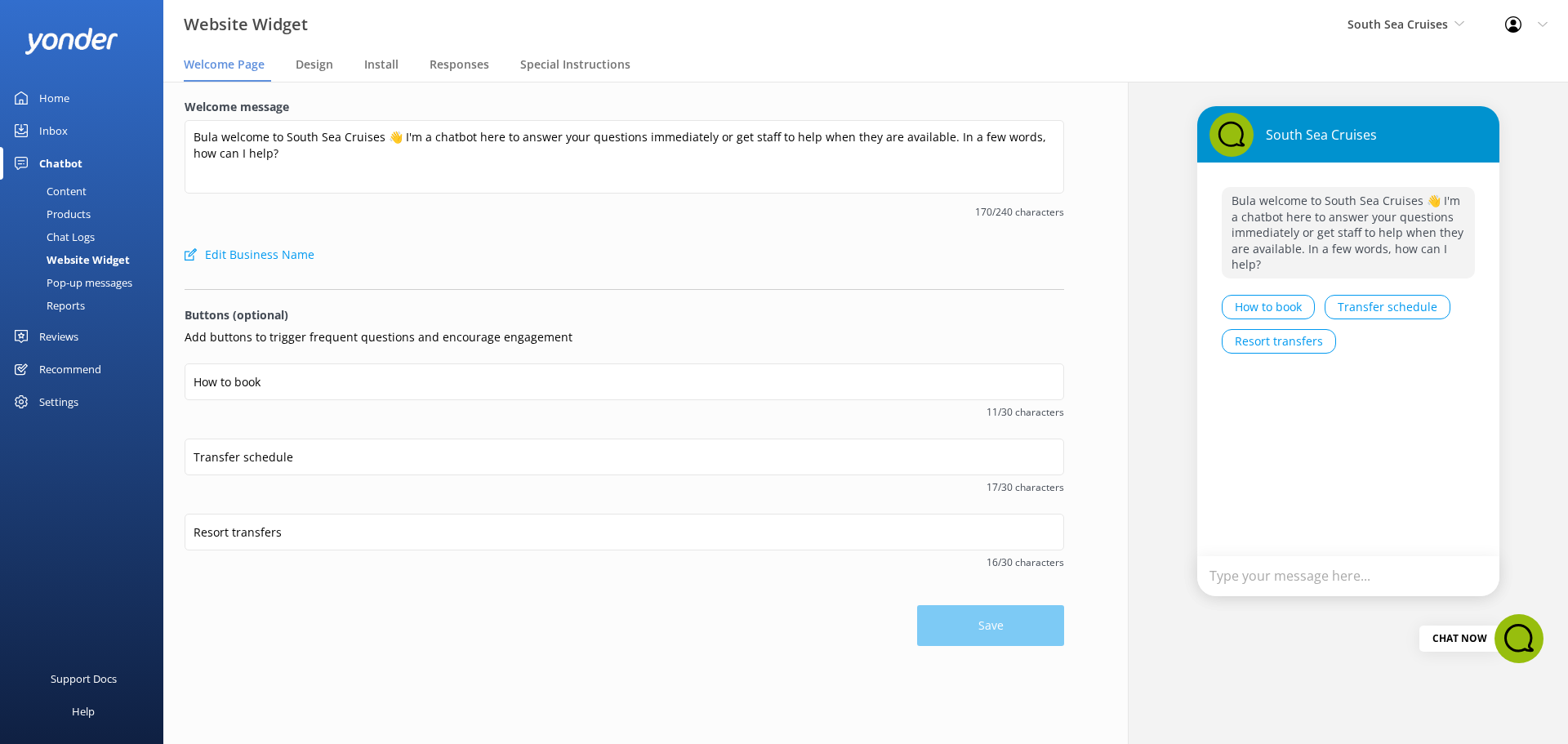
click at [78, 235] on div "Chat Logs" at bounding box center [52, 237] width 85 height 23
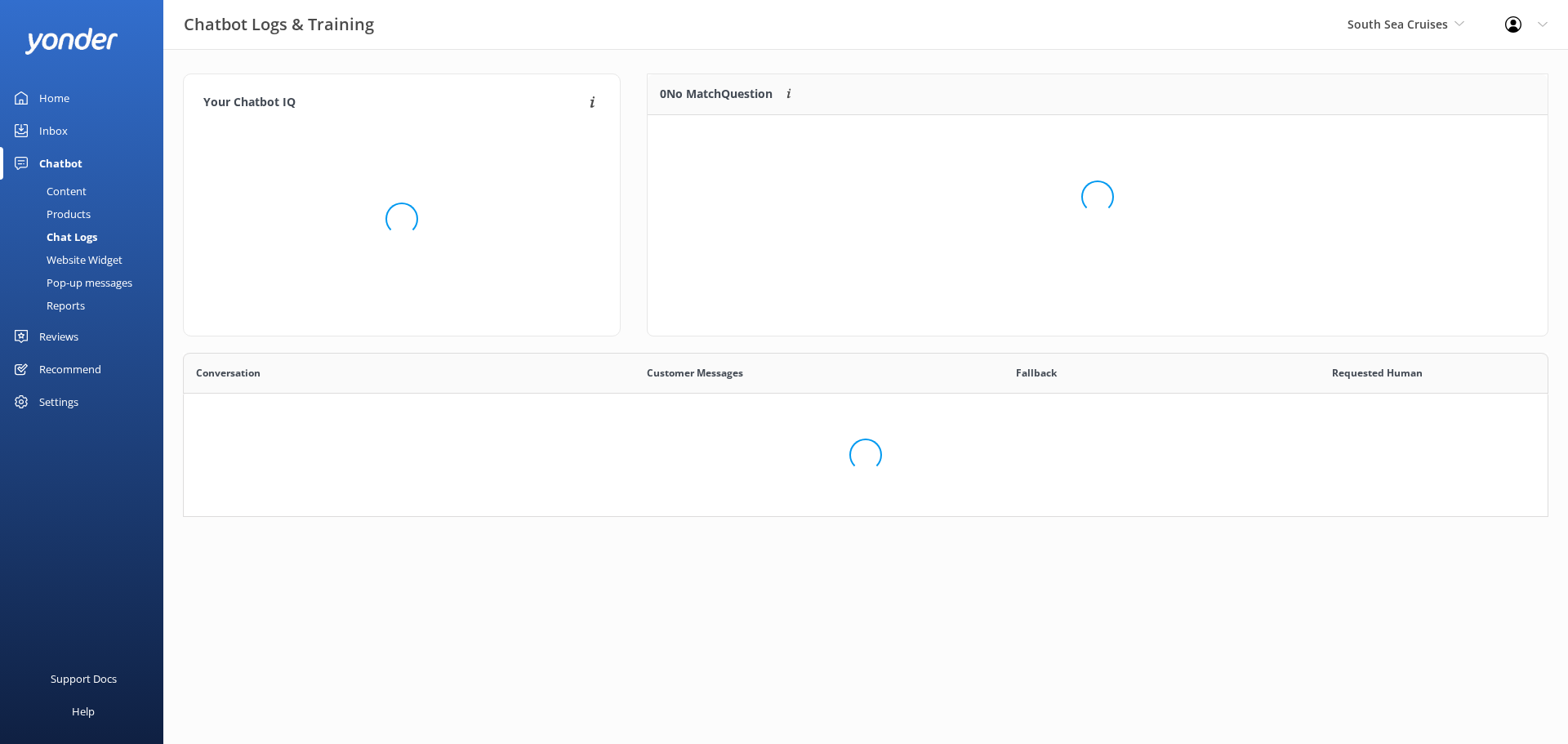
scroll to position [560, 1340]
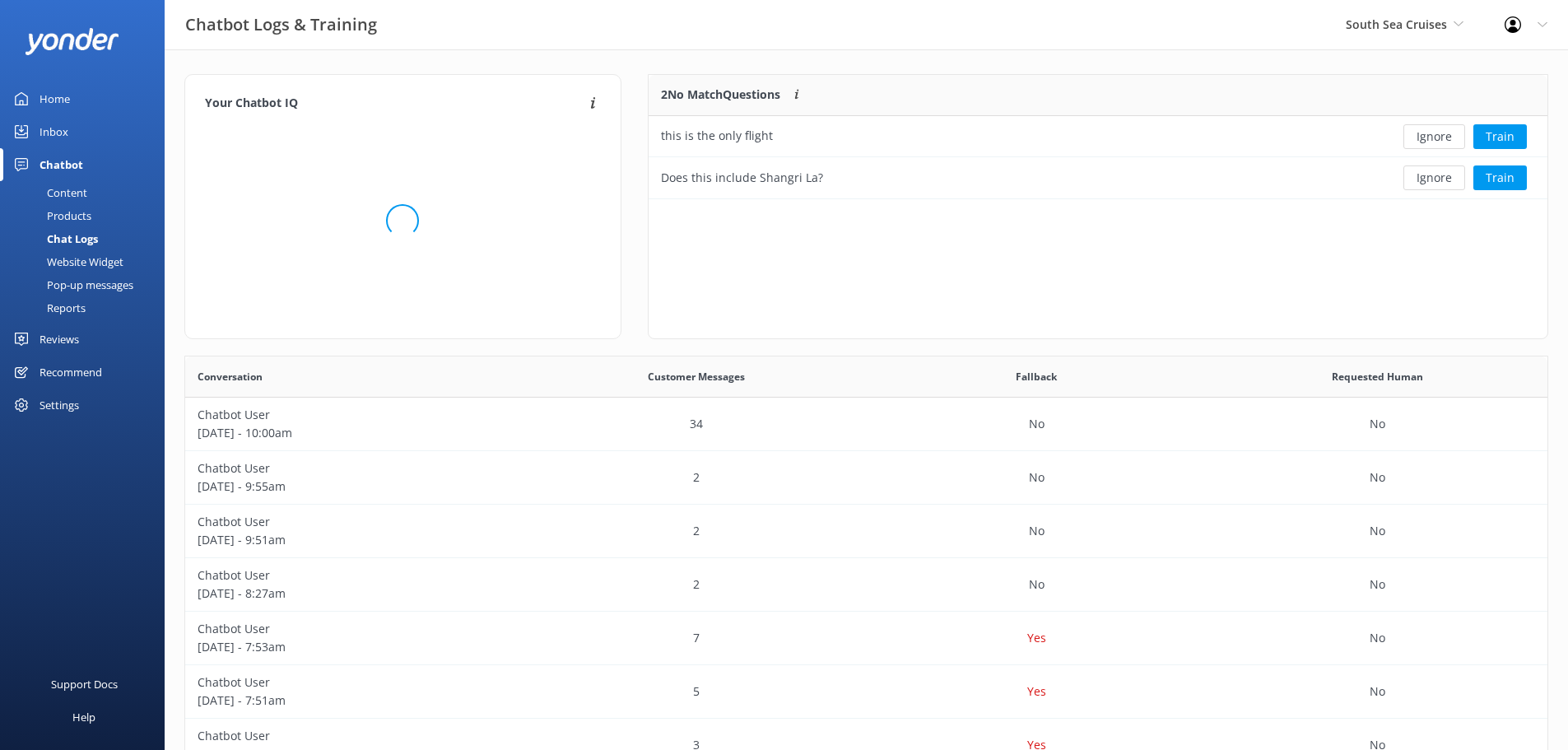
click at [81, 260] on div "Website Widget" at bounding box center [66, 262] width 114 height 23
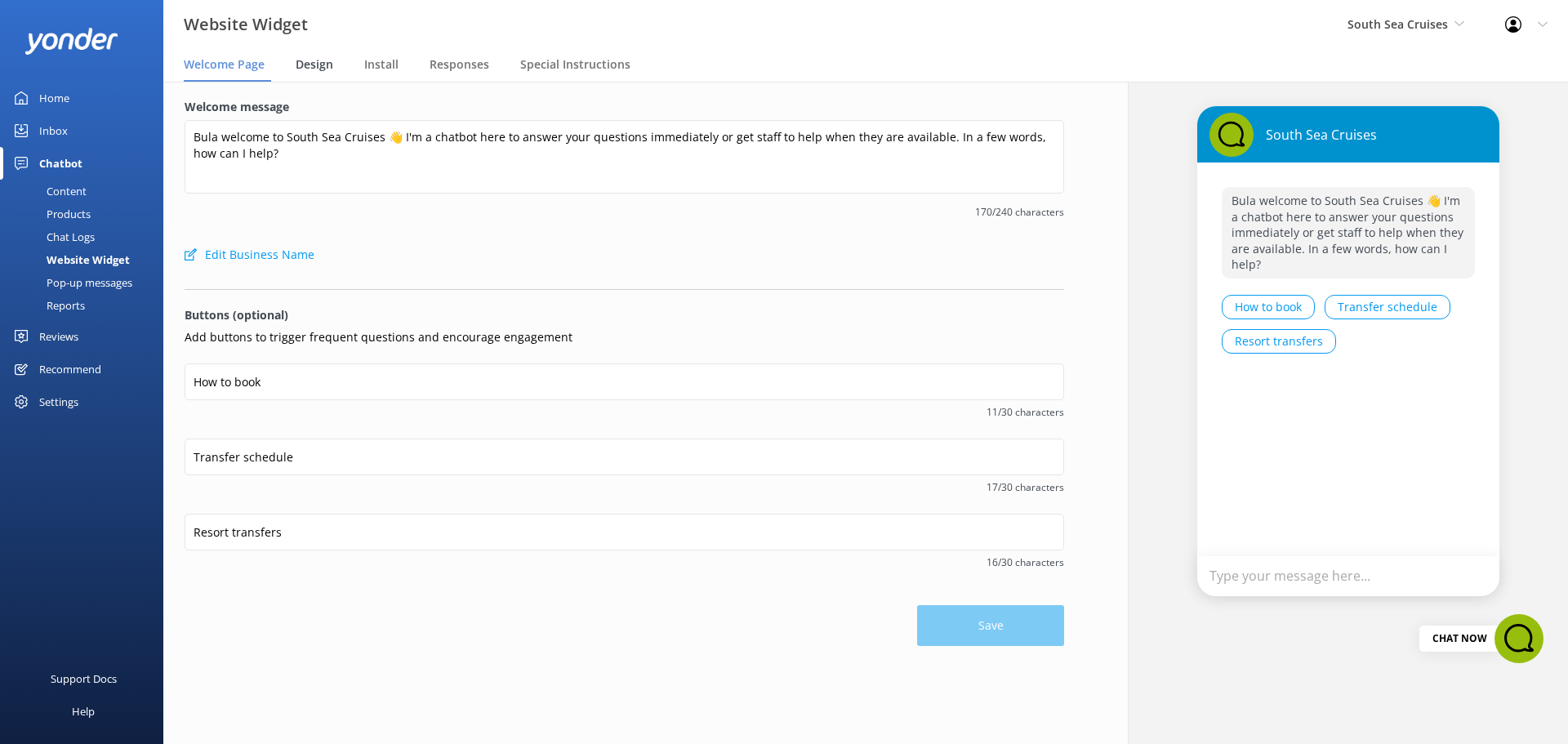
click at [315, 67] on span "Design" at bounding box center [314, 64] width 38 height 17
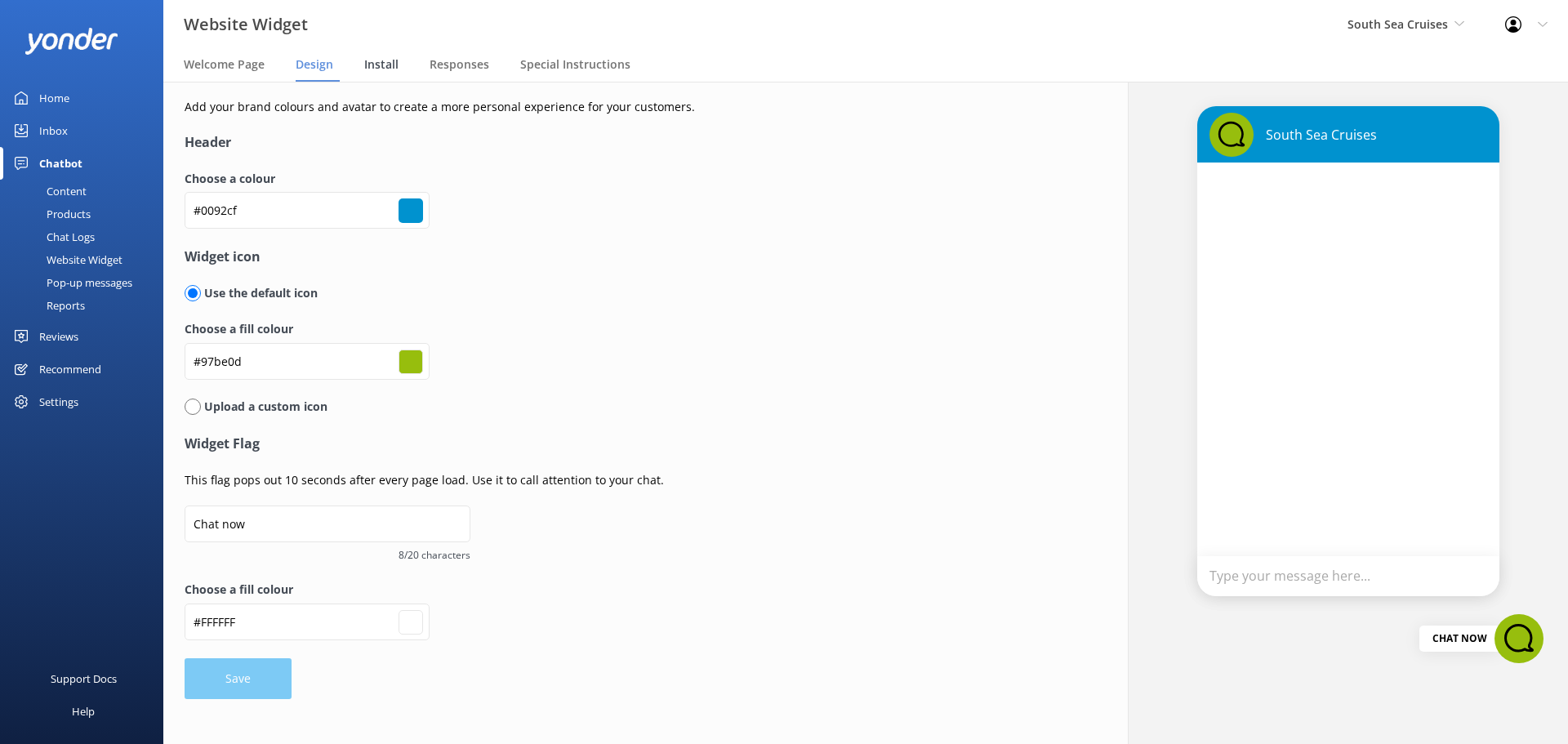
click at [383, 67] on span "Install" at bounding box center [381, 64] width 34 height 17
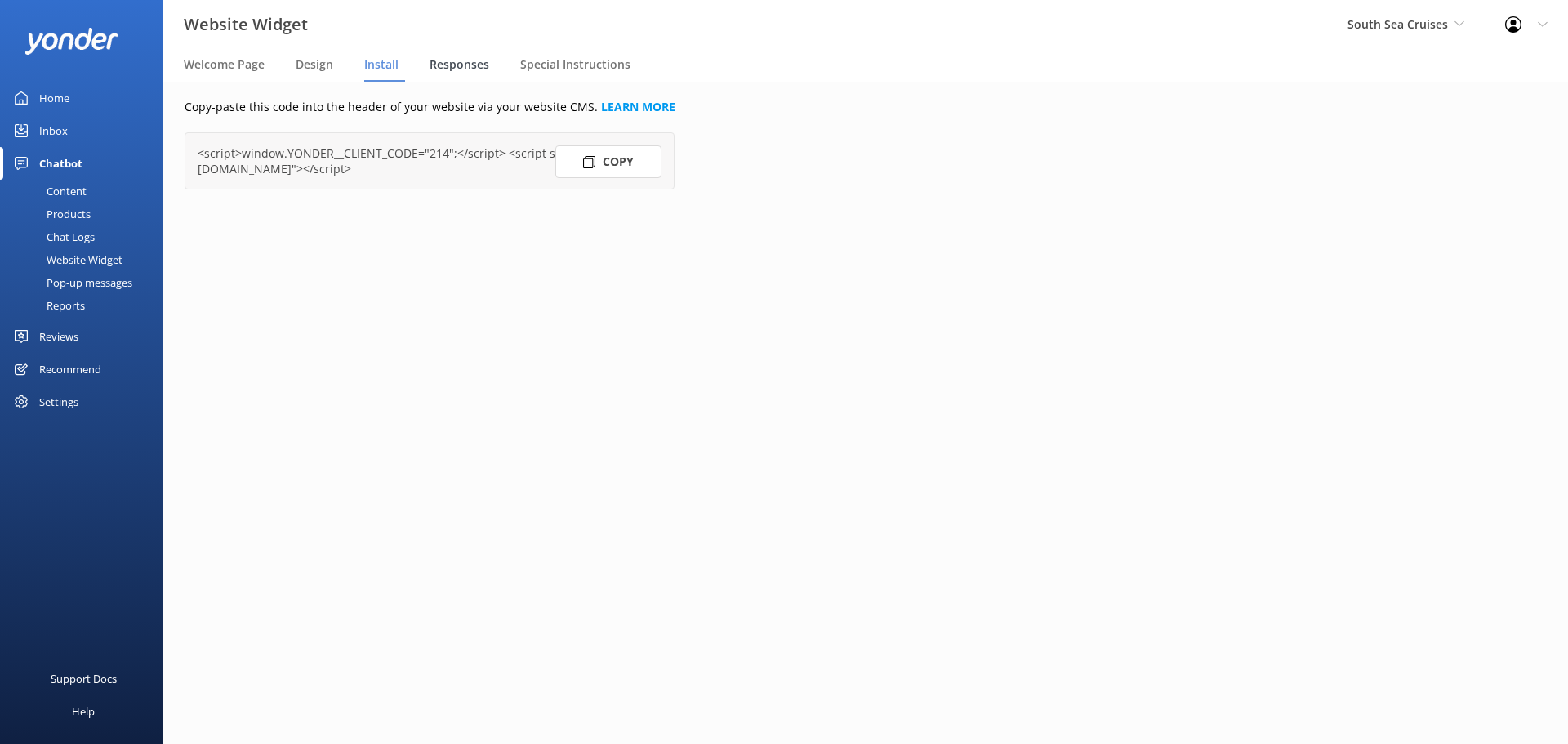
click at [439, 63] on span "Responses" at bounding box center [459, 64] width 60 height 17
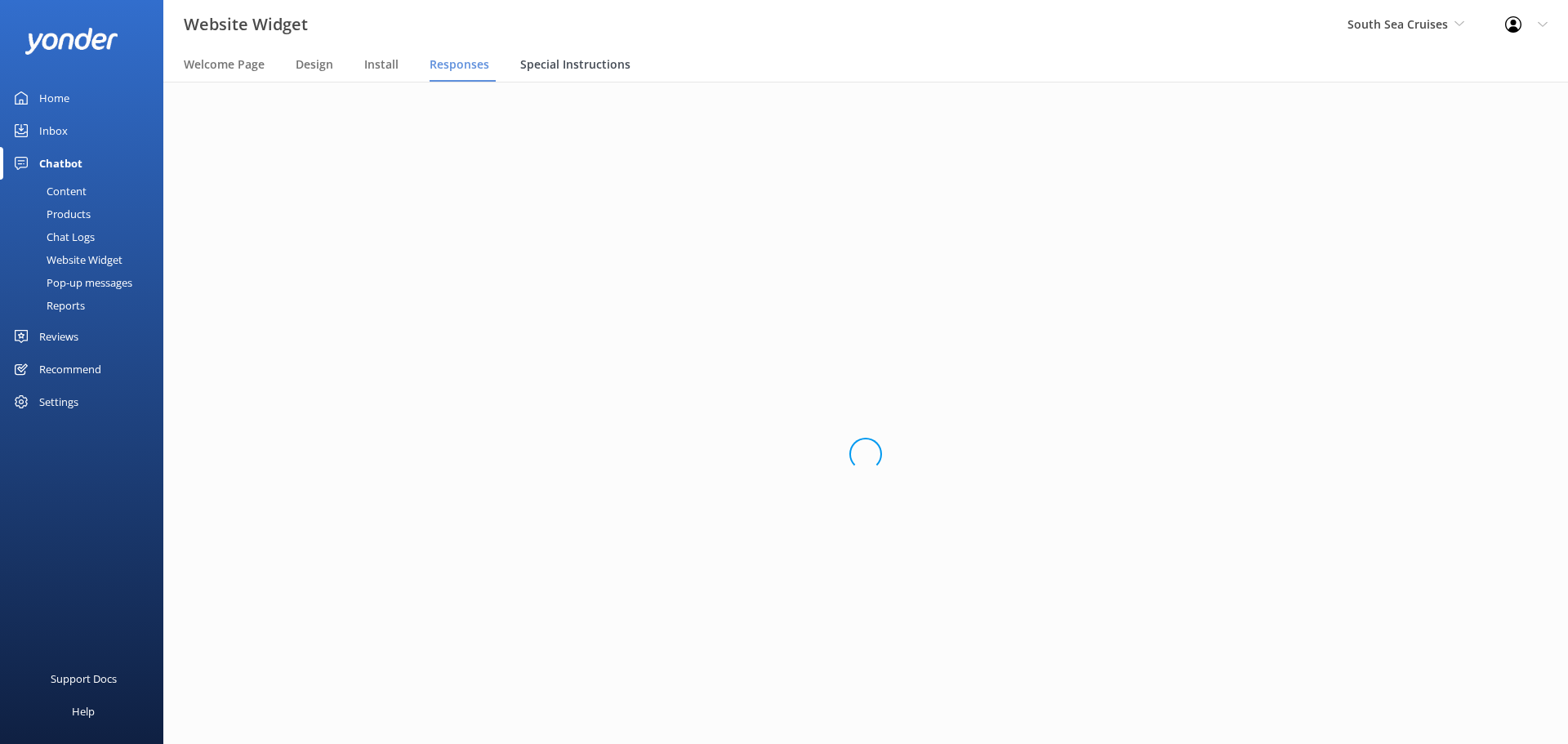
click at [543, 55] on div "Special Instructions" at bounding box center [578, 65] width 116 height 32
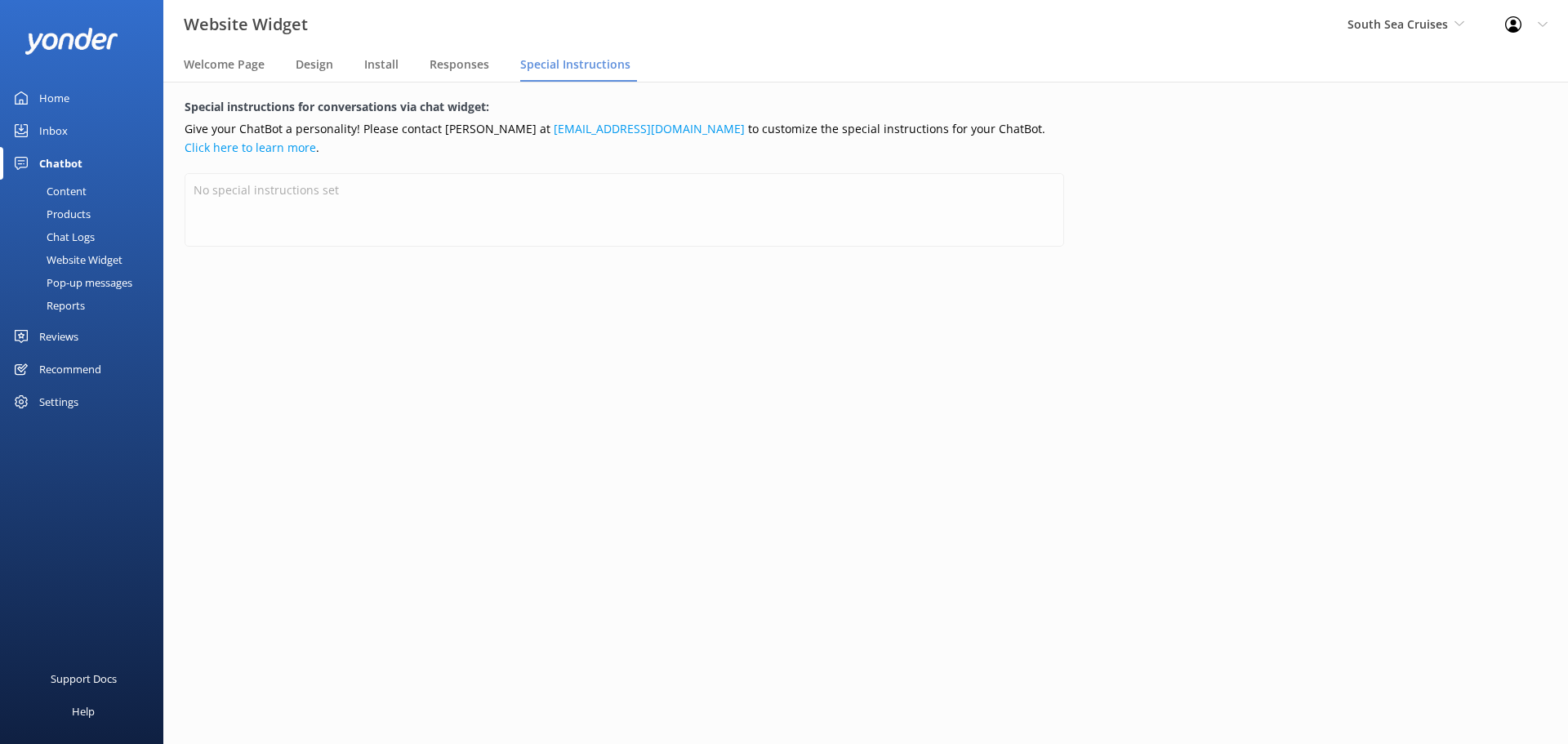
click at [74, 260] on div "Website Widget" at bounding box center [66, 260] width 113 height 23
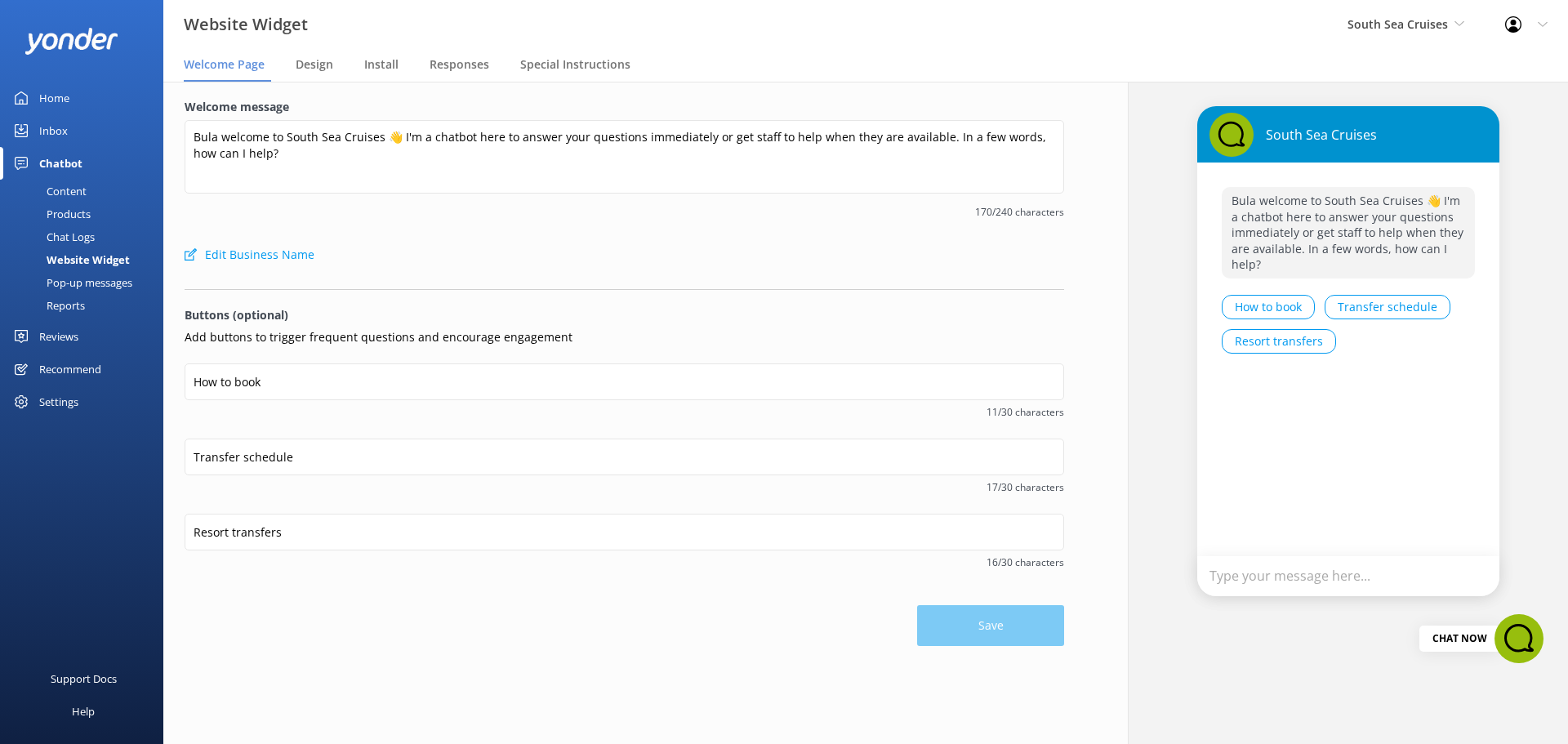
click at [89, 287] on div "Pop-up messages" at bounding box center [71, 283] width 122 height 23
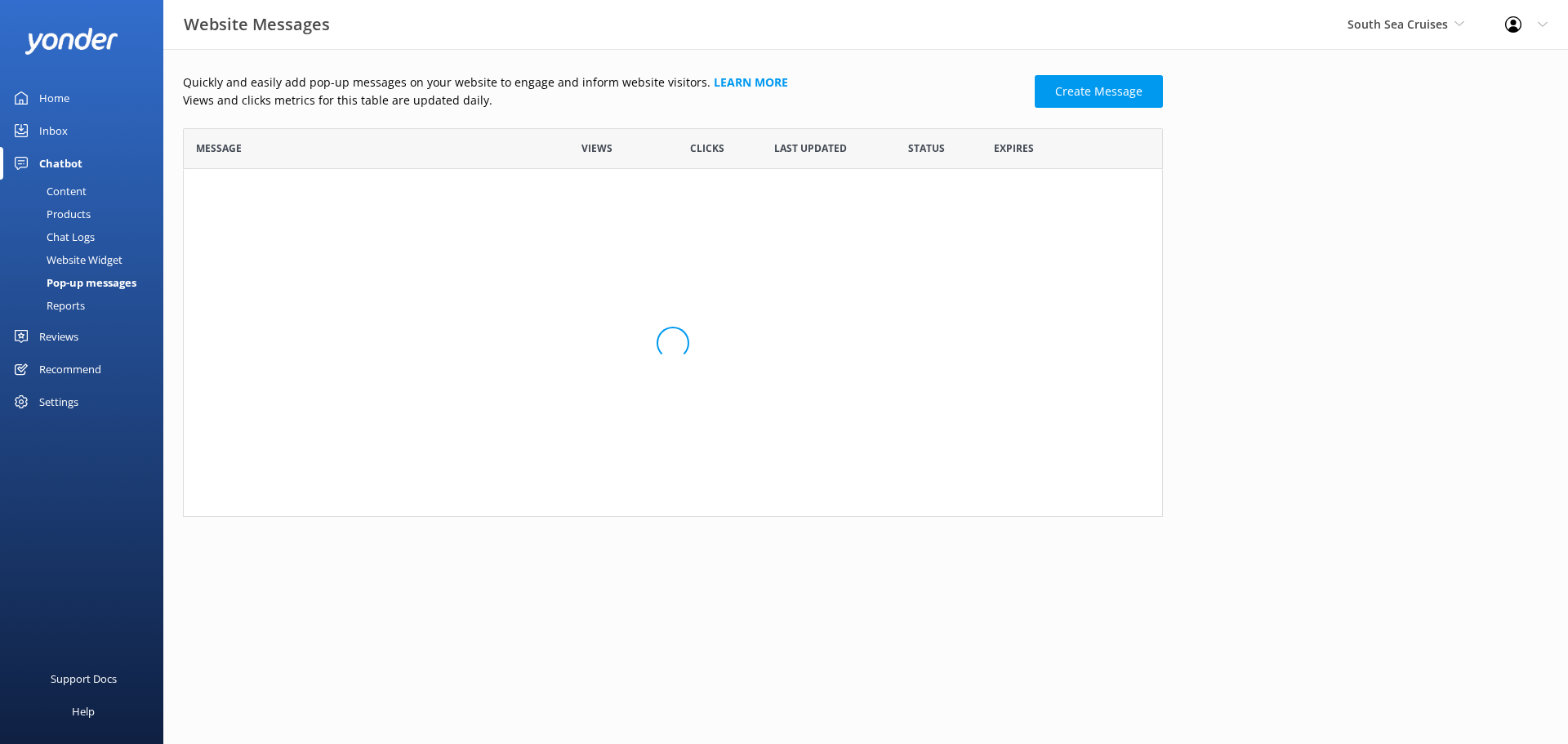
scroll to position [307, 968]
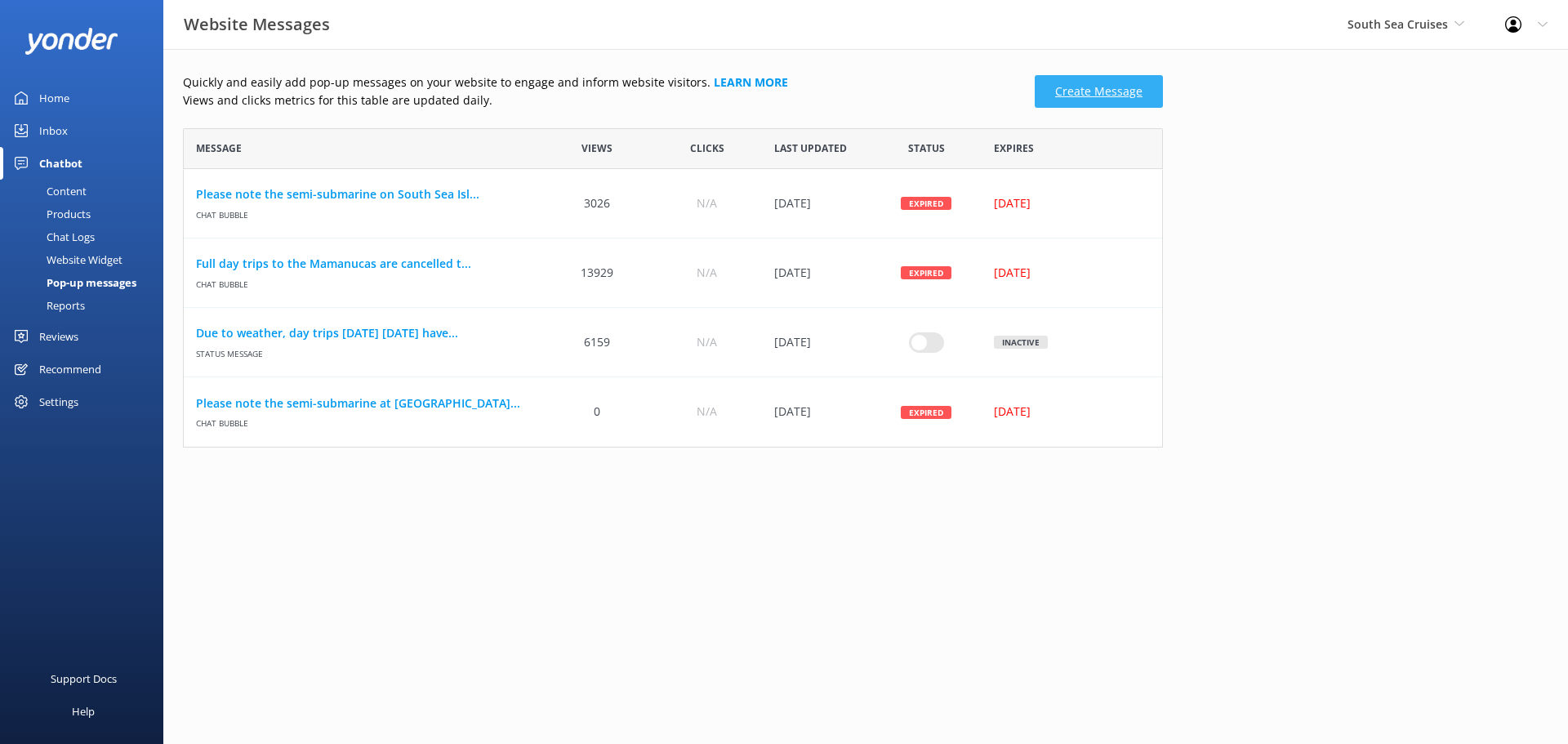
click at [1109, 99] on link "Create Message" at bounding box center [1099, 91] width 129 height 32
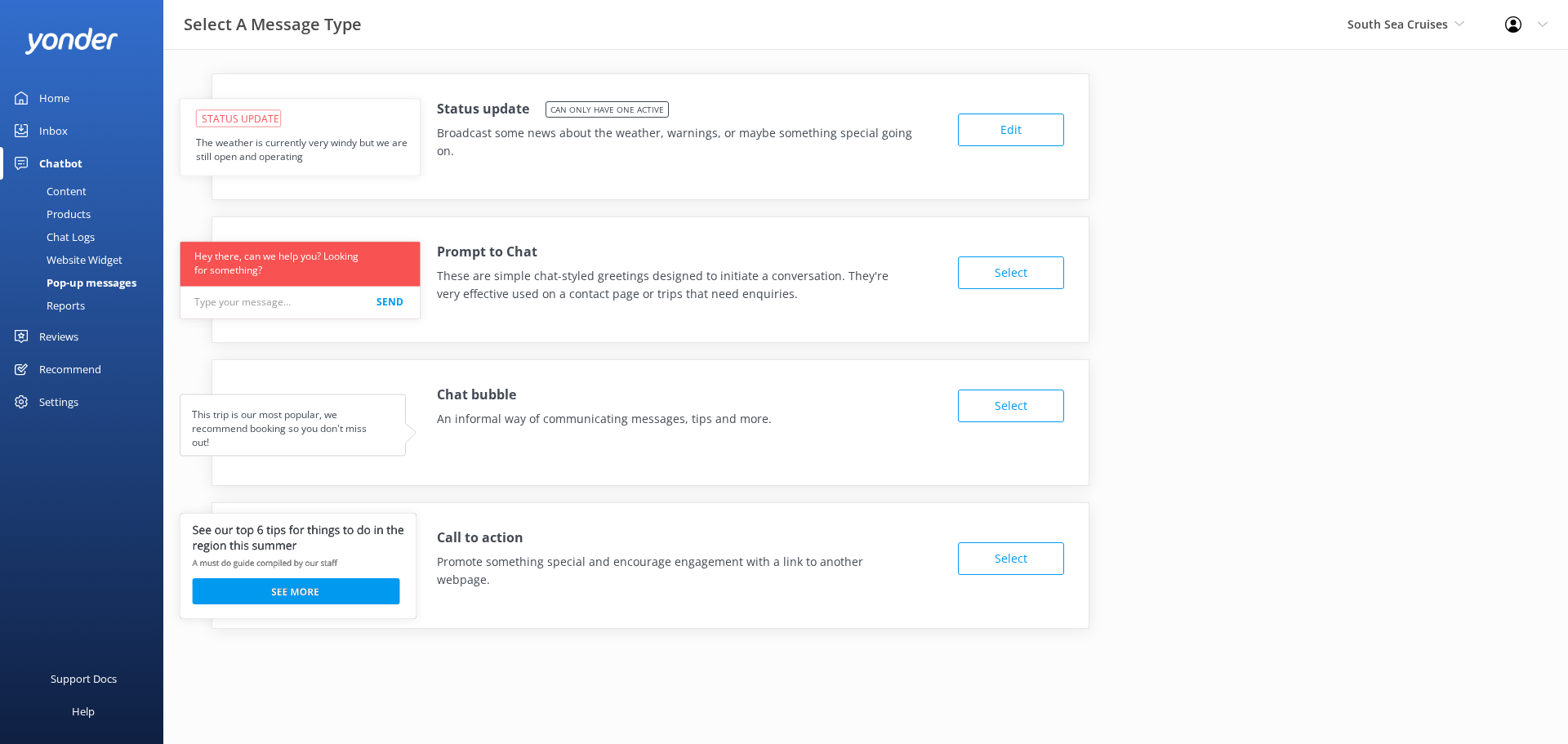
click at [984, 411] on button "Select" at bounding box center [1011, 405] width 106 height 32
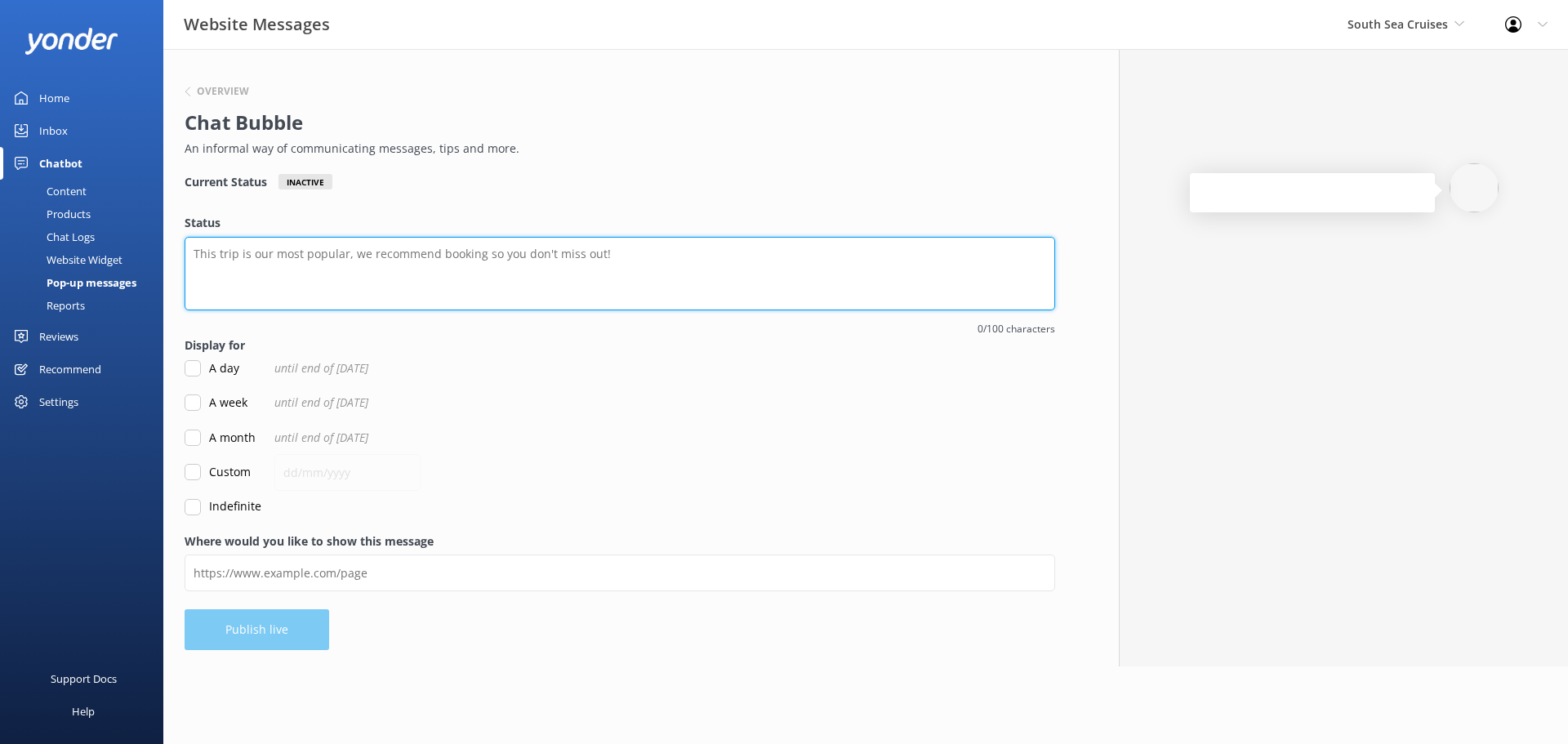
click at [486, 278] on textarea "Status" at bounding box center [620, 274] width 871 height 74
paste textarea "Bula welcome to South Sea Cruises 👋 I'm a chatbot here to answer your questions…"
drag, startPoint x: 715, startPoint y: 255, endPoint x: 770, endPoint y: 262, distance: 55.4
click at [762, 262] on textarea "Bula welcome to South Sea Cruises 👋 I'm a chatbot here to answer your questions…" at bounding box center [620, 274] width 871 height 74
click at [228, 254] on textarea "Bula welcome to South Sea Cruises 👋 I'm a chatbot here to answer your questions…" at bounding box center [620, 274] width 871 height 74
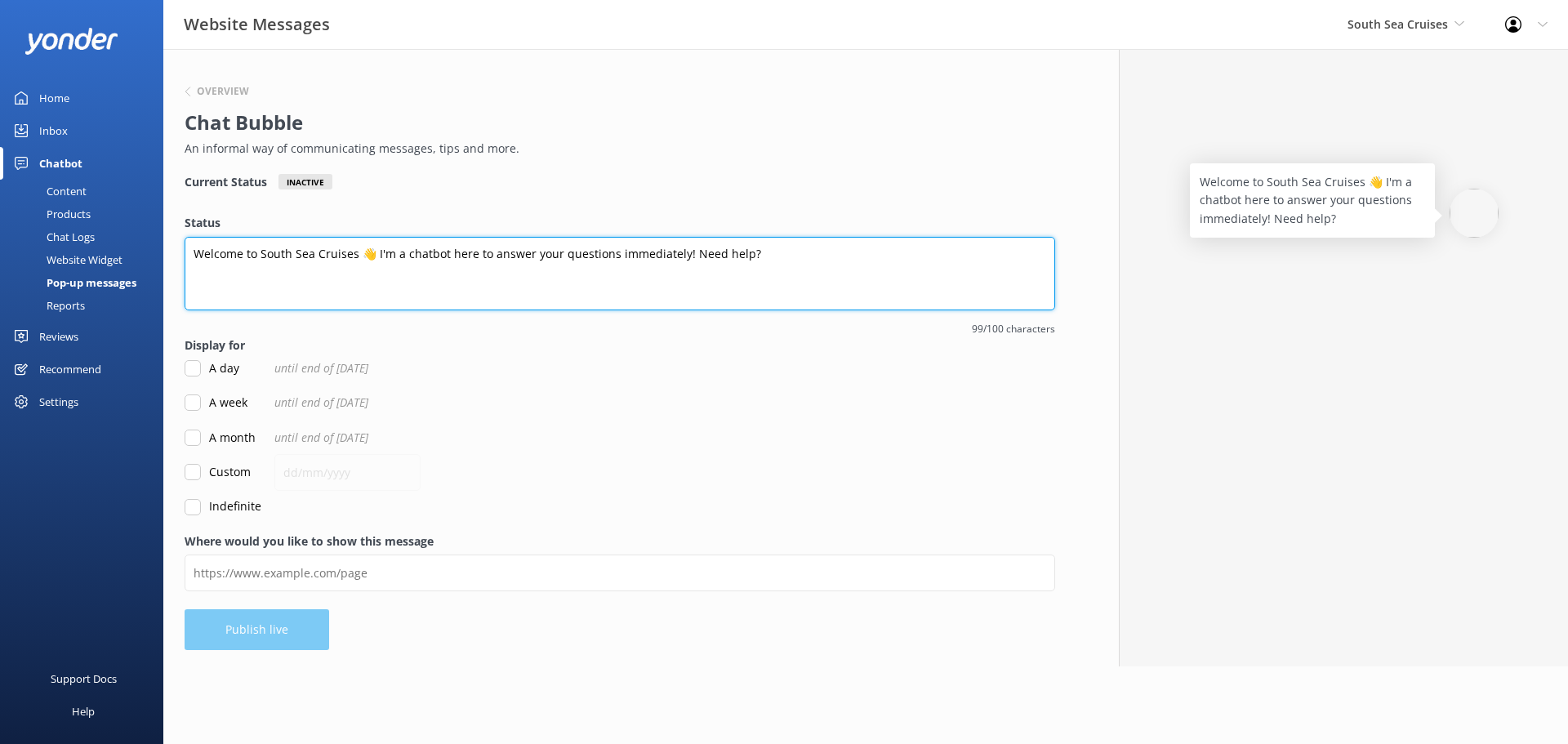
type textarea "Welcome to South Sea Cruises 👋 I'm a chatbot here to answer your questions imme…"
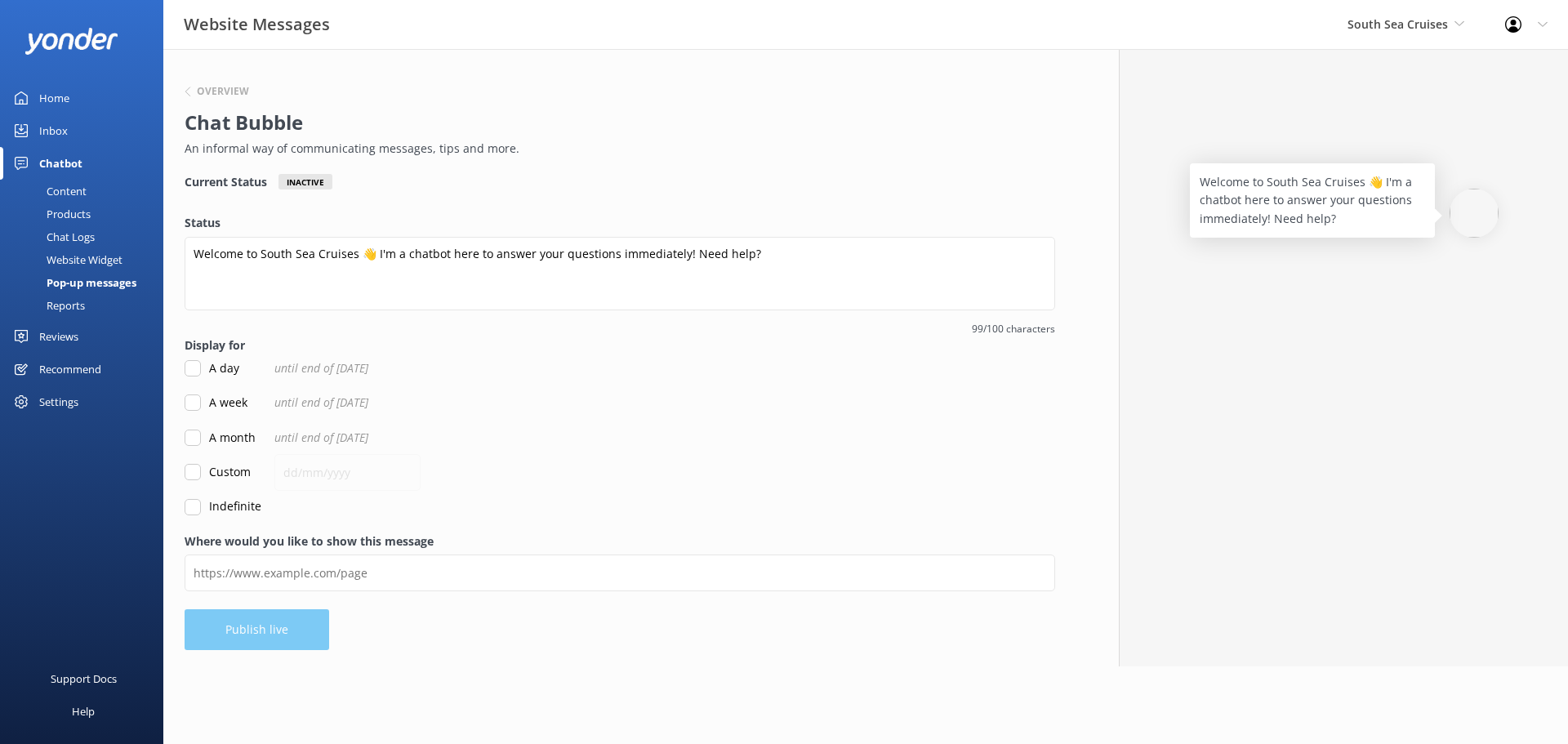
click at [186, 508] on input "Indefinite" at bounding box center [192, 507] width 17 height 17
checkbox input "true"
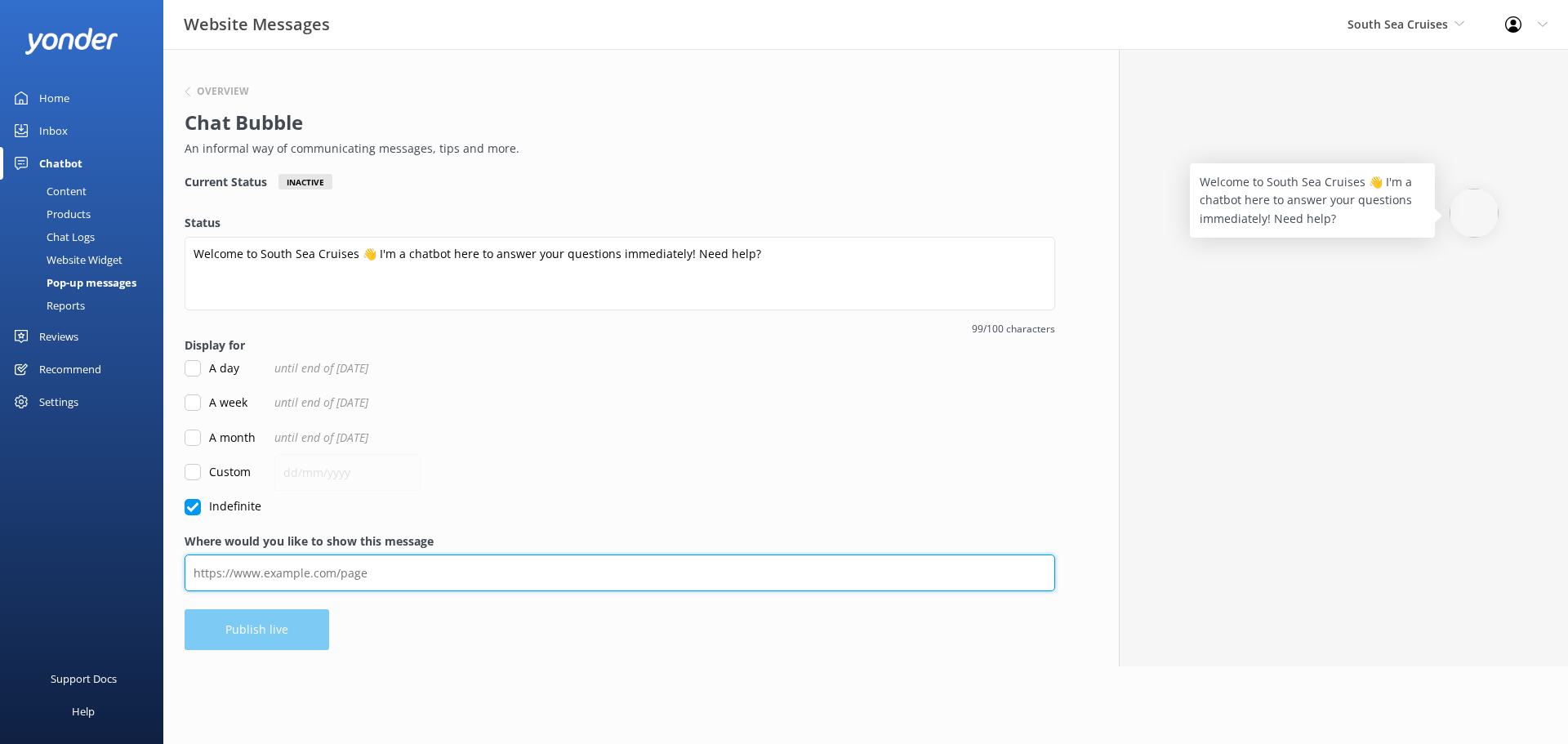
click at [249, 566] on input "Where would you like to show this message" at bounding box center [620, 573] width 871 height 37
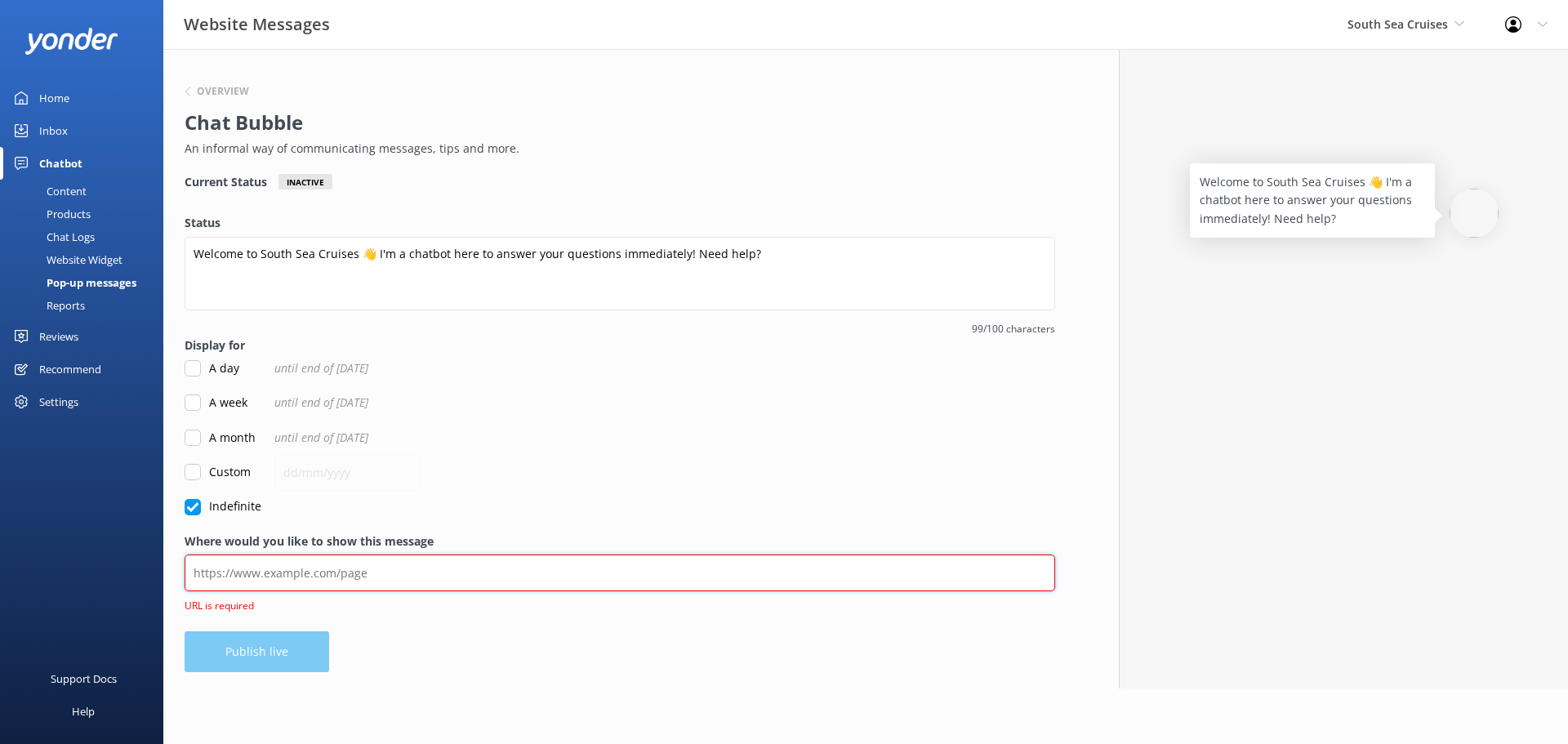
click at [298, 581] on input "Where would you like to show this message" at bounding box center [620, 573] width 871 height 37
paste input "[URL][DOMAIN_NAME]"
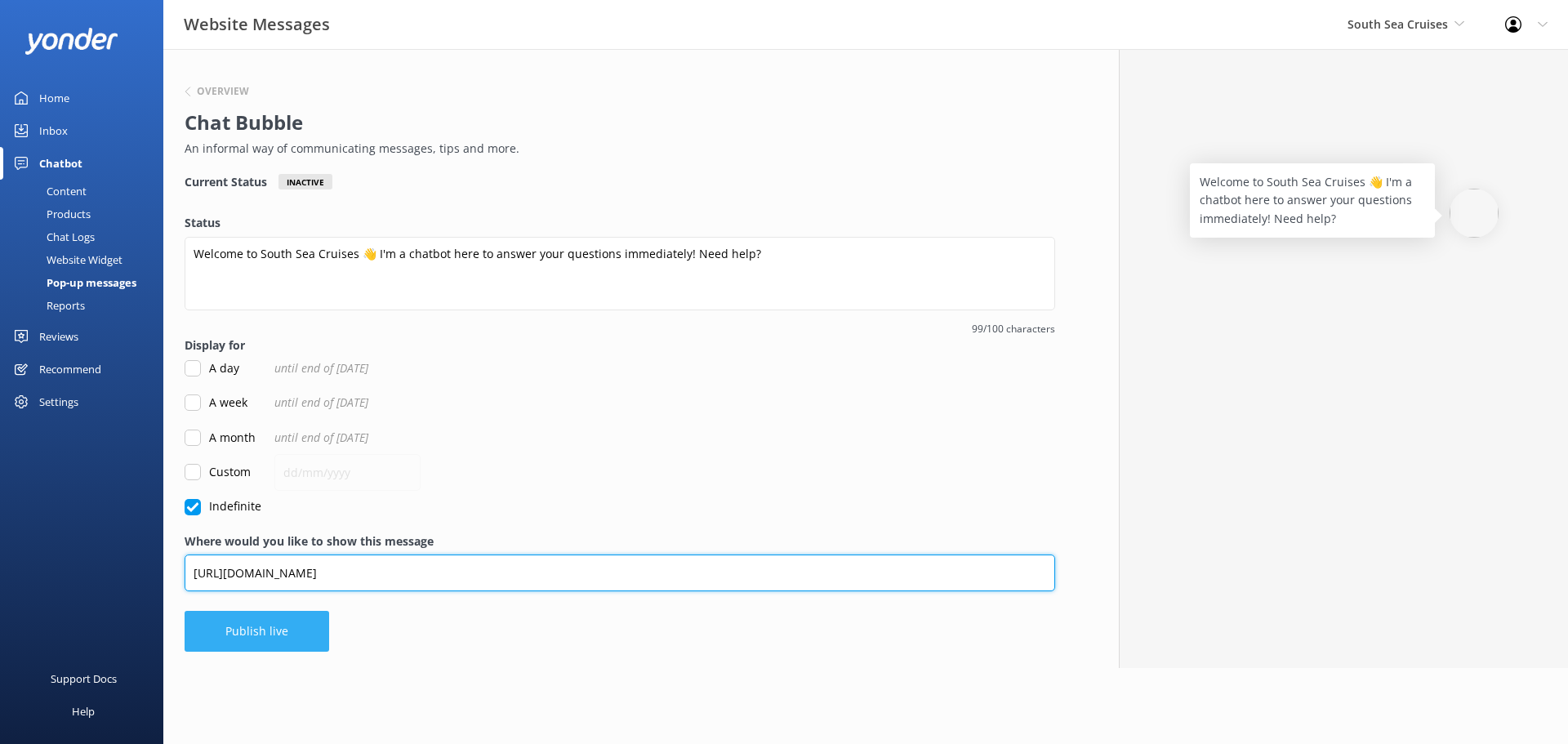
type input "[URL][DOMAIN_NAME]"
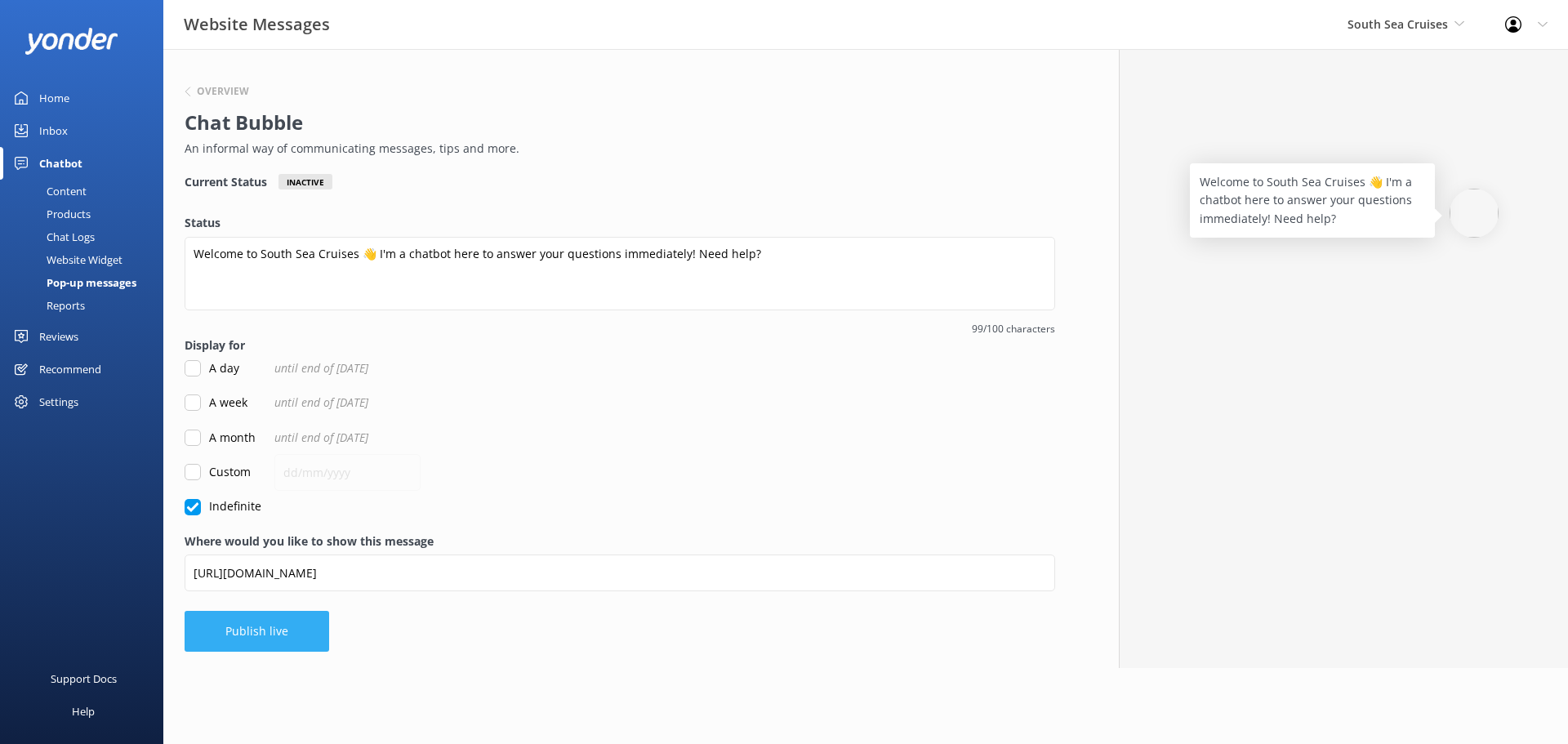
click at [260, 631] on button "Publish live" at bounding box center [256, 631] width 144 height 41
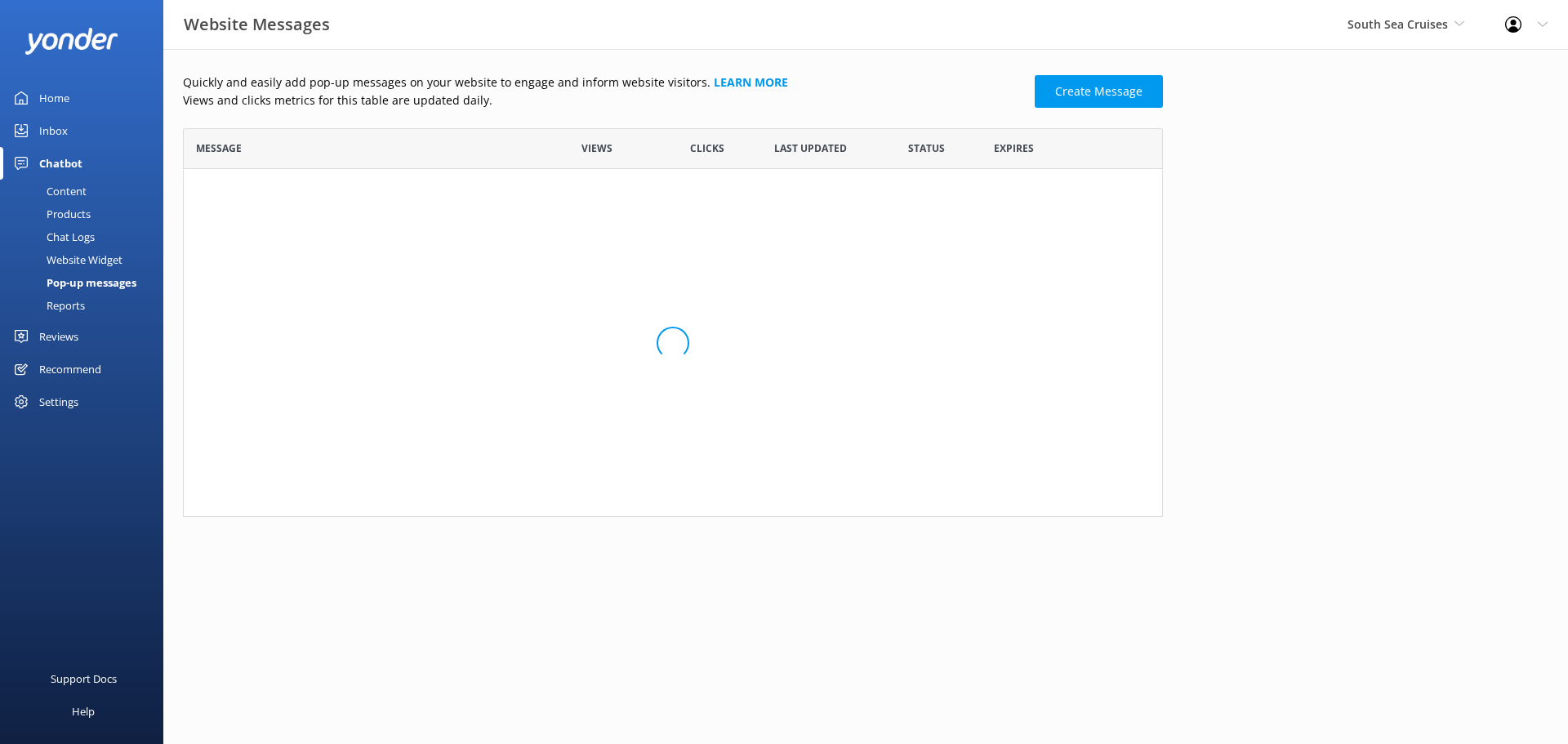
scroll to position [376, 968]
